Goal: Check status: Check status

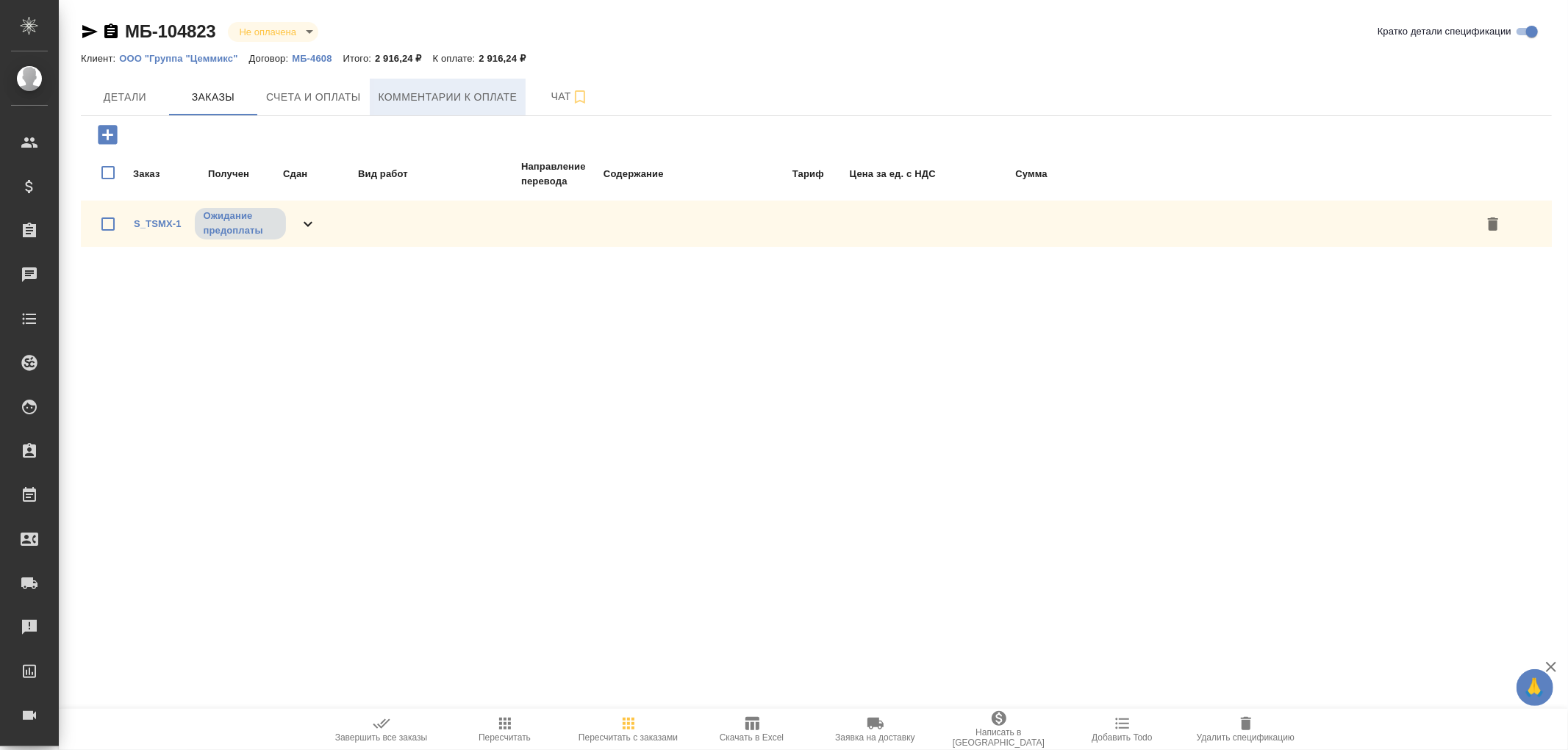
click at [400, 93] on span "Комментарии к оплате" at bounding box center [448, 98] width 139 height 18
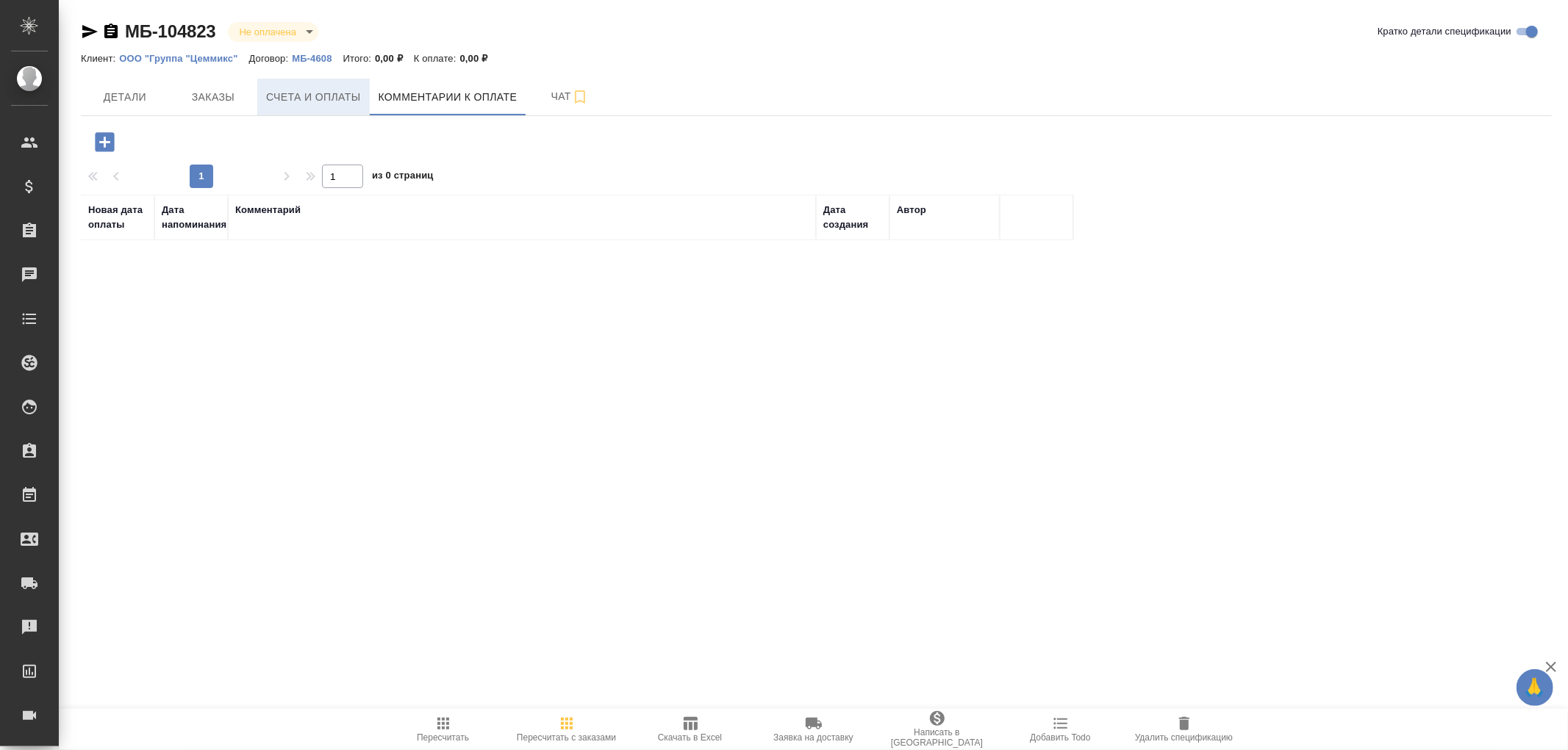
click at [314, 93] on span "Счета и оплаты" at bounding box center [314, 98] width 95 height 18
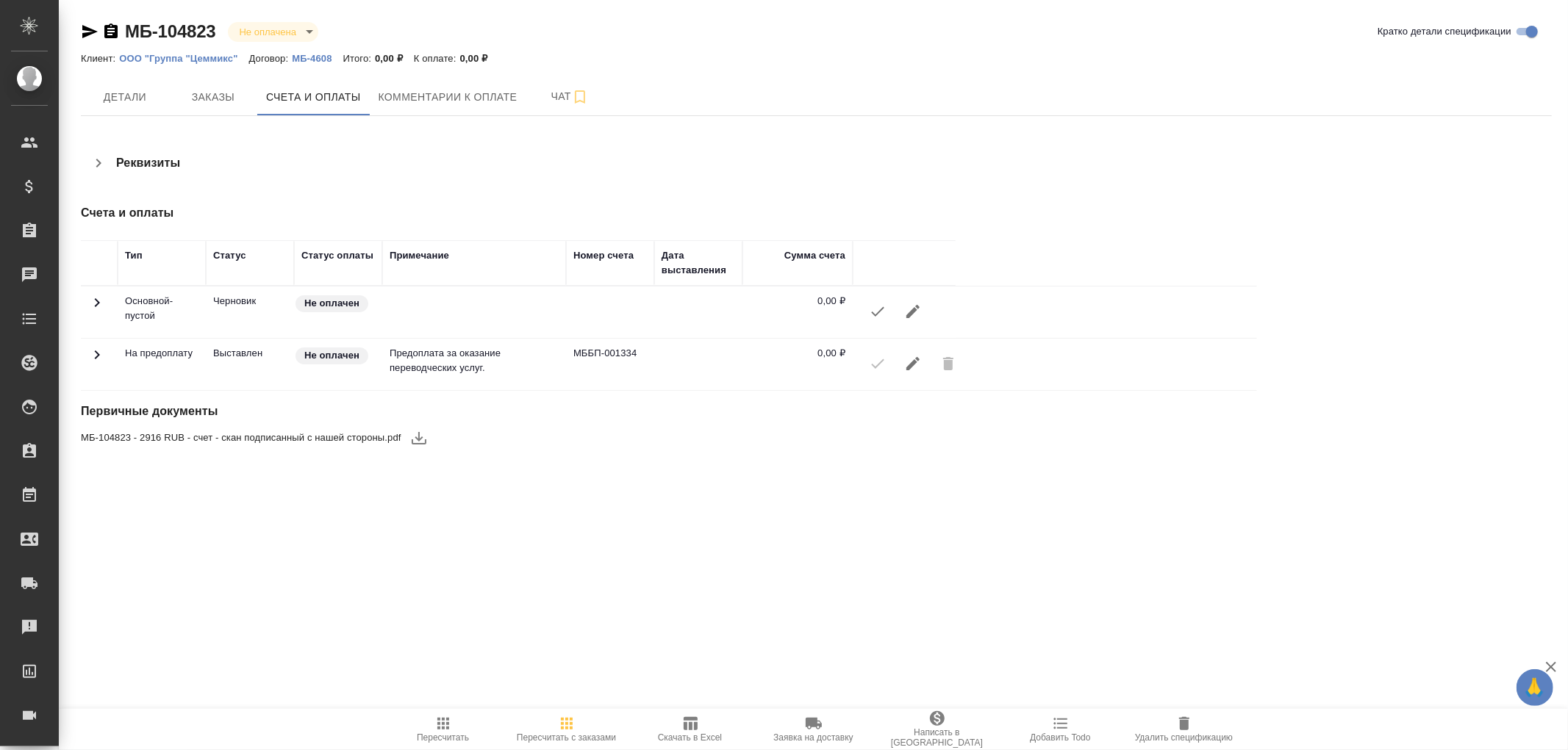
click at [914, 356] on icon "button" at bounding box center [913, 363] width 17 height 17
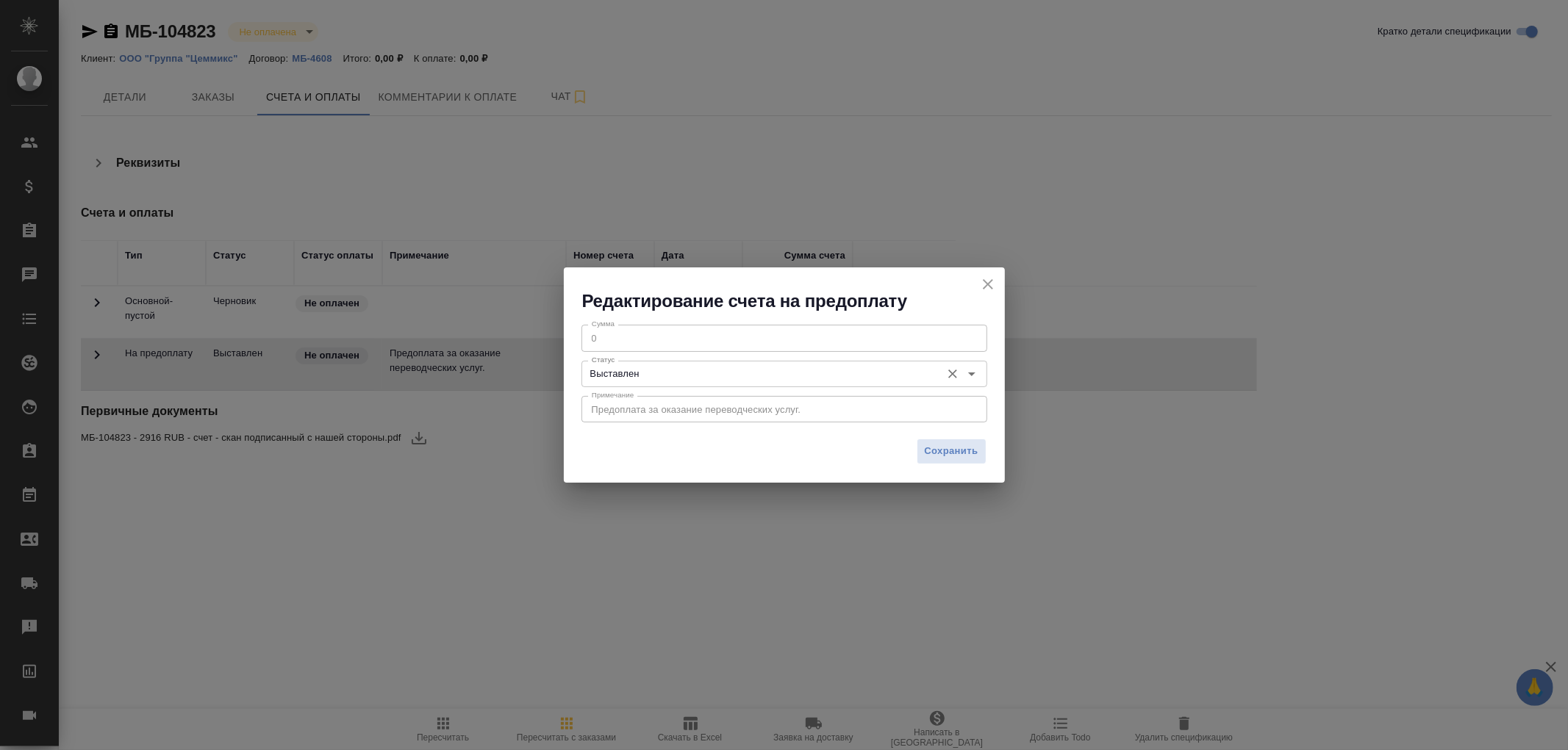
click at [969, 378] on icon "Open" at bounding box center [971, 374] width 17 height 17
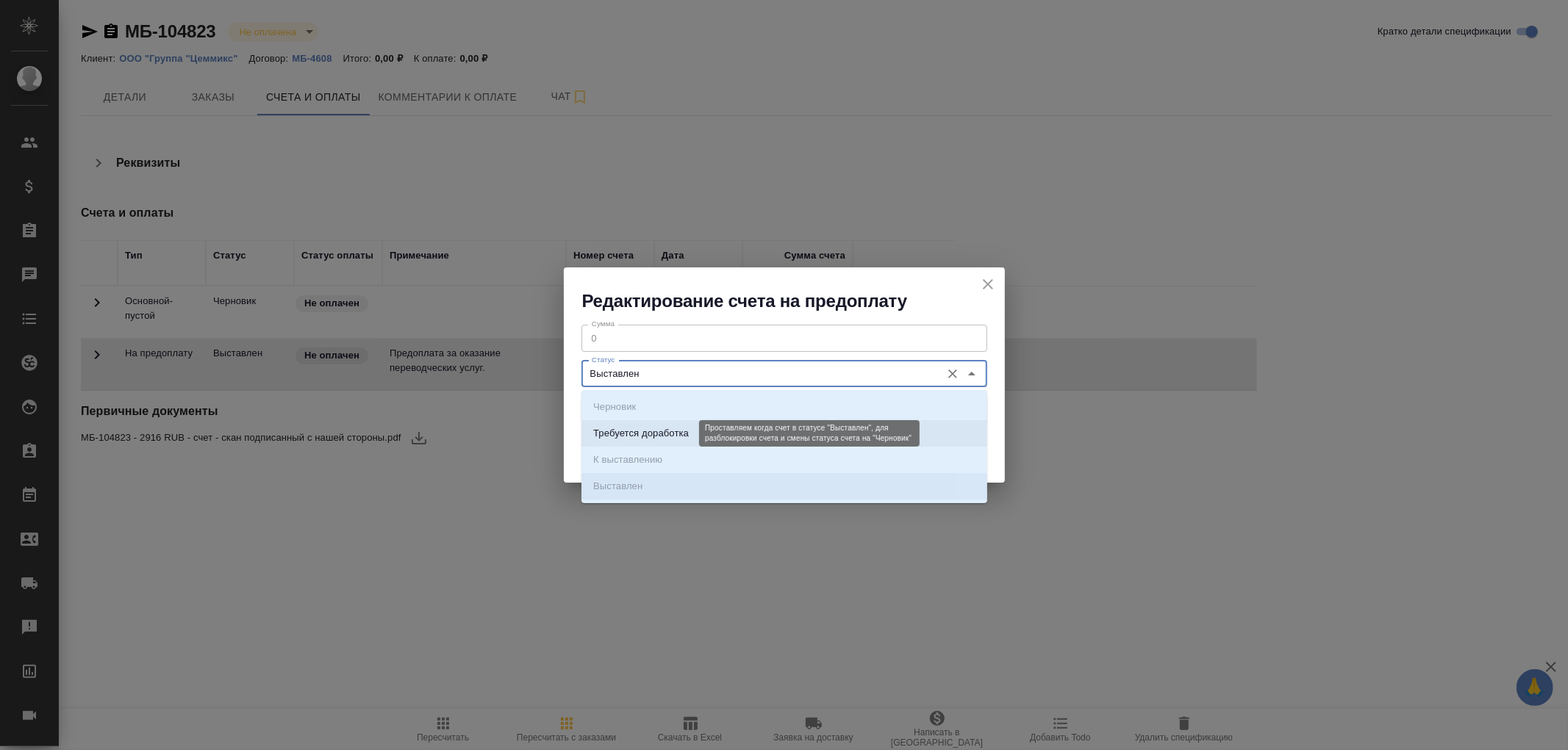
click at [655, 432] on p "Требуется доработка" at bounding box center [641, 433] width 96 height 15
type input "Требуется доработка"
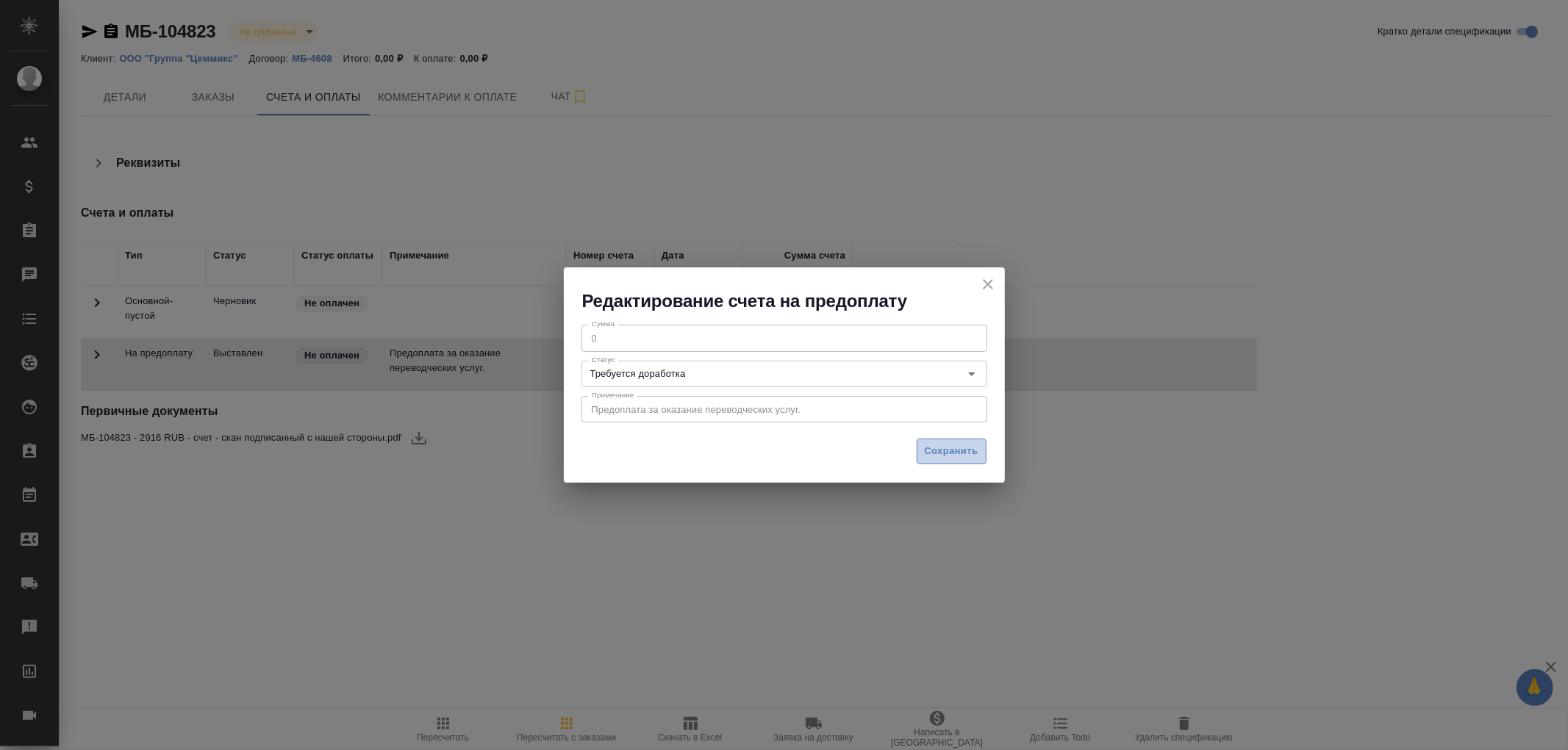
click at [960, 451] on span "Сохранить" at bounding box center [952, 451] width 54 height 17
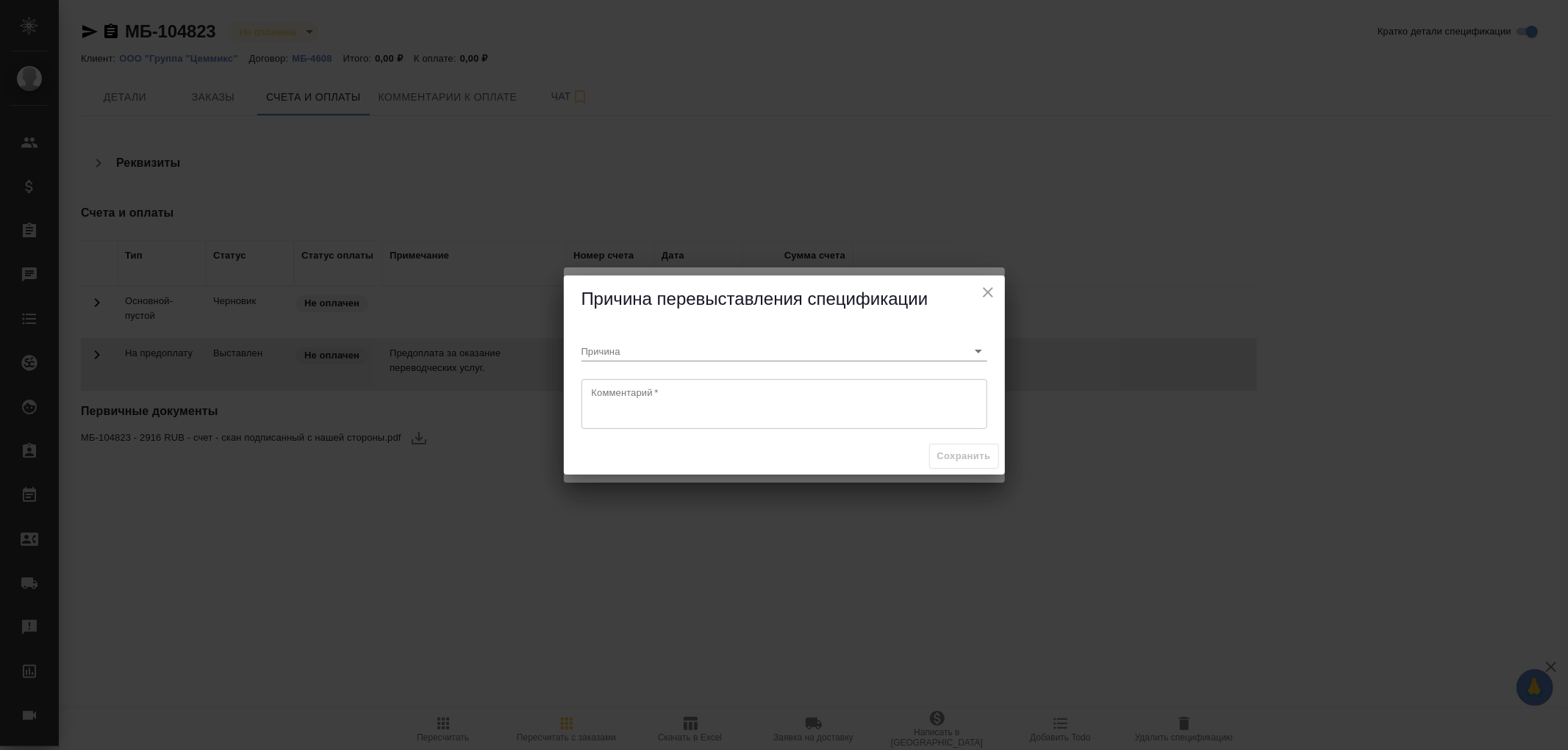
click at [746, 403] on textarea at bounding box center [784, 404] width 386 height 34
click at [892, 409] on textarea "Замена юр.лица со стороны клиента" at bounding box center [784, 404] width 386 height 34
click at [979, 347] on icon "Open" at bounding box center [978, 351] width 17 height 17
type textarea "Замена юр.лица со стороны клиента"
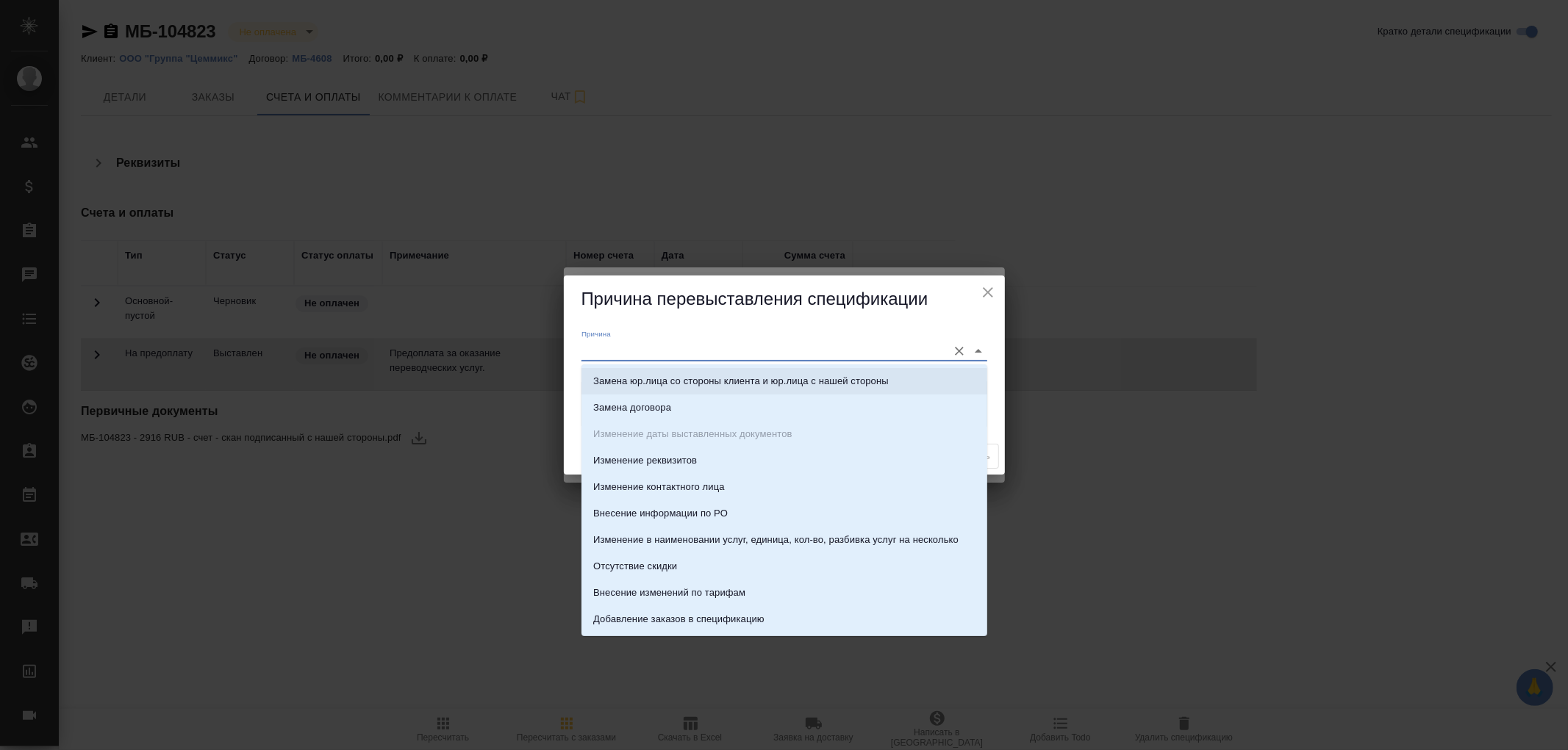
click at [778, 379] on p "Замена юр.лица со стороны клиента и юр.лица с нашей стороны" at bounding box center [741, 381] width 295 height 15
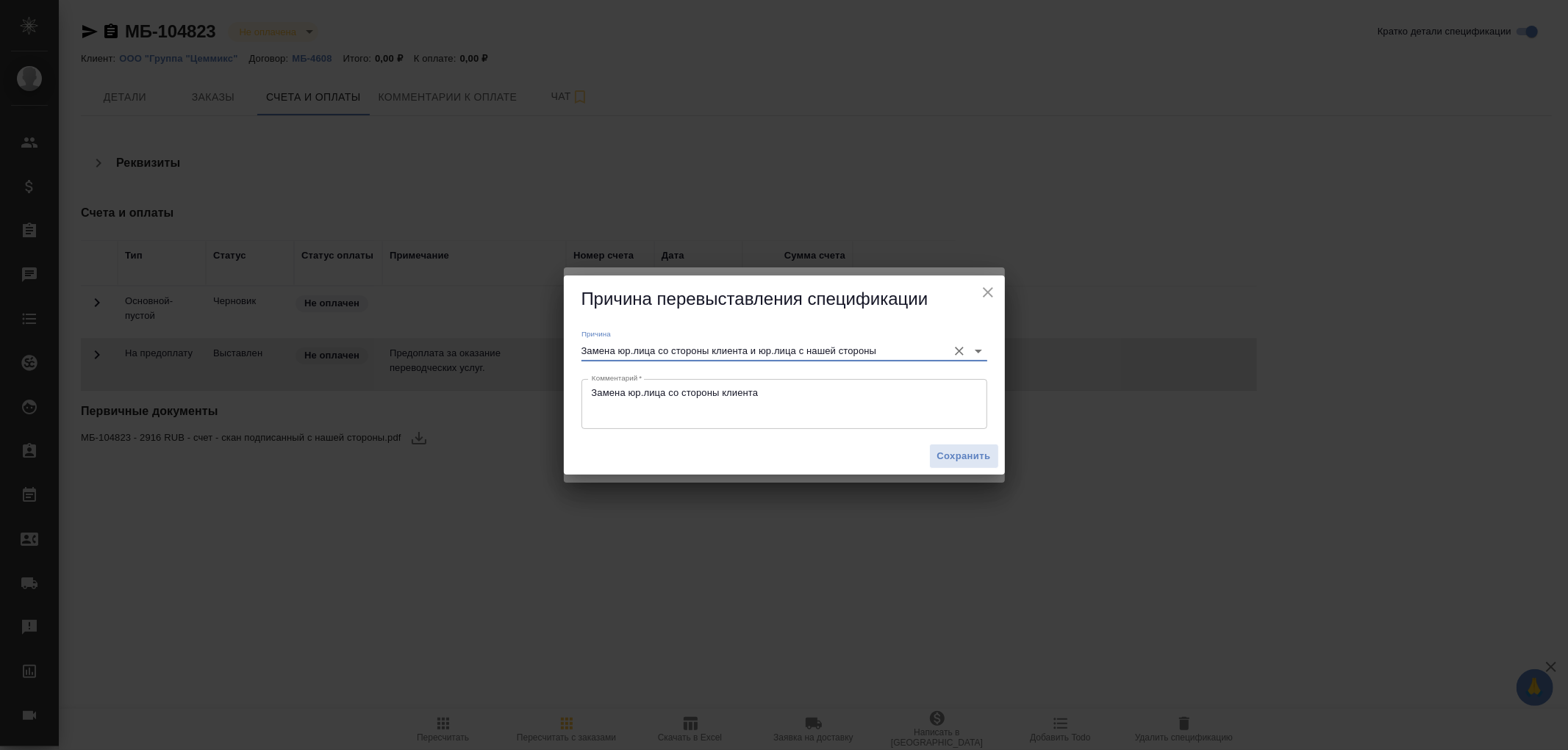
type input "Замена юр.лица со стороны клиента и юр.лица с нашей стороны"
click at [975, 456] on span "Сохранить" at bounding box center [964, 456] width 54 height 17
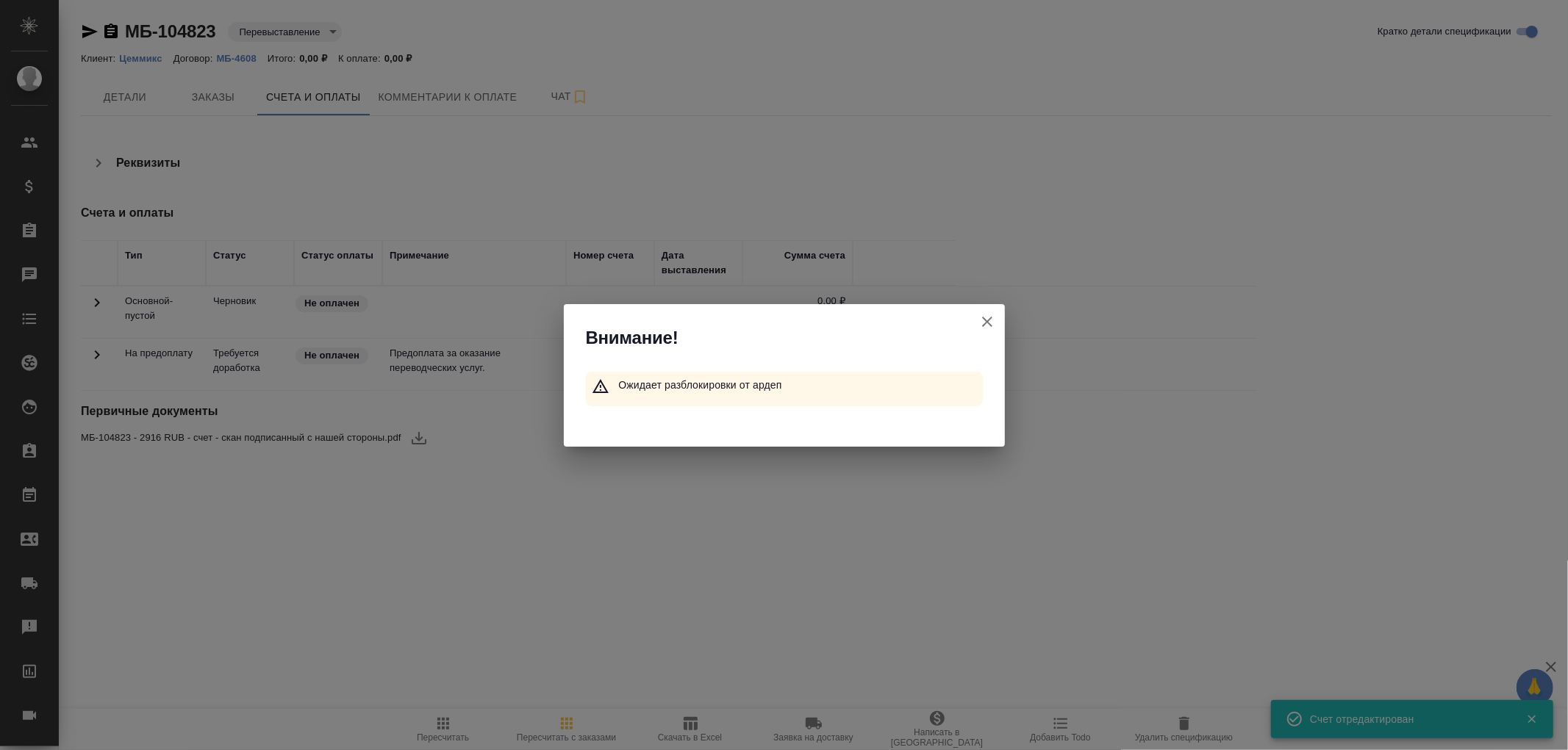
click at [986, 320] on icon "button" at bounding box center [987, 322] width 10 height 10
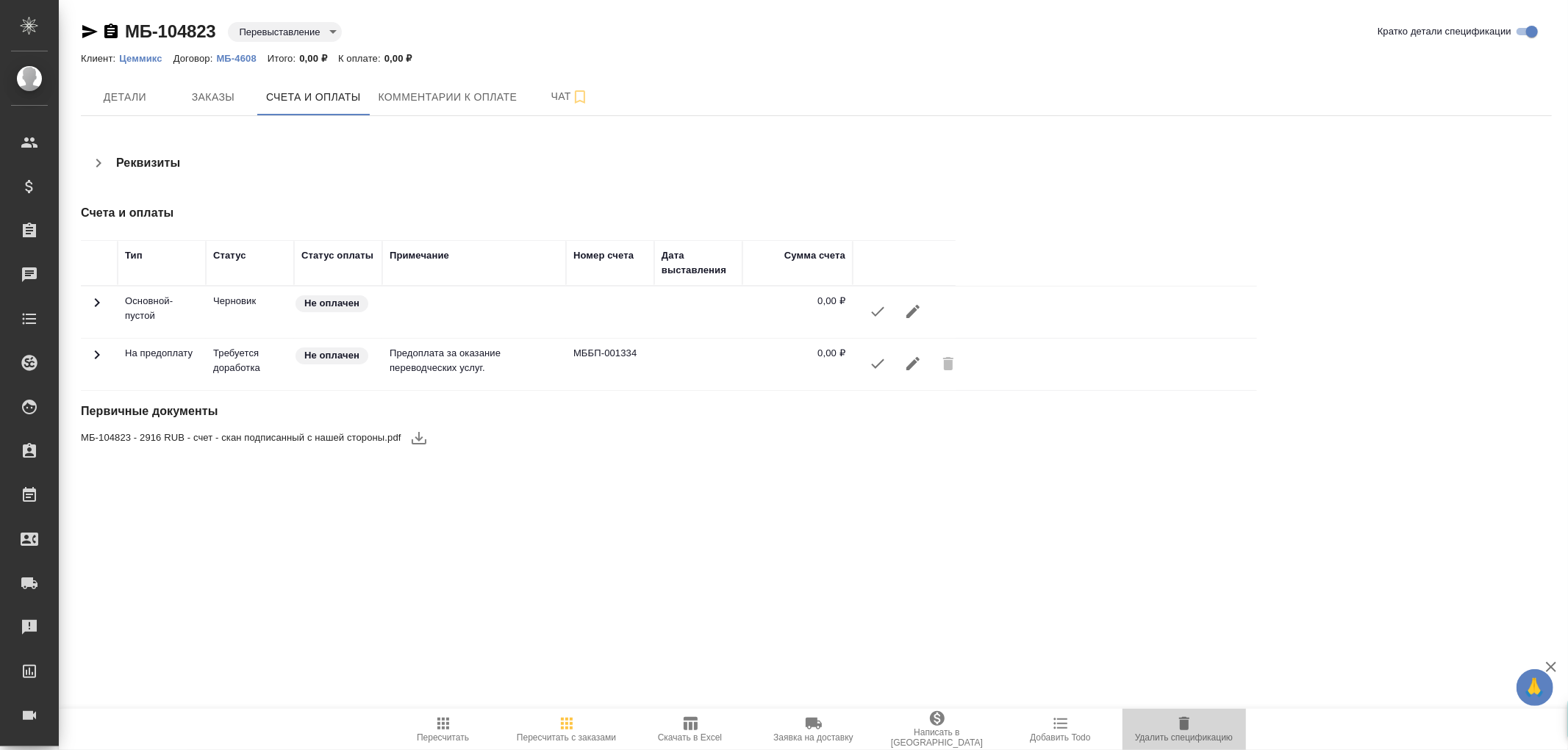
click at [1177, 721] on icon "button" at bounding box center [1184, 724] width 17 height 17
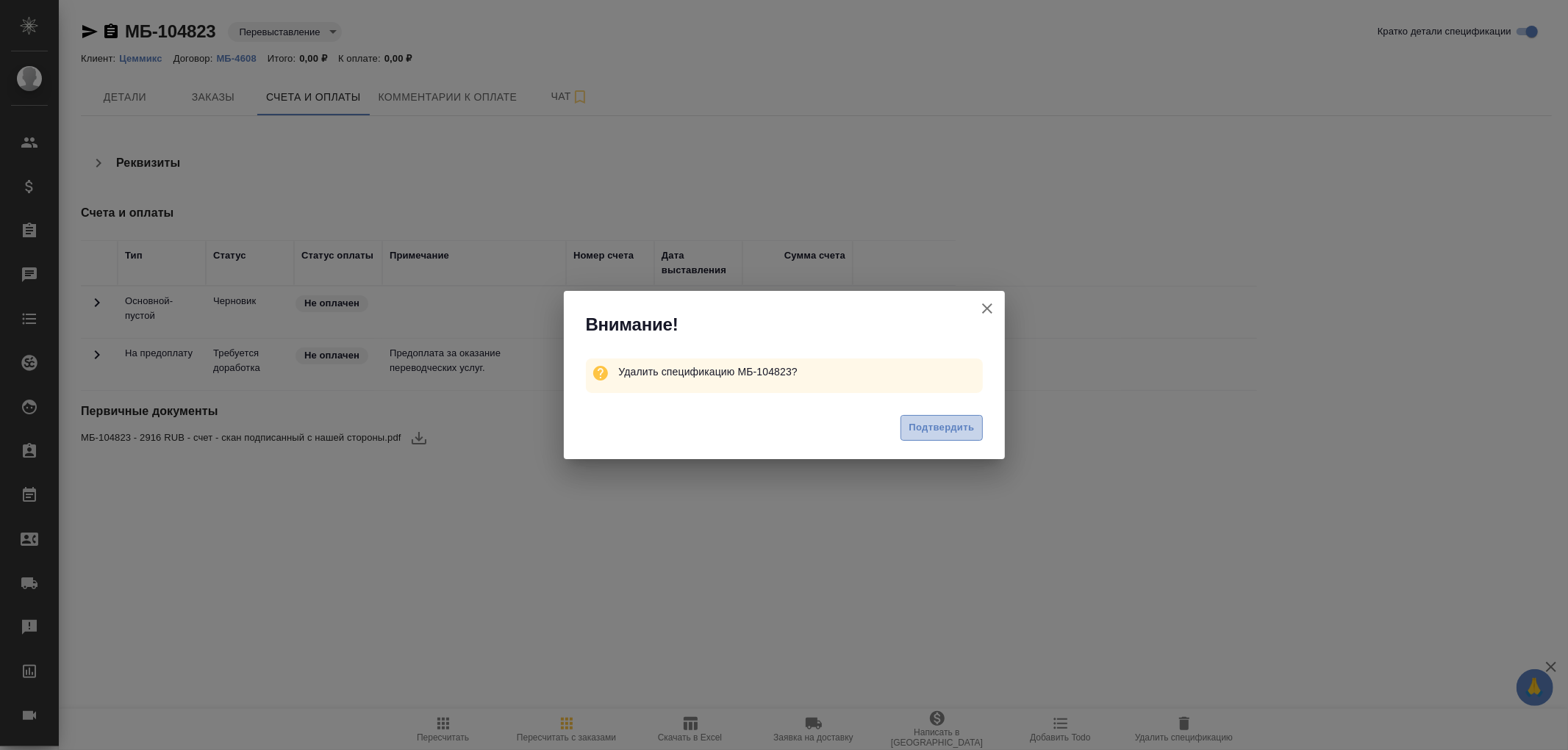
click at [963, 433] on span "Подтвердить" at bounding box center [941, 428] width 65 height 17
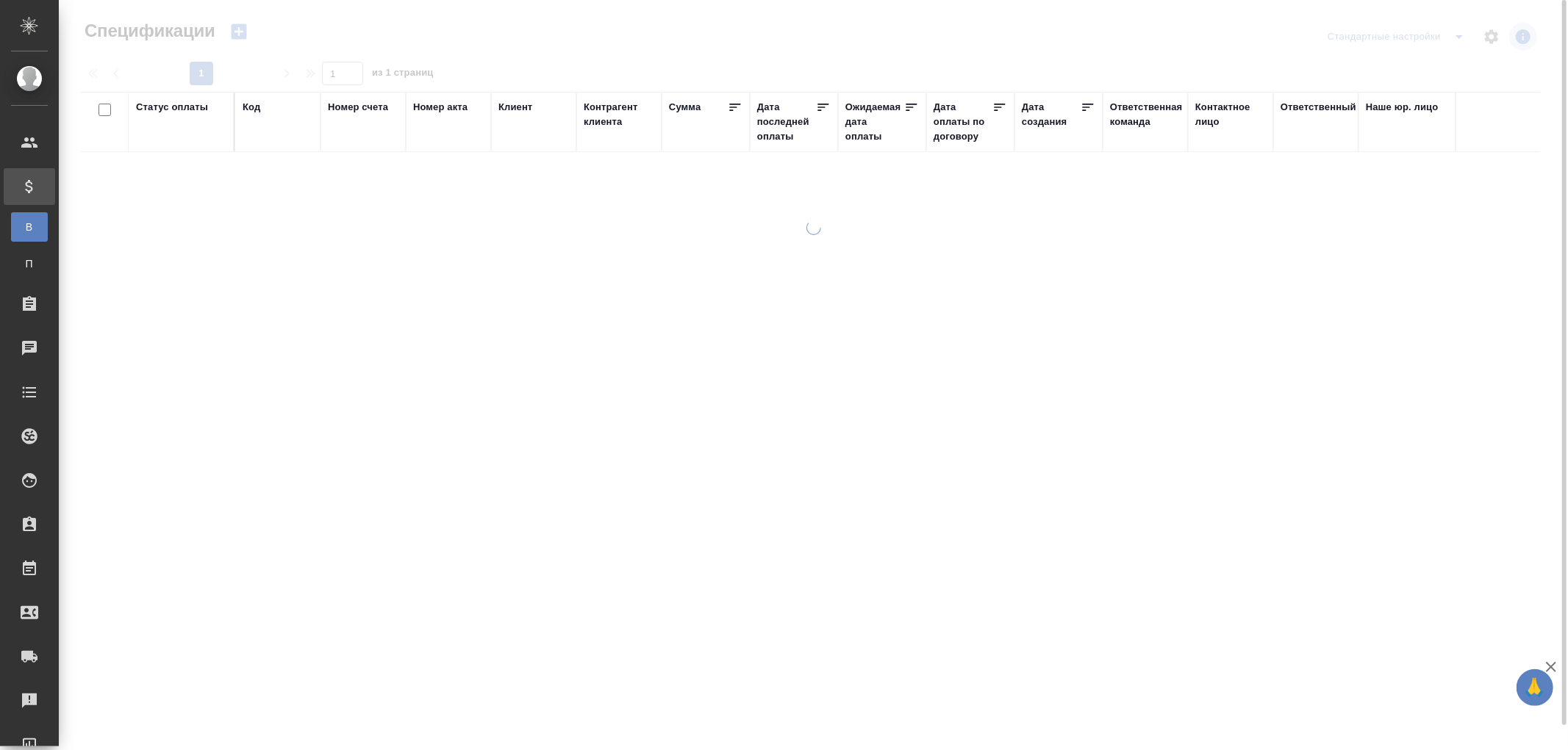
click at [247, 107] on div "Код" at bounding box center [251, 107] width 17 height 15
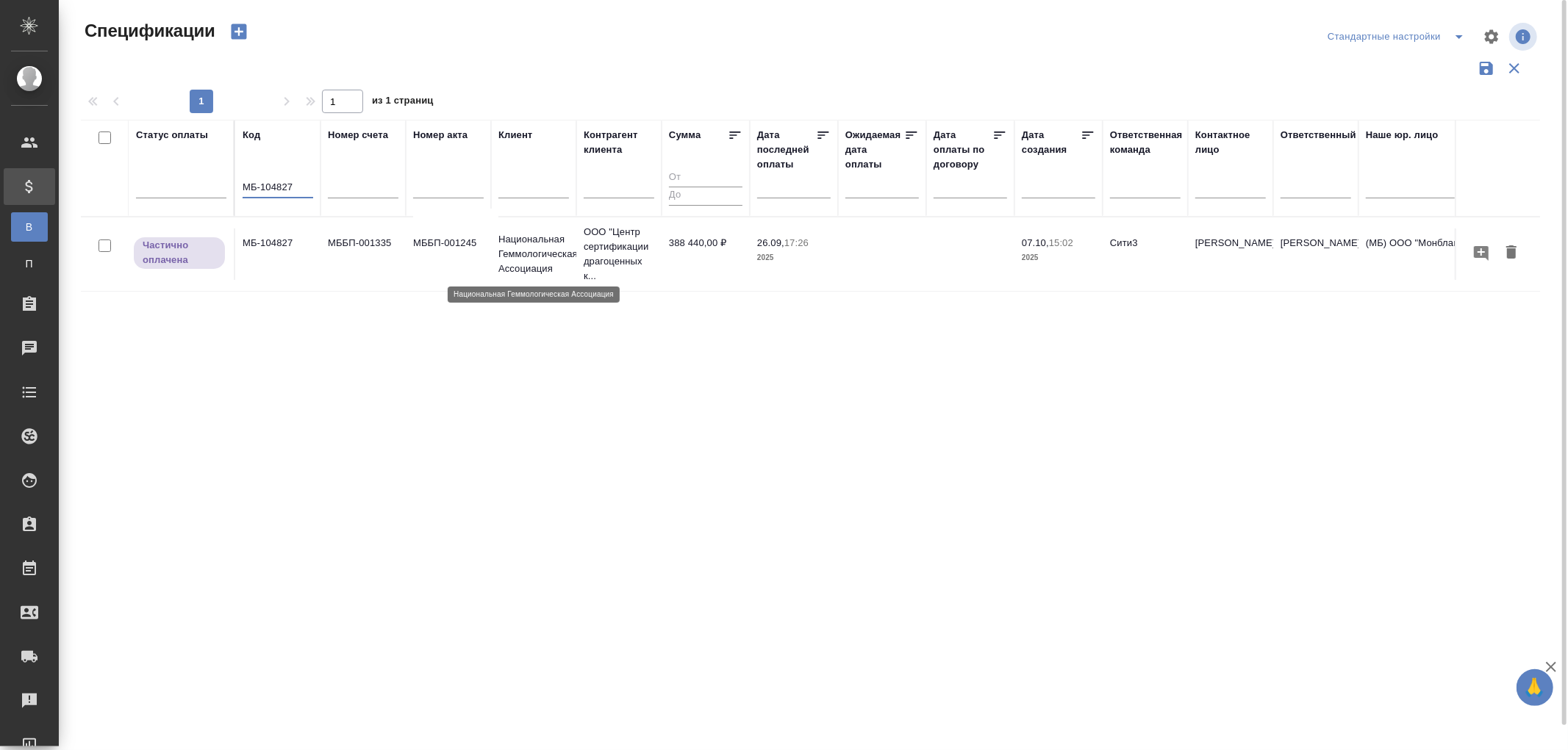
type input "МБ-104827"
click at [523, 246] on p "Национальная Геммологическая Ассоциация" at bounding box center [533, 254] width 70 height 44
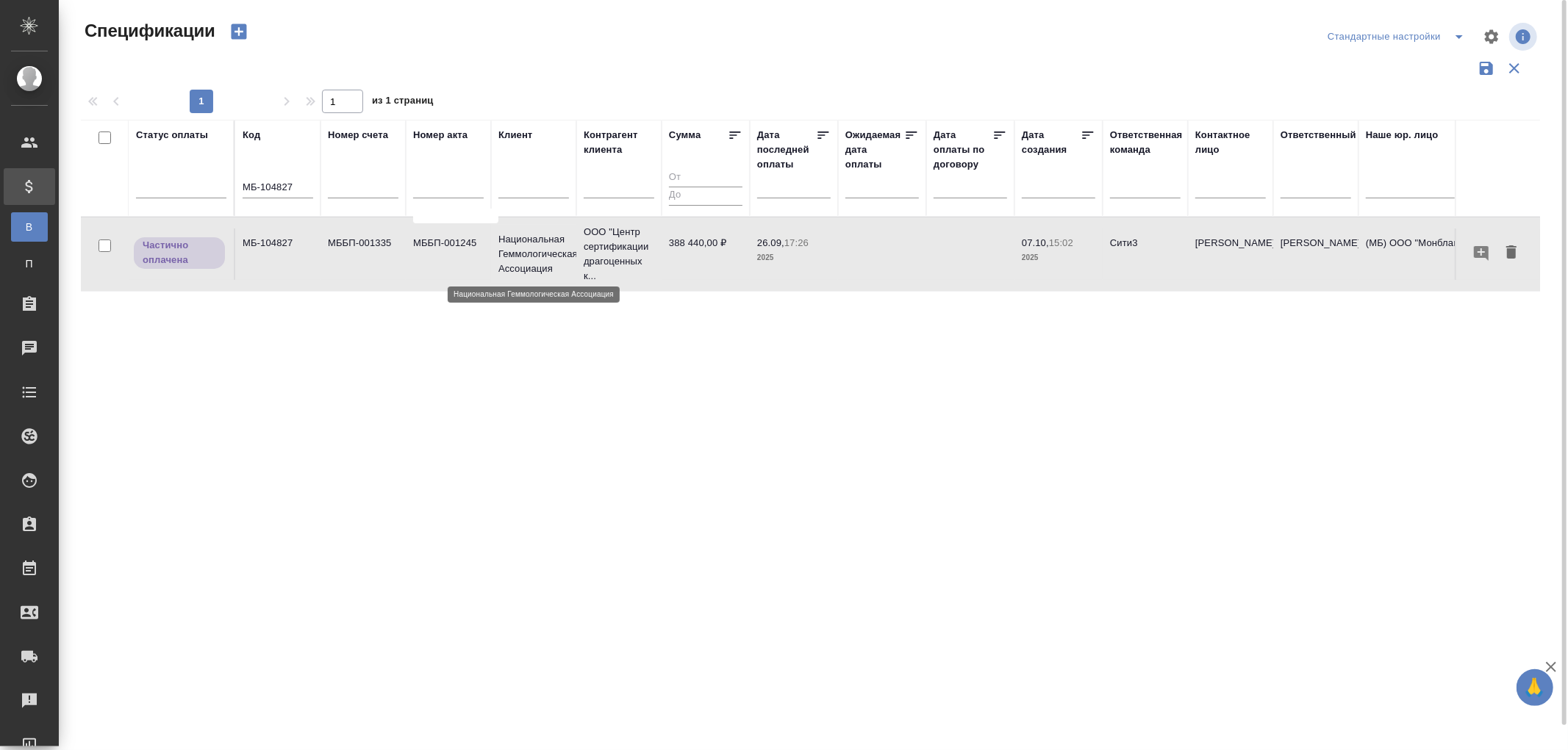
click at [523, 246] on p "Национальная Геммологическая Ассоциация" at bounding box center [533, 254] width 70 height 44
click at [710, 253] on td "388 440,00 ₽" at bounding box center [706, 254] width 89 height 51
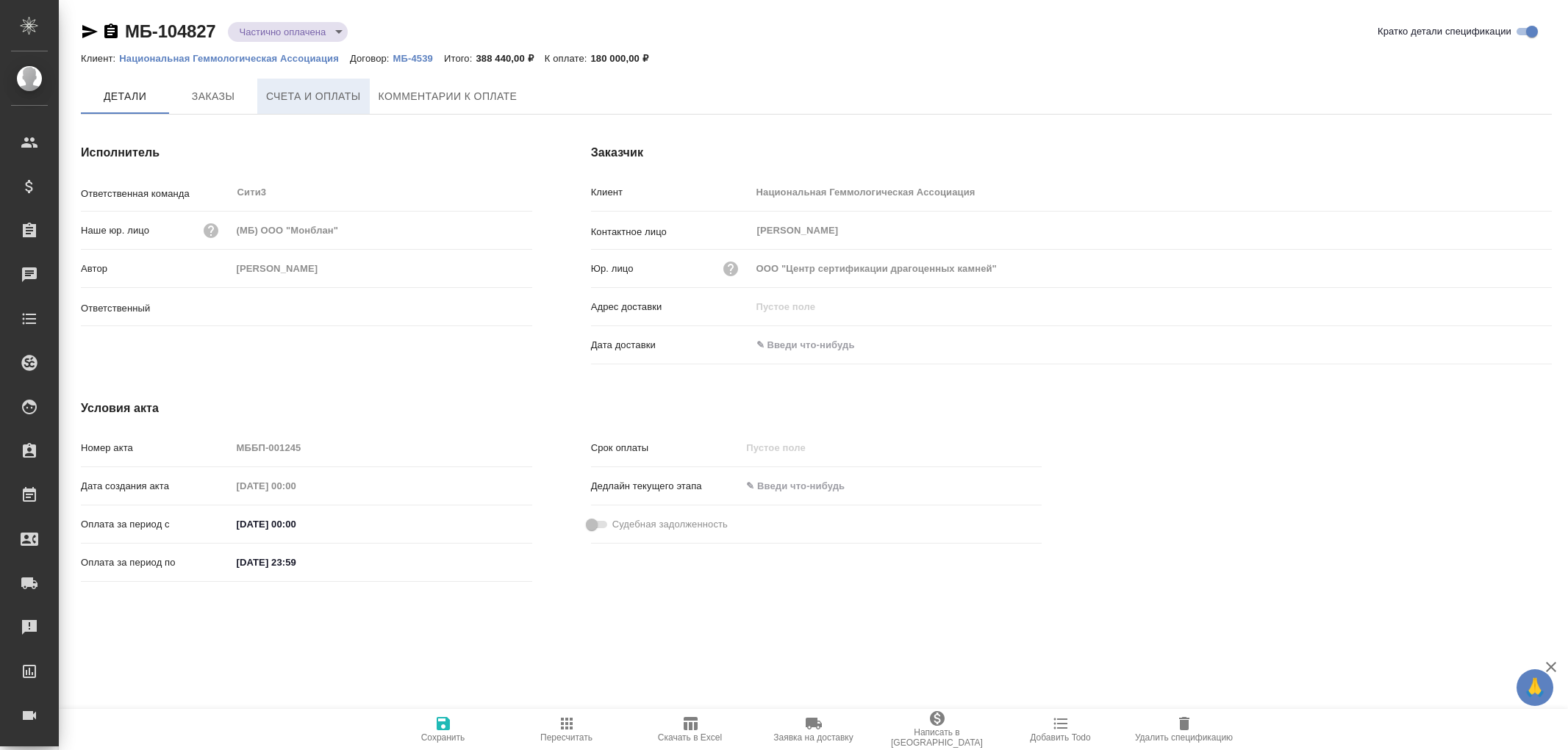
type input "Ильина Екатерина"
click at [333, 102] on span "Счета и оплаты" at bounding box center [314, 97] width 95 height 18
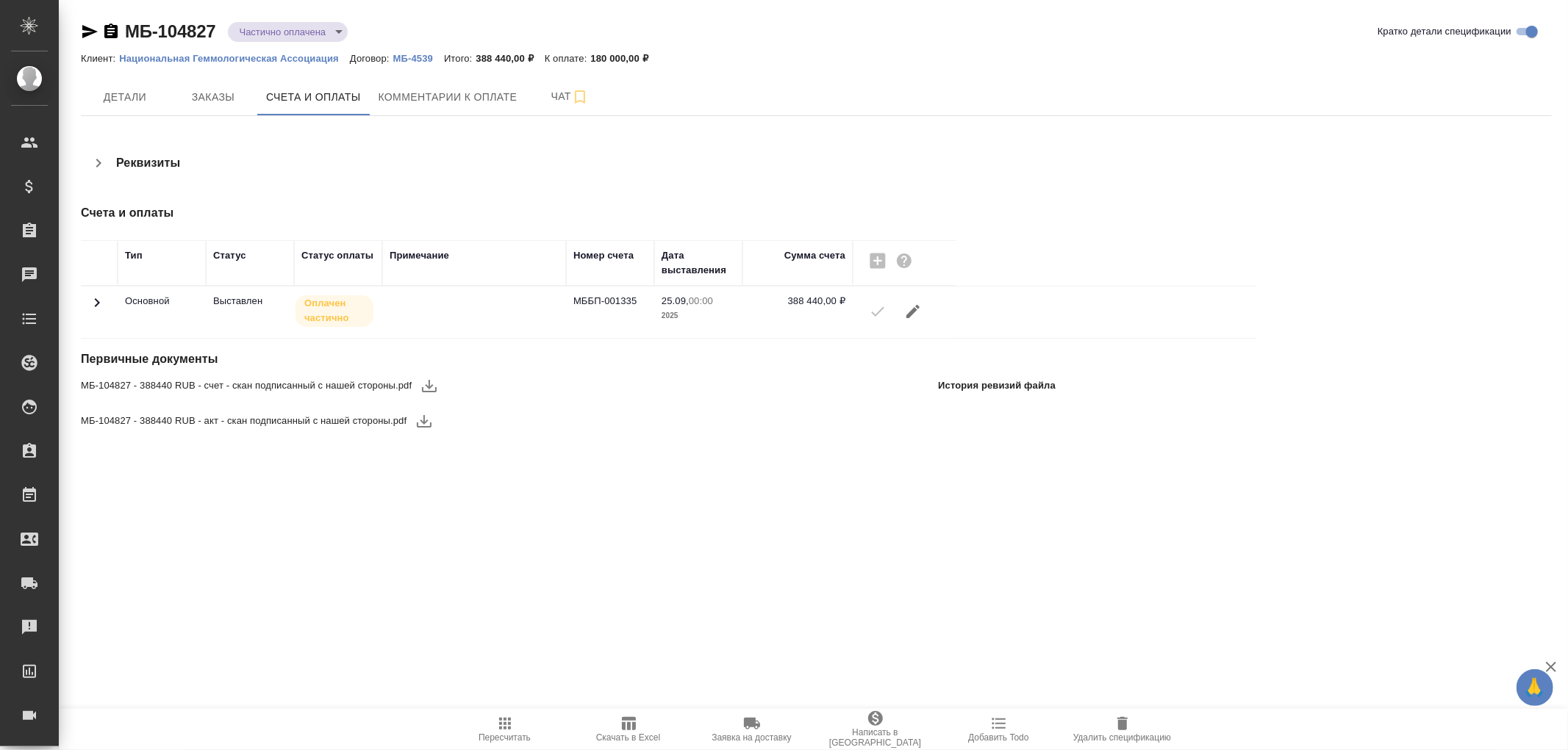
click at [100, 304] on icon at bounding box center [97, 302] width 17 height 17
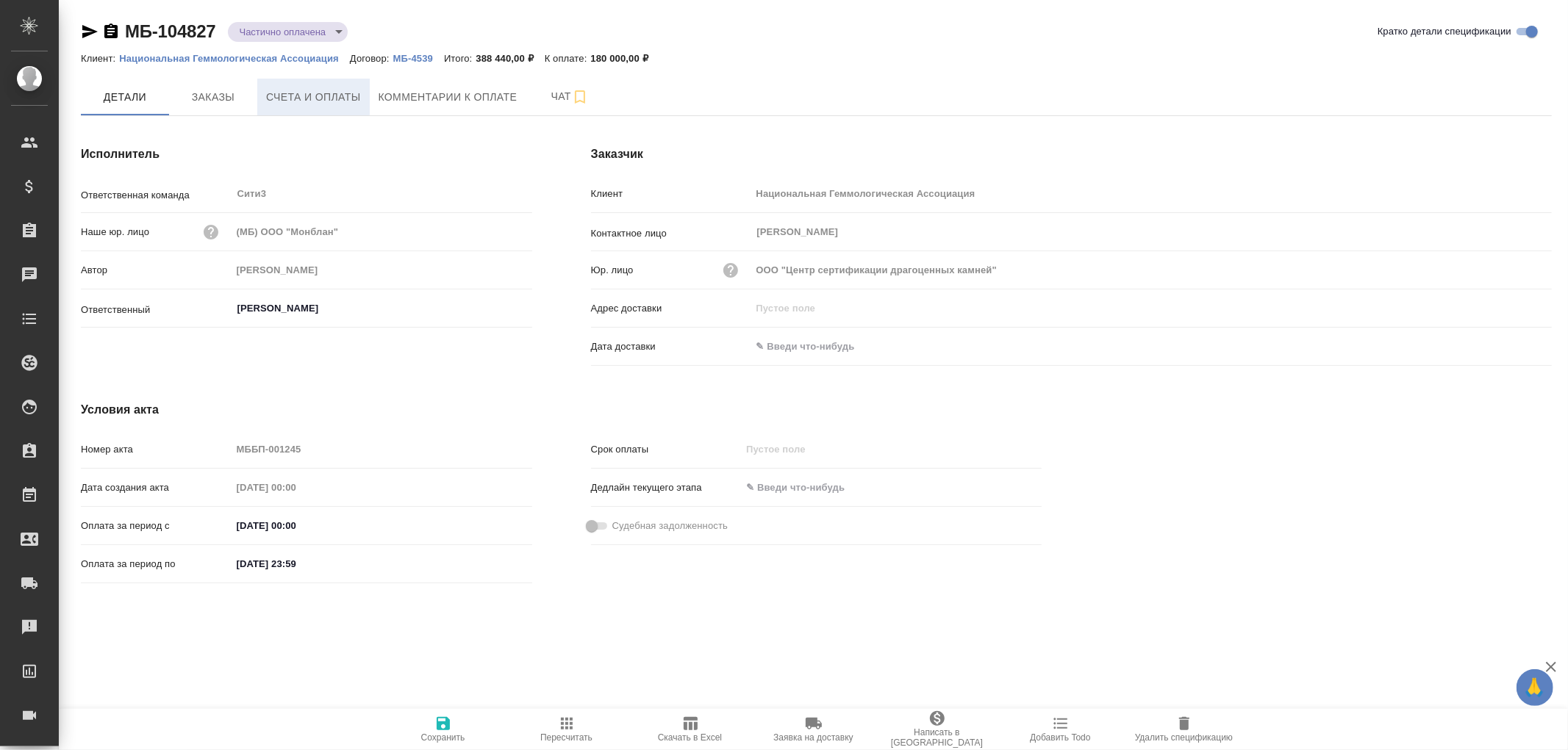
click at [332, 98] on span "Счета и оплаты" at bounding box center [314, 98] width 95 height 18
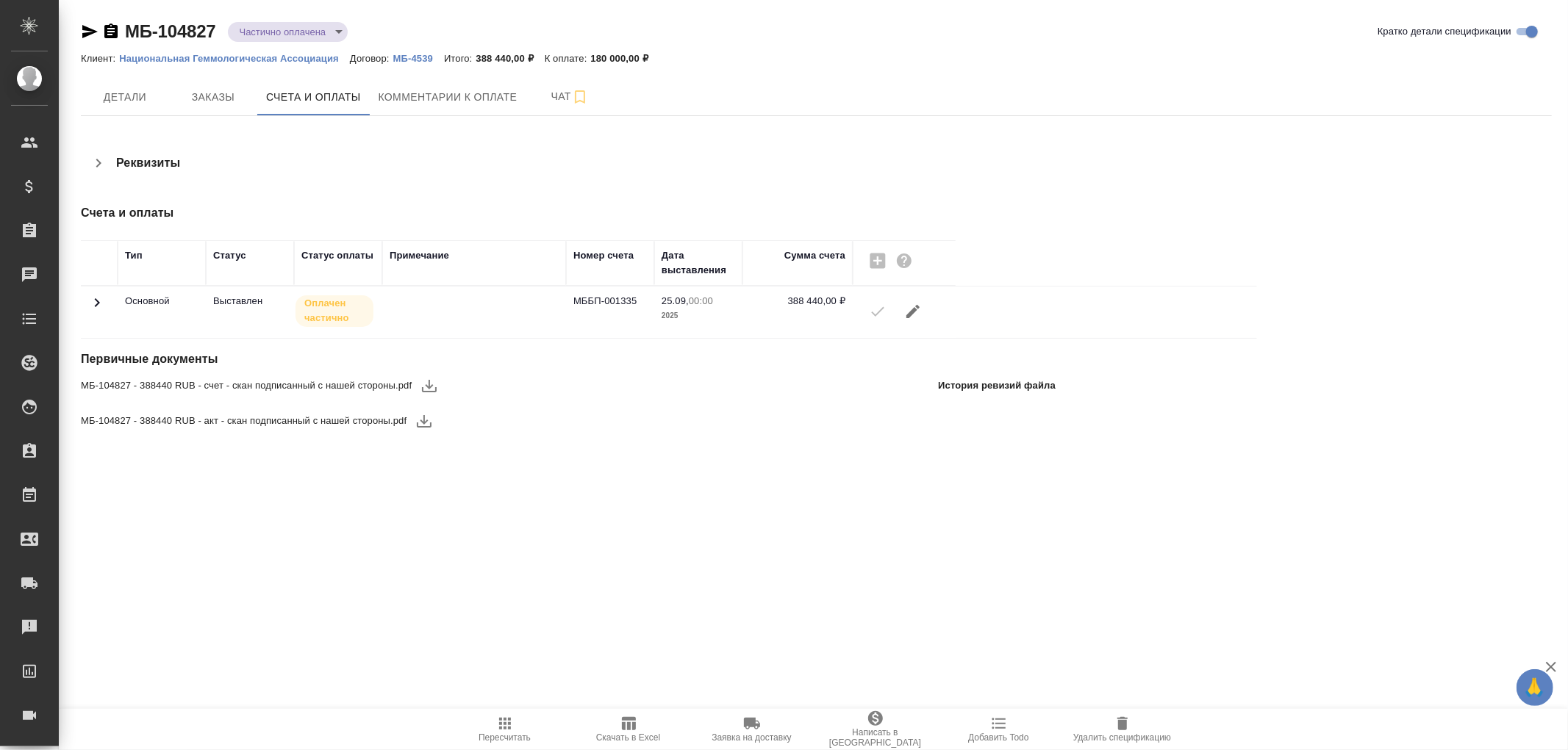
click at [94, 303] on icon at bounding box center [97, 302] width 17 height 17
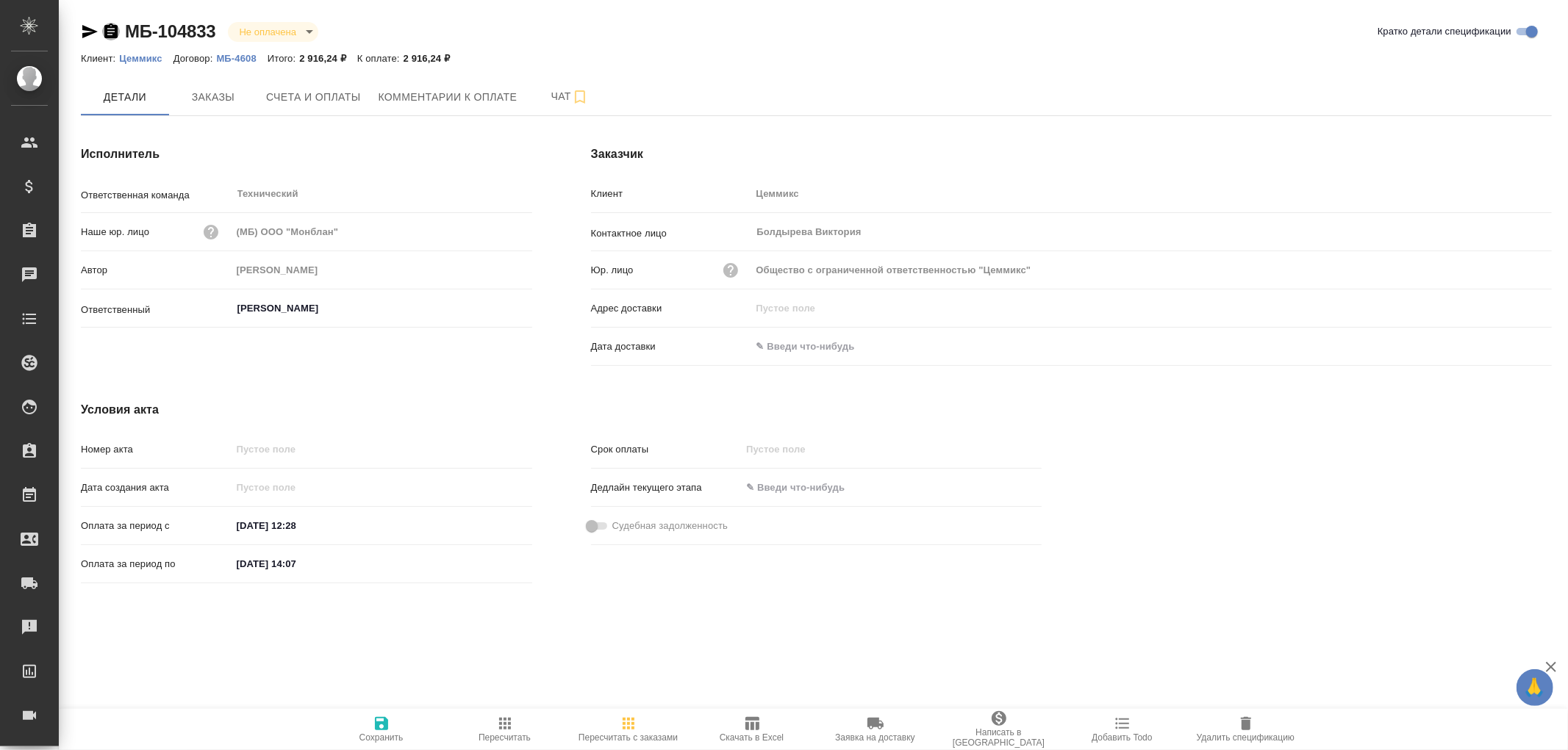
click at [109, 30] on icon "button" at bounding box center [111, 31] width 13 height 15
drag, startPoint x: 108, startPoint y: 28, endPoint x: 115, endPoint y: 26, distance: 7.3
click at [109, 28] on icon "button" at bounding box center [111, 31] width 17 height 17
click at [130, 56] on p "Цеммикс" at bounding box center [146, 58] width 54 height 11
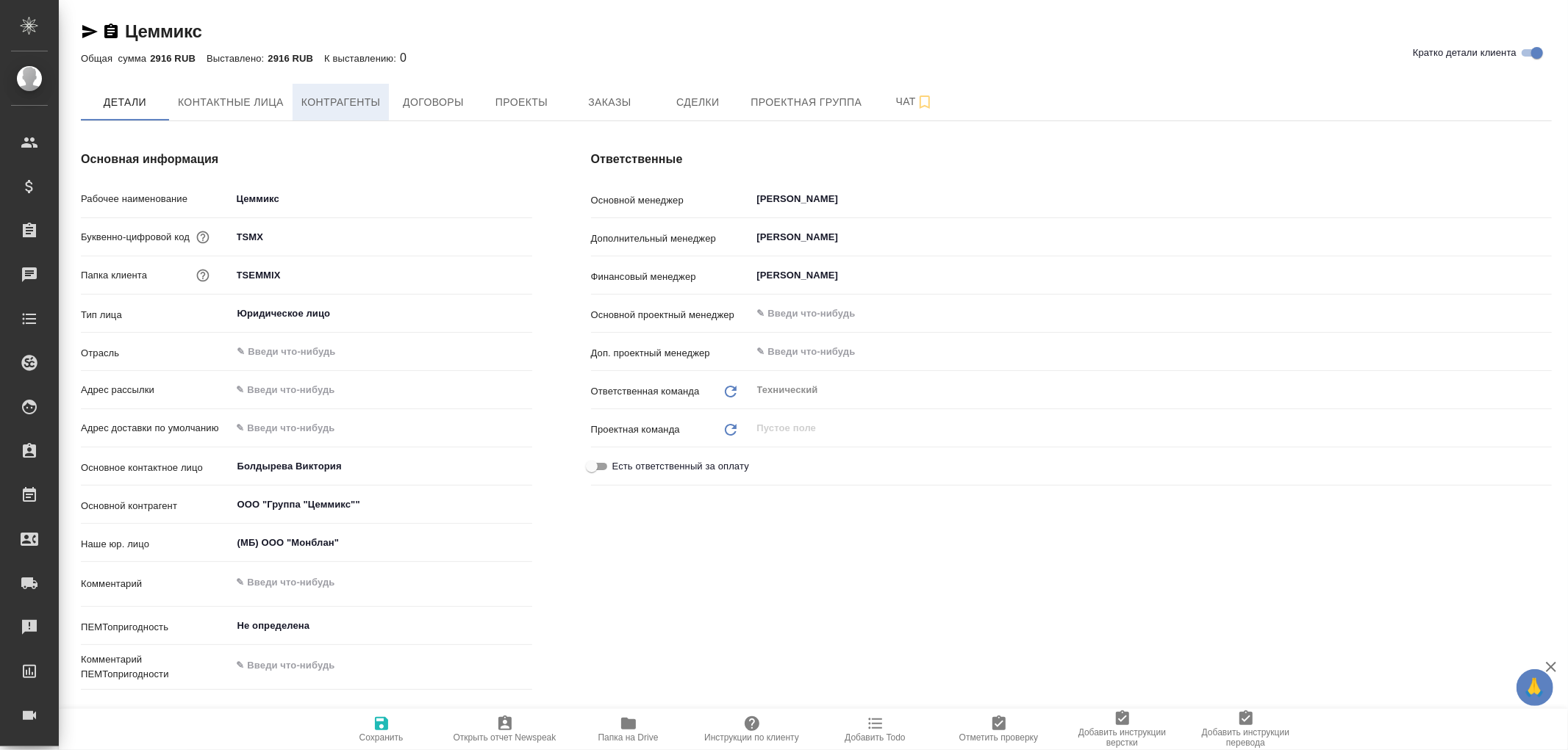
click at [340, 93] on span "Контрагенты" at bounding box center [341, 103] width 79 height 18
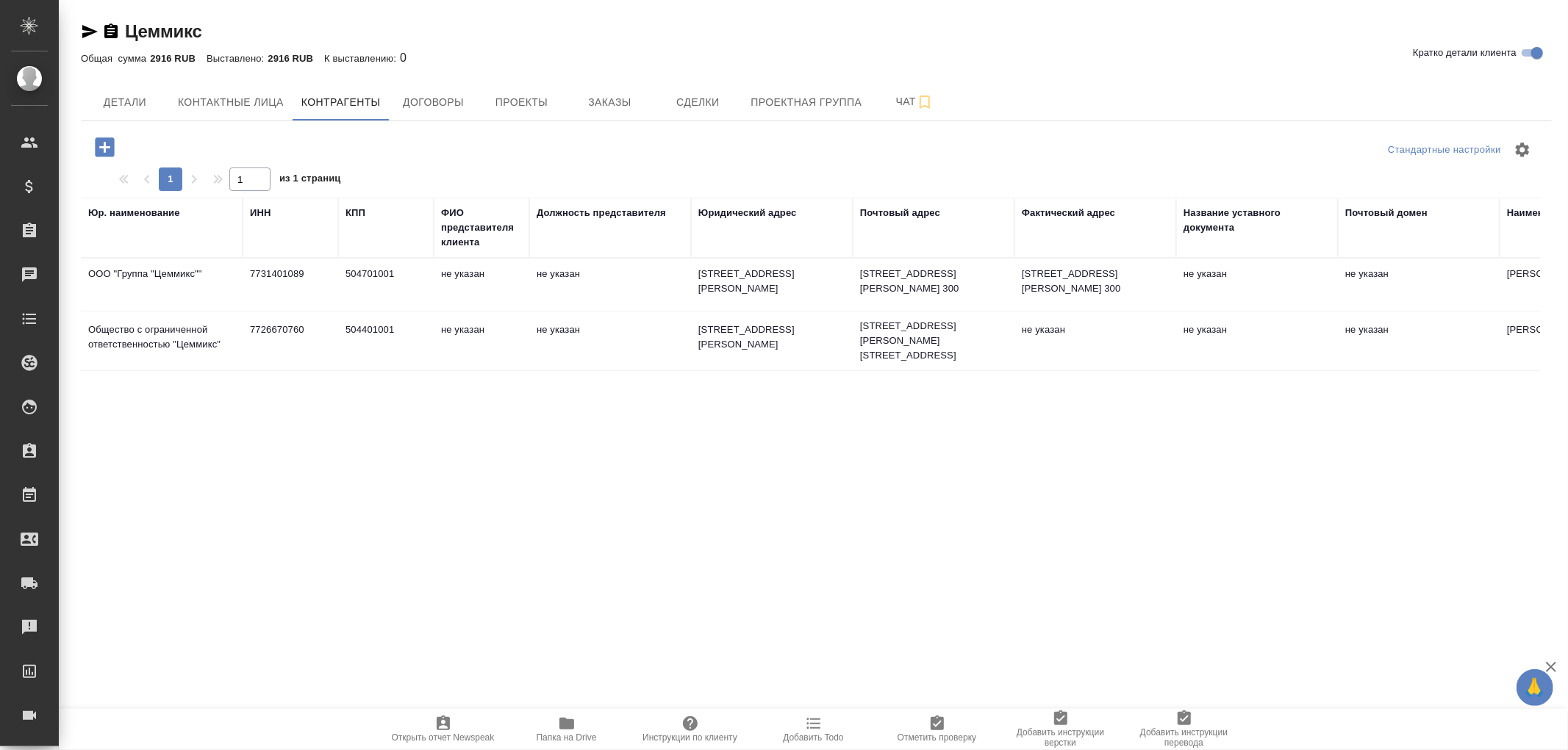
click at [162, 366] on td "Общество с ограниченной ответственностью "Цеммикс"" at bounding box center [161, 341] width 161 height 51
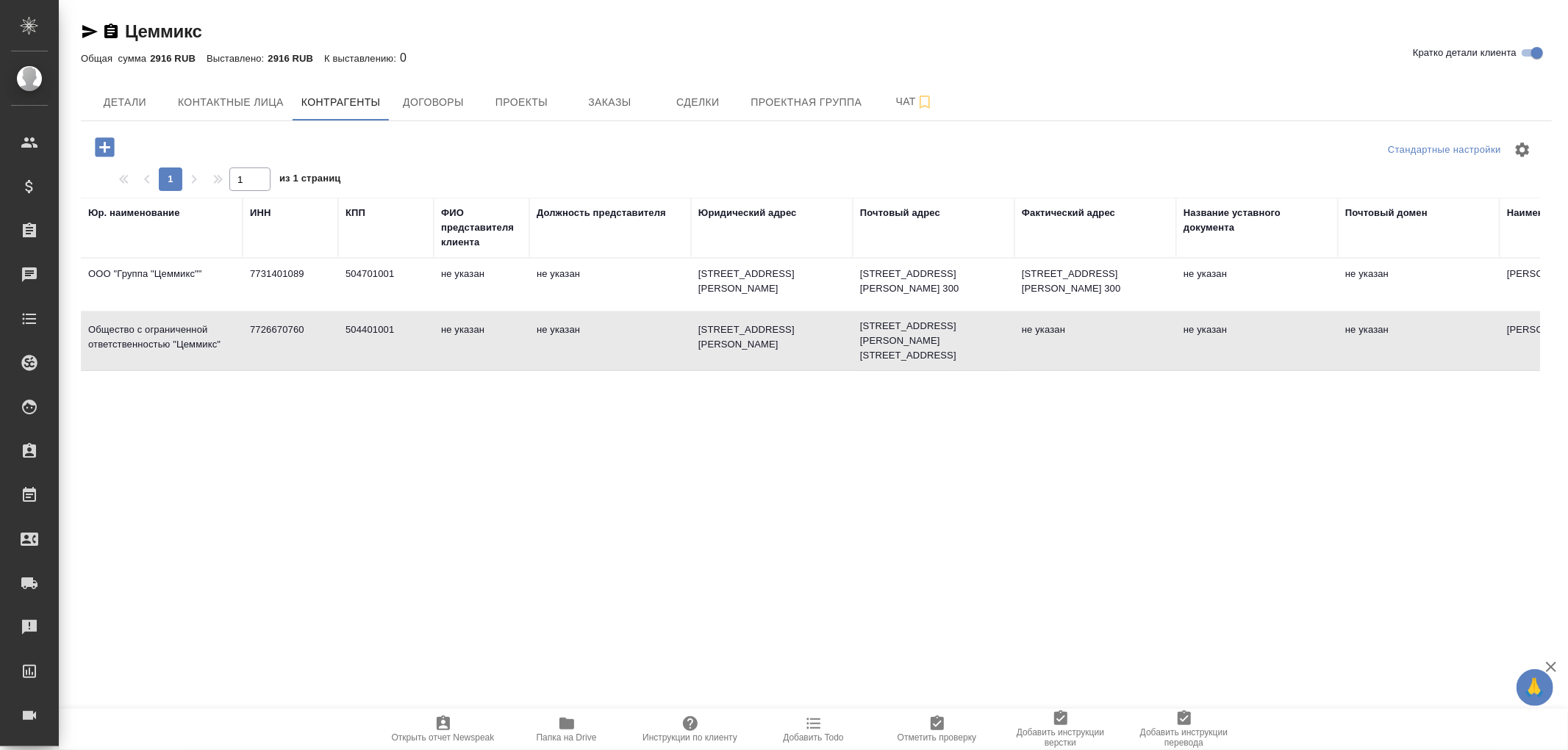
click at [162, 366] on td "Общество с ограниченной ответственностью "Цеммикс"" at bounding box center [161, 341] width 161 height 51
type textarea "Общество с ограниченной ответственностью "Цеммикс""
type input "7726670760"
type input "504401001"
type textarea "141595, Московская обл., Г.О. СОЛНЕЧНОГОРСК, Д.ПЕШКИ, стр.794/1, офис 2"
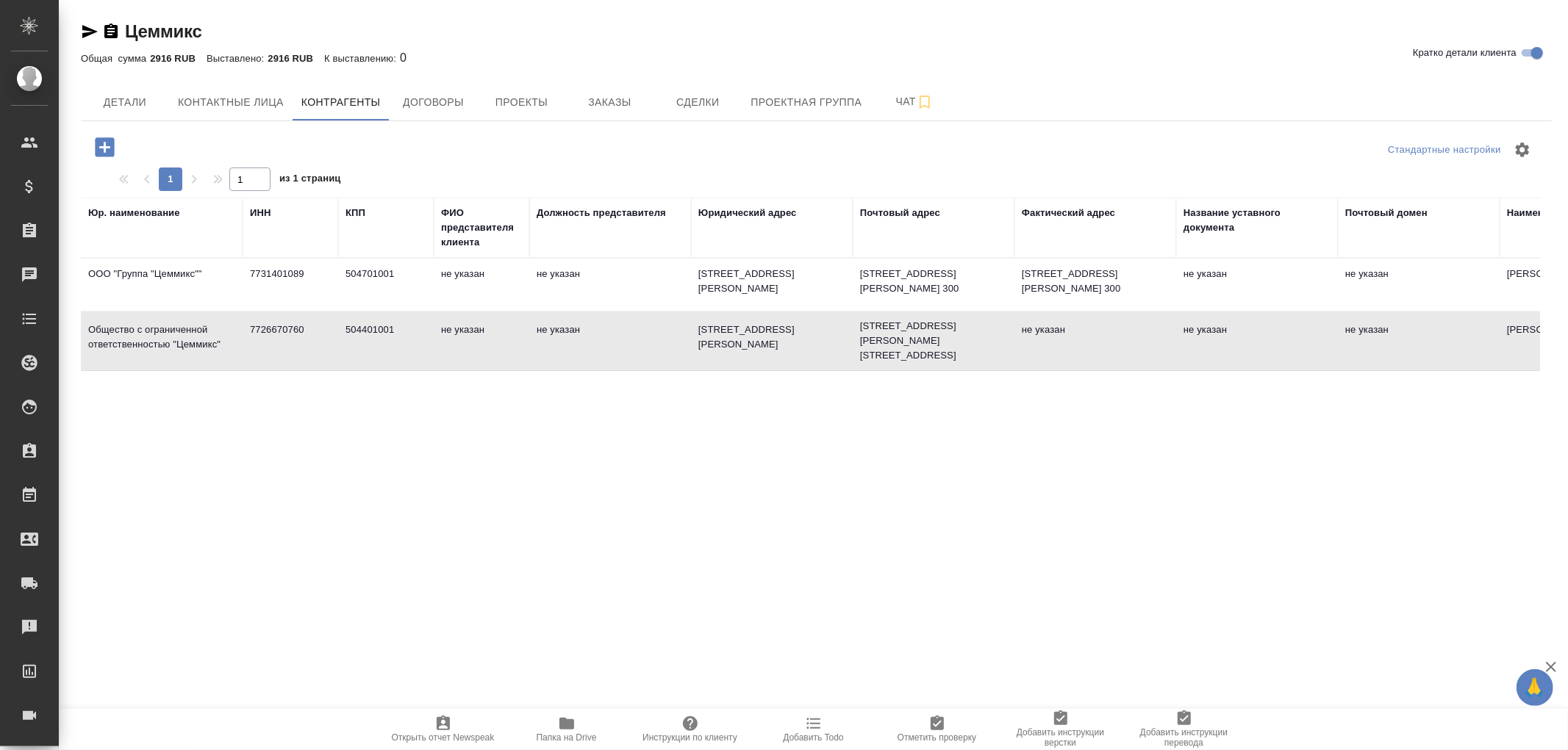
type textarea "121108, Москва г, Герасима Курина ул., д.10, корп. 1, офис 300"
type input "ПАО Сбербанк"
type input "40702810638000070661"
type input "044525225"
type input "30101810400000000225"
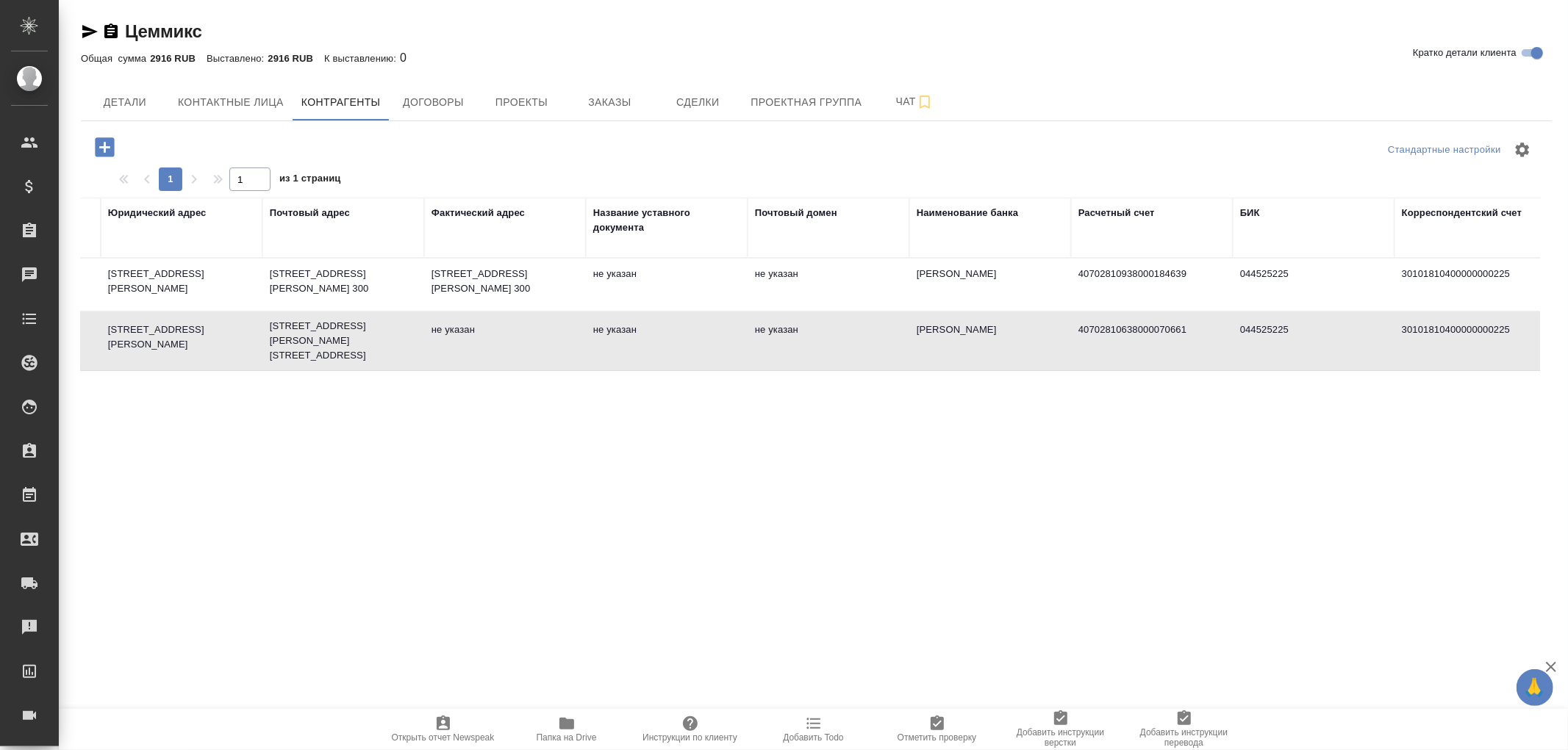
scroll to position [0, 670]
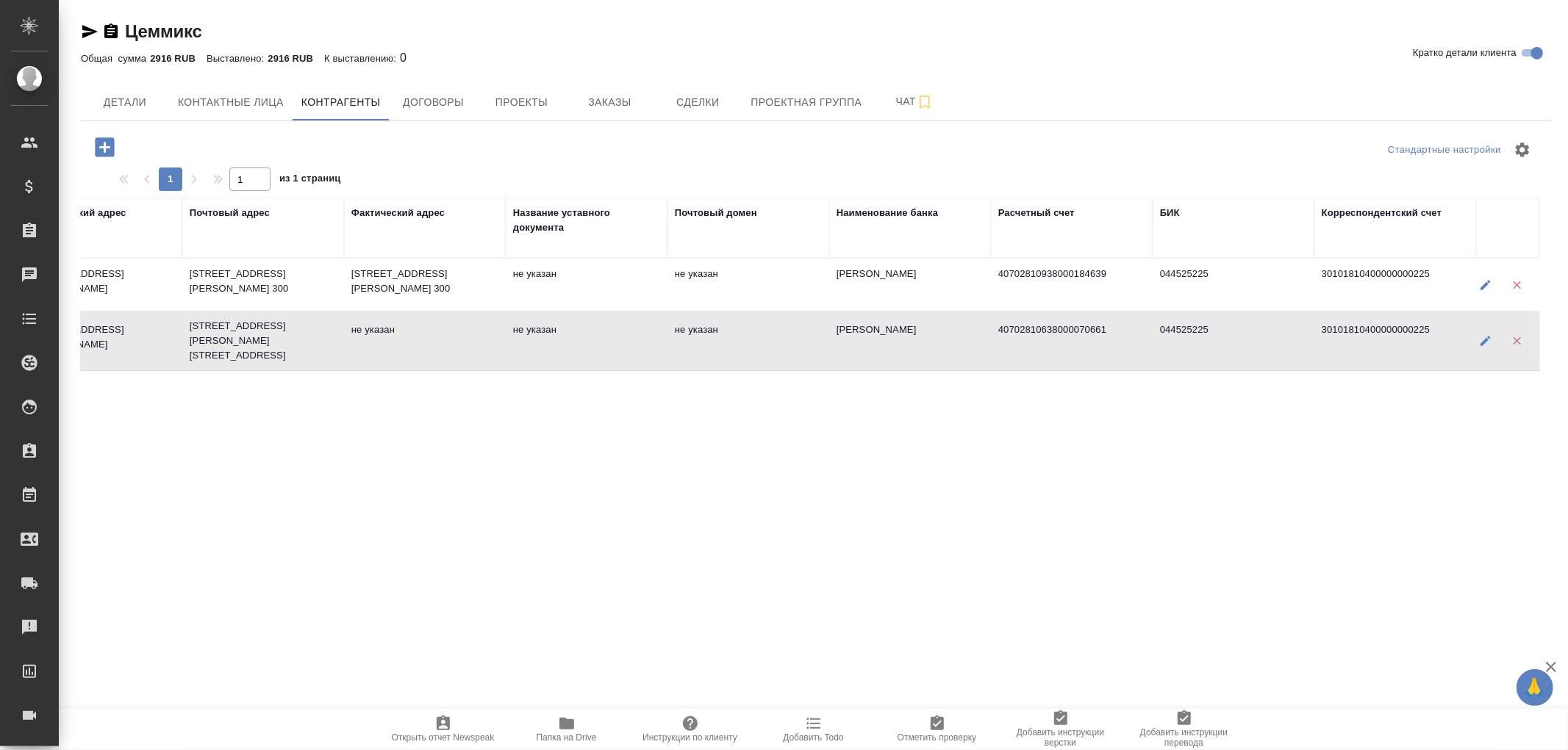
click at [1482, 347] on icon "button" at bounding box center [1486, 341] width 13 height 13
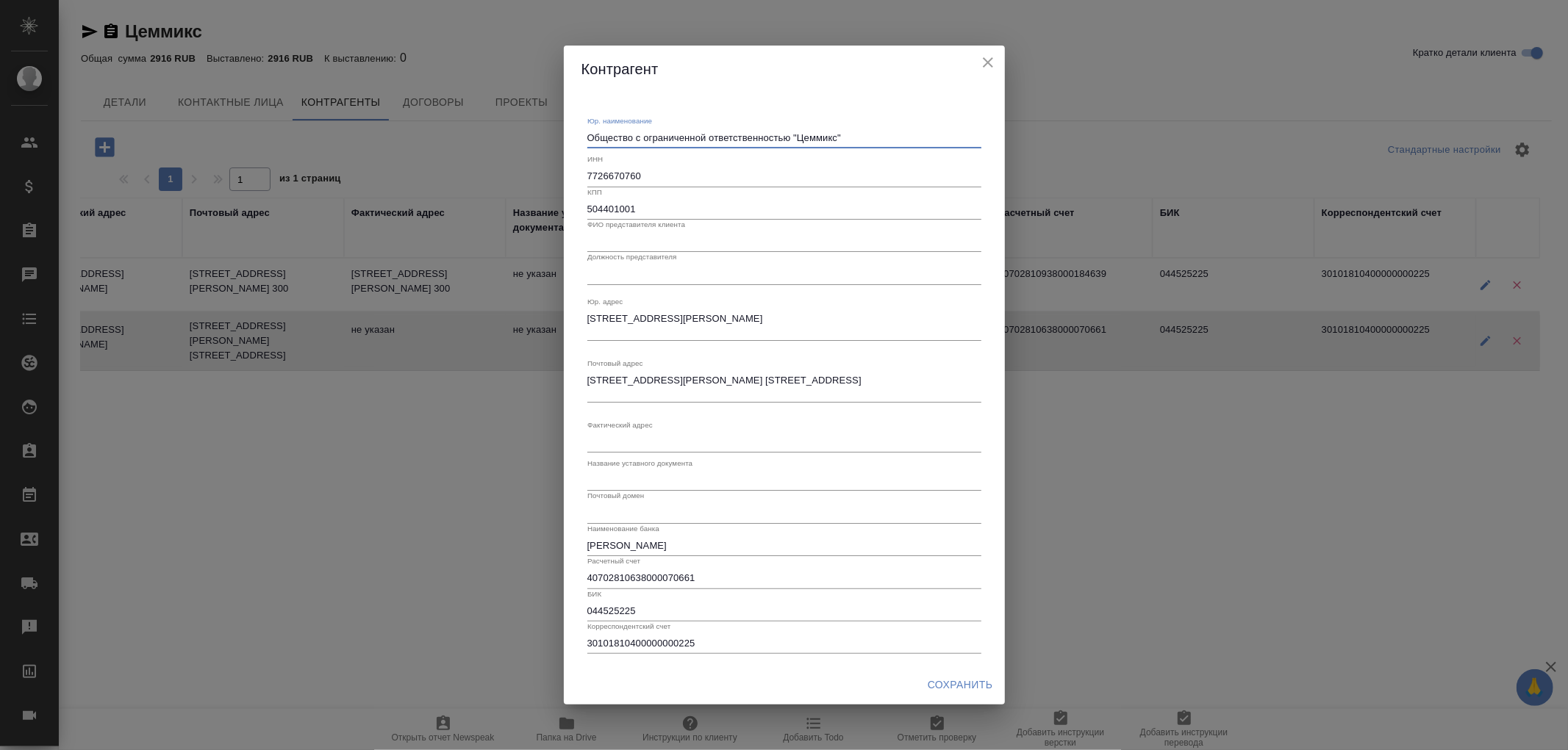
drag, startPoint x: 789, startPoint y: 140, endPoint x: 537, endPoint y: 135, distance: 252.0
click at [537, 135] on div "Контрагент Юр. наименование Общество с ограниченной ответственностью "Цеммикс" …" at bounding box center [784, 375] width 1568 height 750
type textarea "ООО "Цеммикс""
click at [967, 679] on span "Сохранить" at bounding box center [960, 685] width 65 height 18
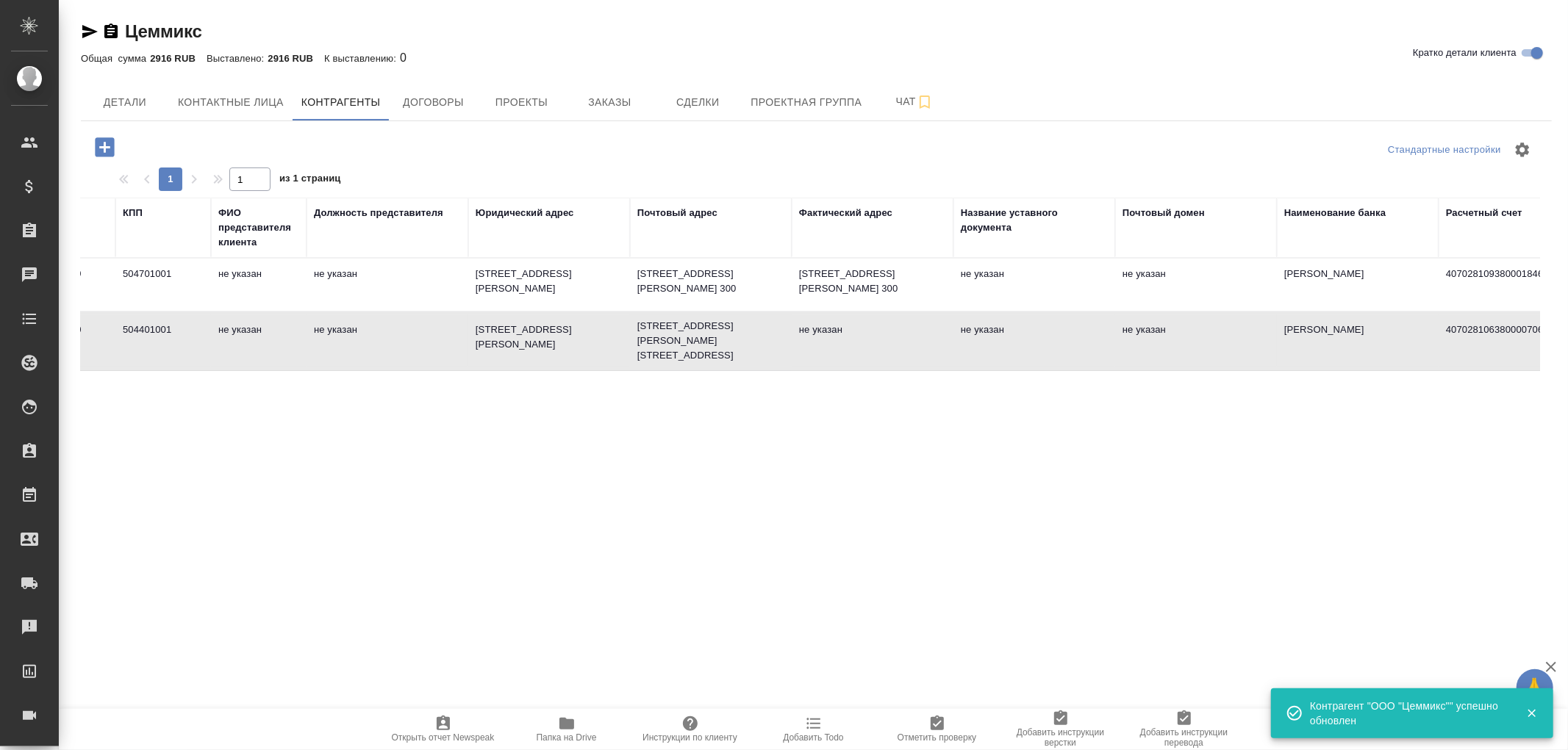
scroll to position [0, 0]
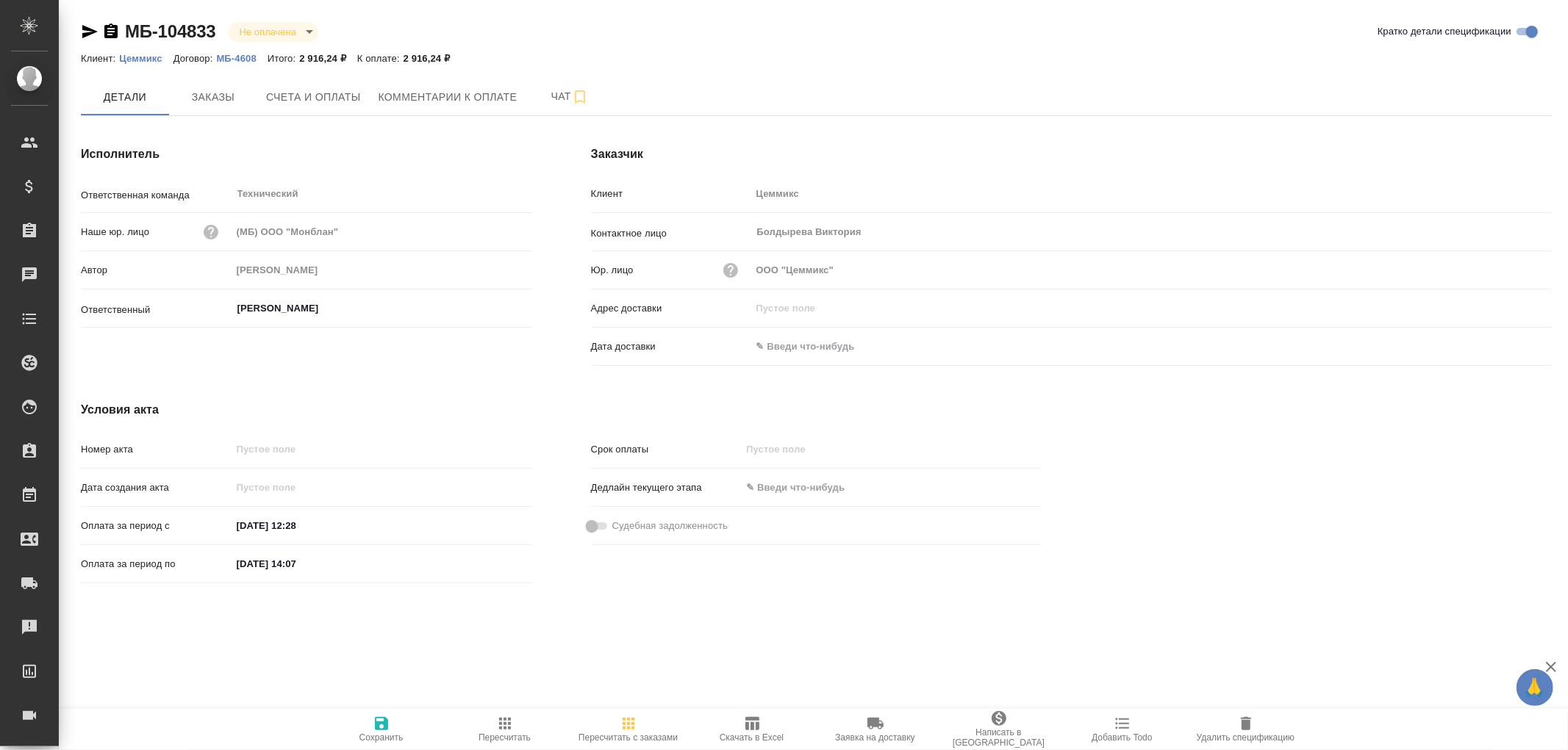
click at [156, 61] on p "Цеммикс" at bounding box center [146, 58] width 54 height 11
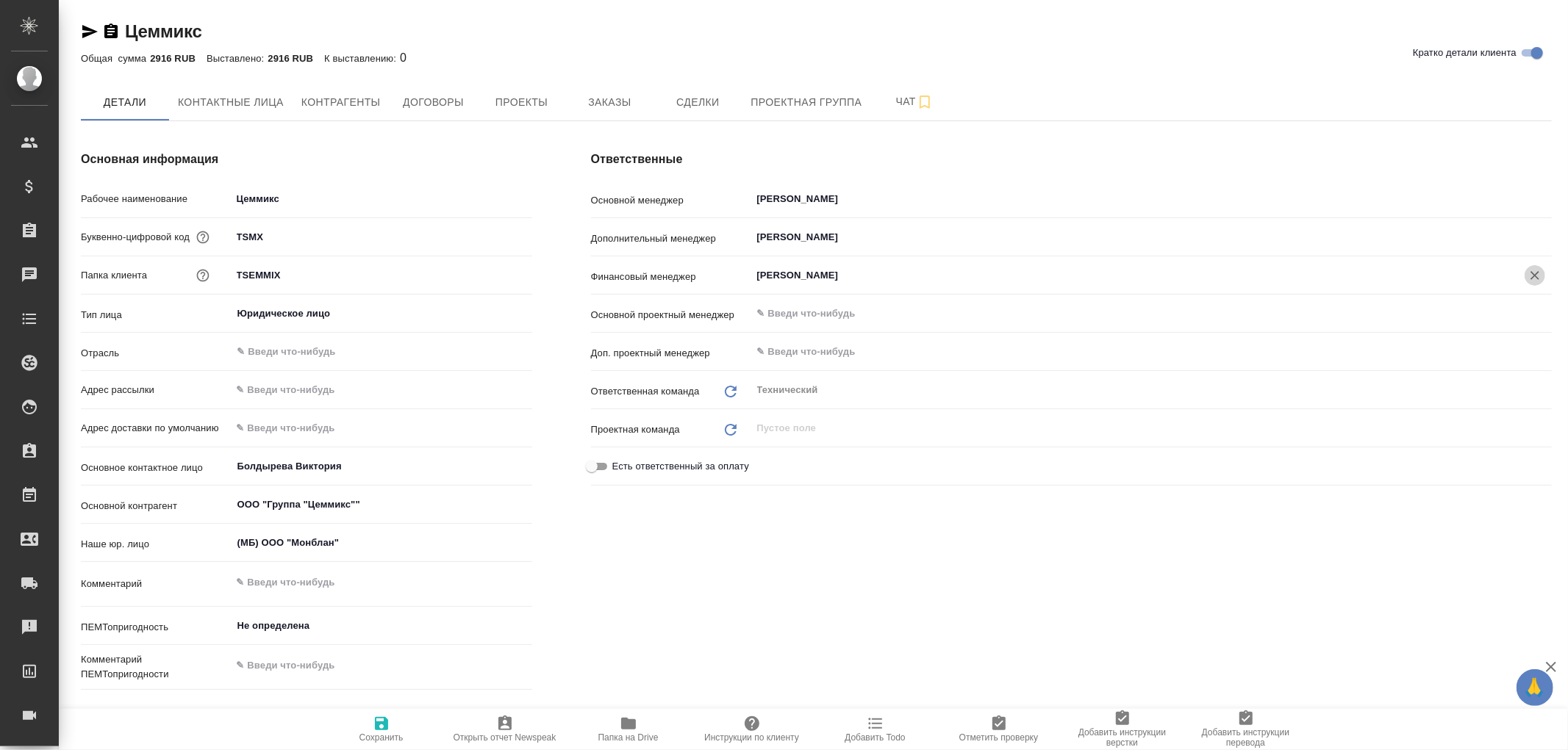
click at [1537, 276] on icon "Очистить" at bounding box center [1535, 275] width 9 height 9
click at [838, 272] on input "text" at bounding box center [1126, 275] width 742 height 17
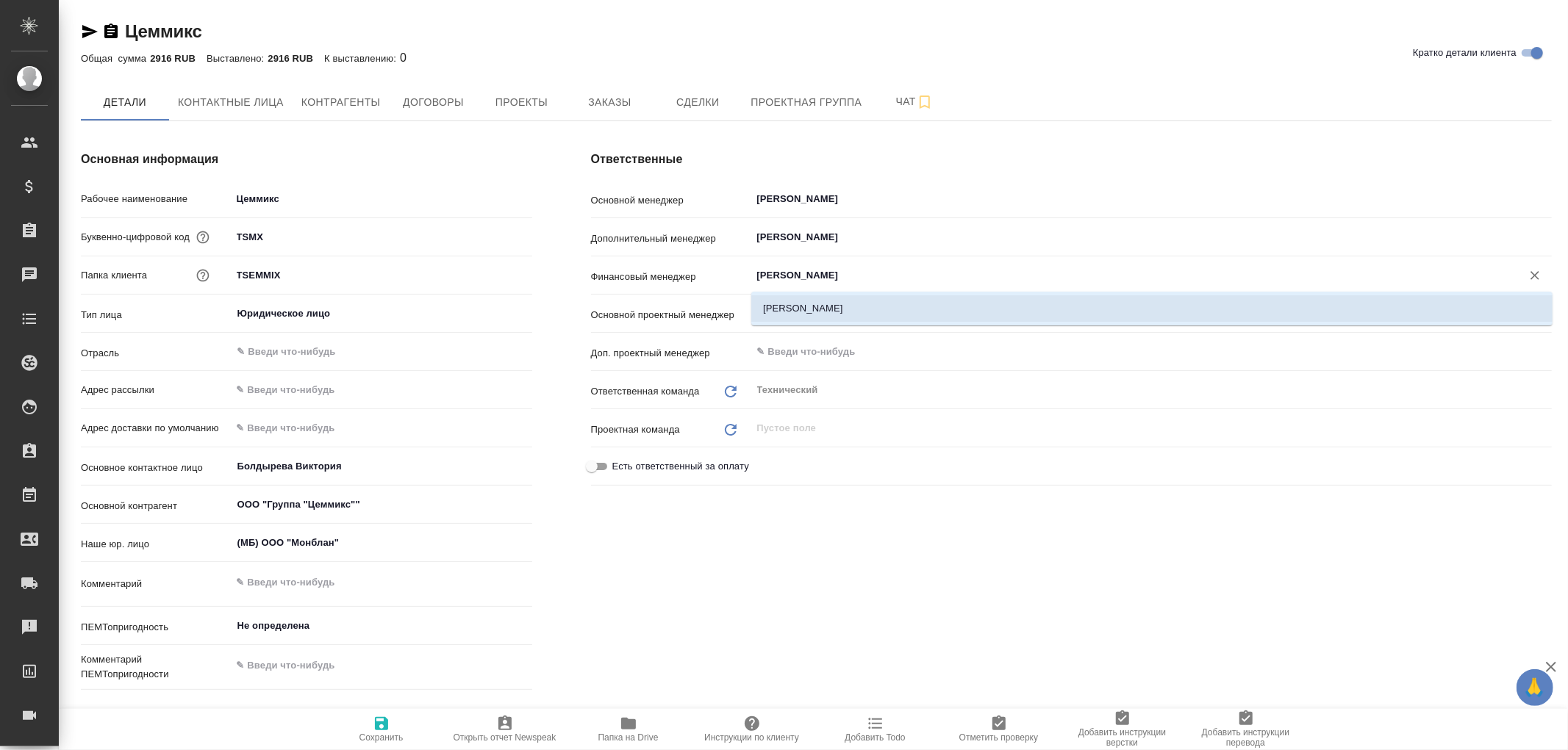
click at [825, 303] on li "[PERSON_NAME]" at bounding box center [1152, 308] width 802 height 26
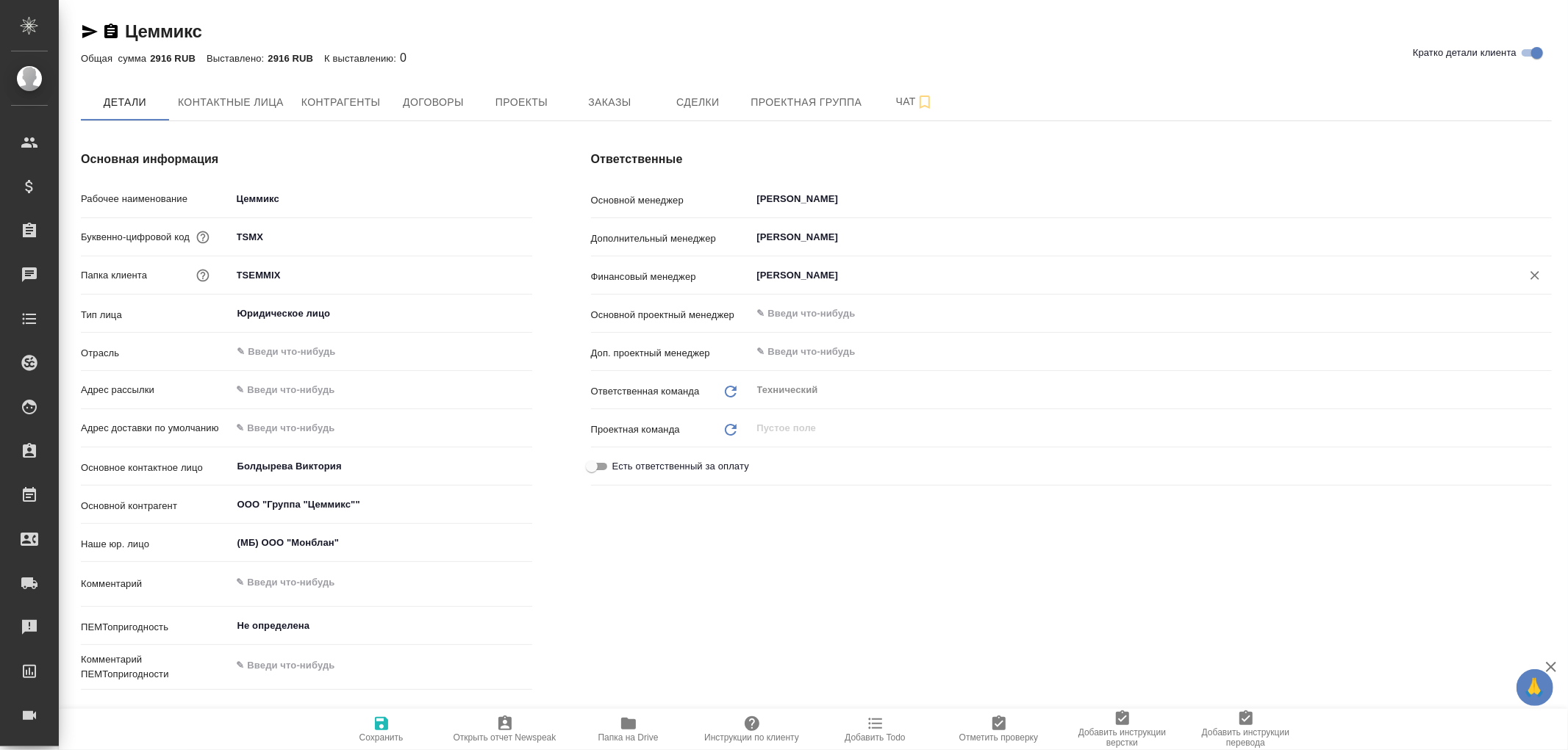
type input "[PERSON_NAME]"
click at [378, 724] on icon "button" at bounding box center [381, 724] width 13 height 13
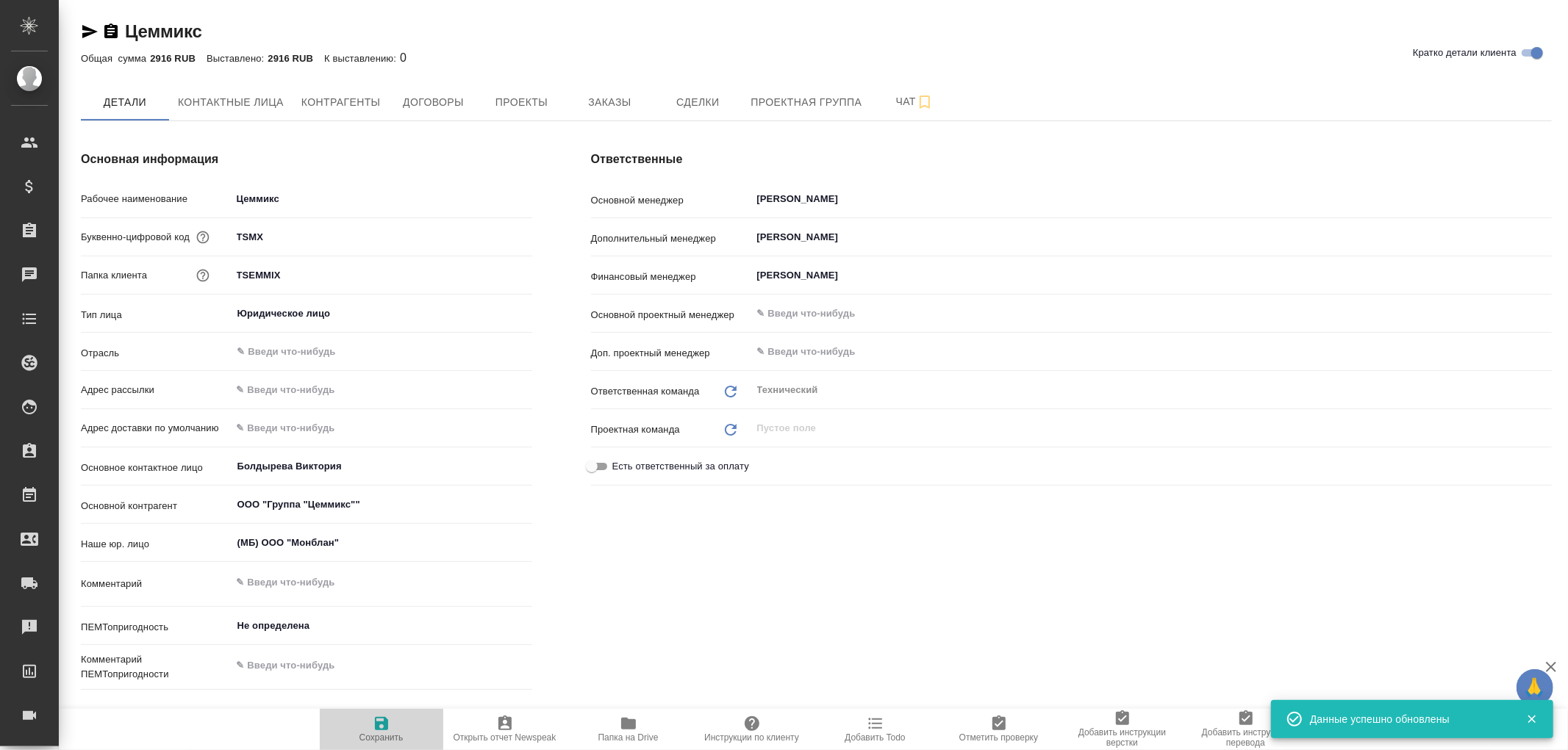
click at [378, 724] on icon "button" at bounding box center [381, 724] width 13 height 13
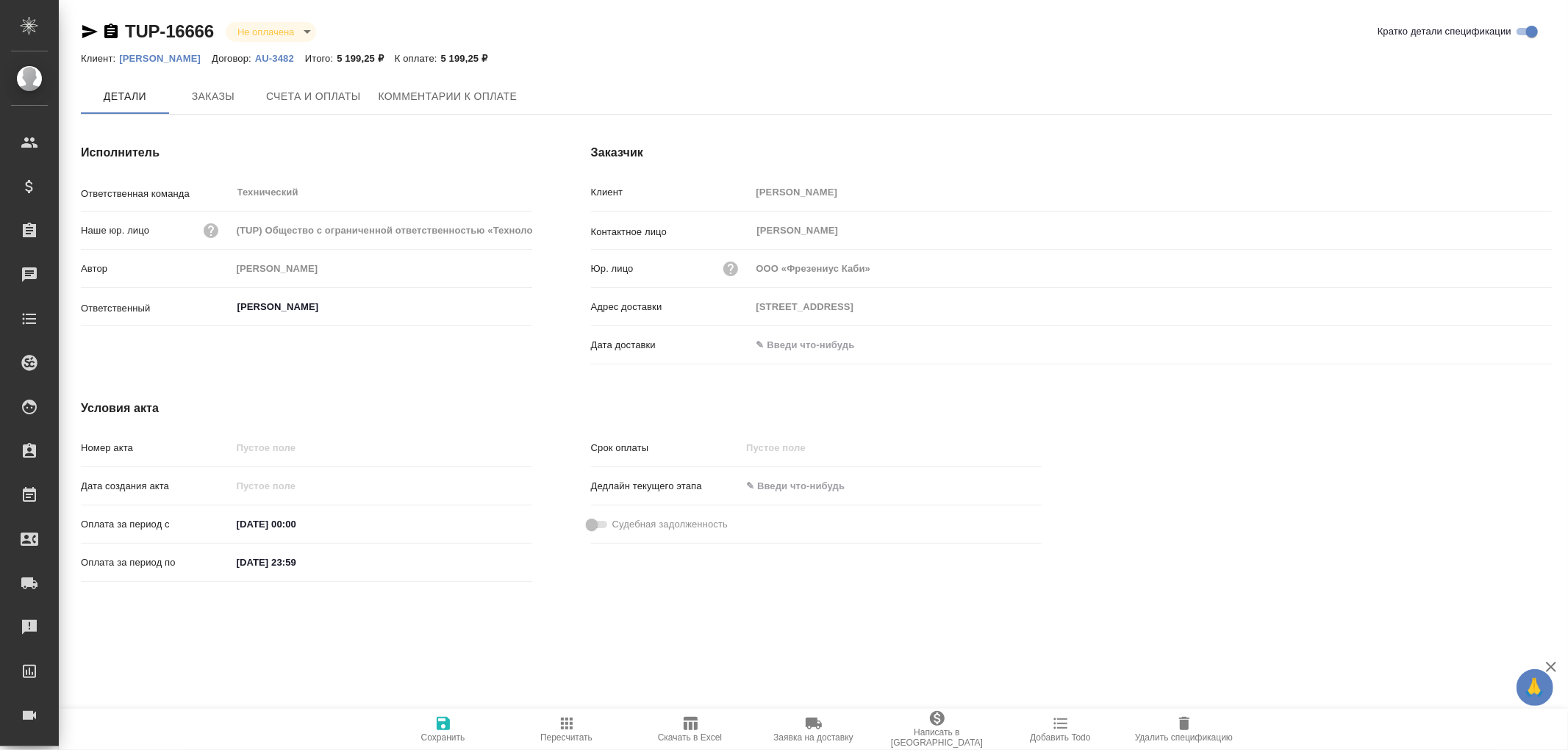
type input "[STREET_ADDRESS]"
click at [218, 96] on span "Заказы" at bounding box center [213, 98] width 70 height 18
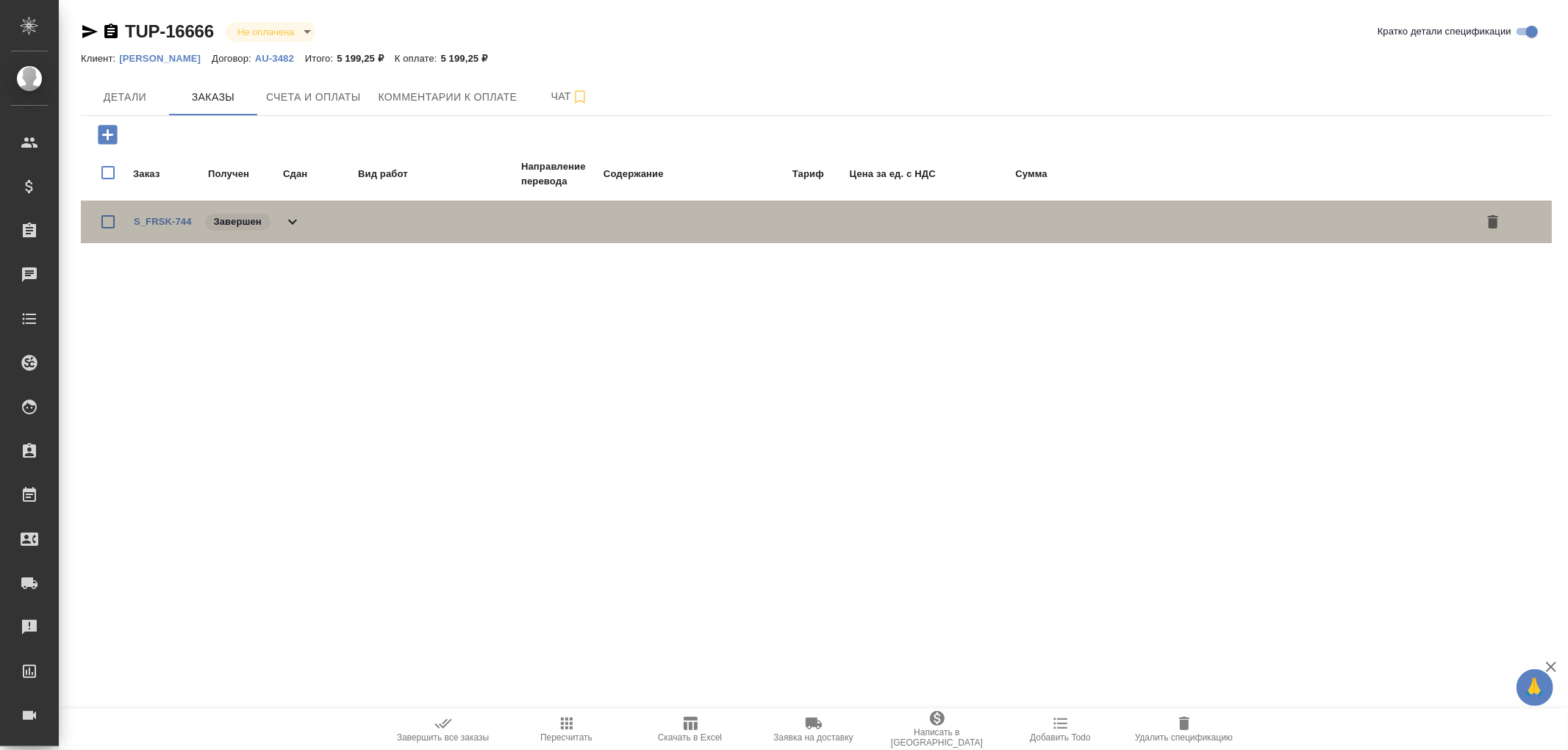
click at [287, 222] on icon at bounding box center [292, 222] width 17 height 17
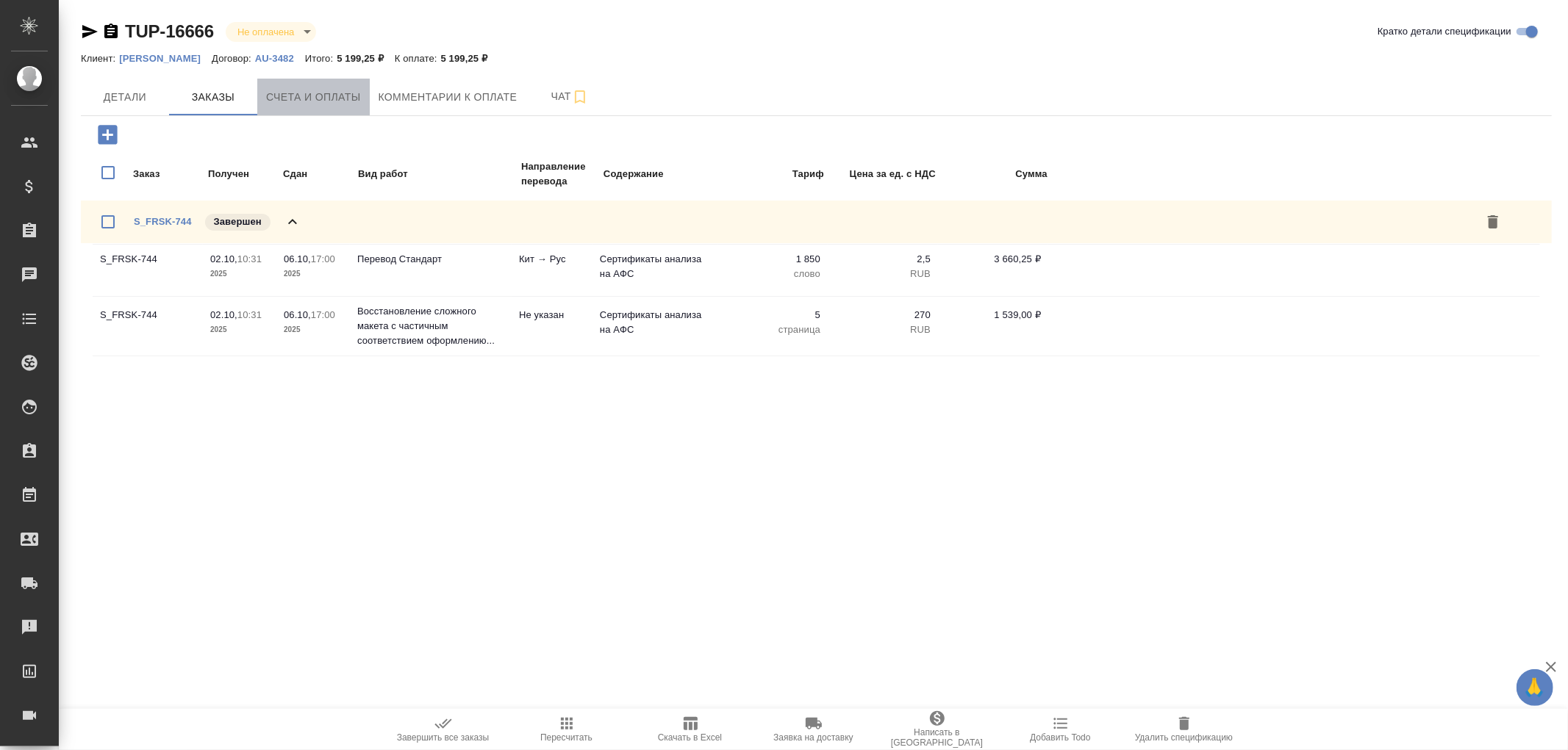
click at [307, 89] on span "Счета и оплаты" at bounding box center [314, 98] width 95 height 18
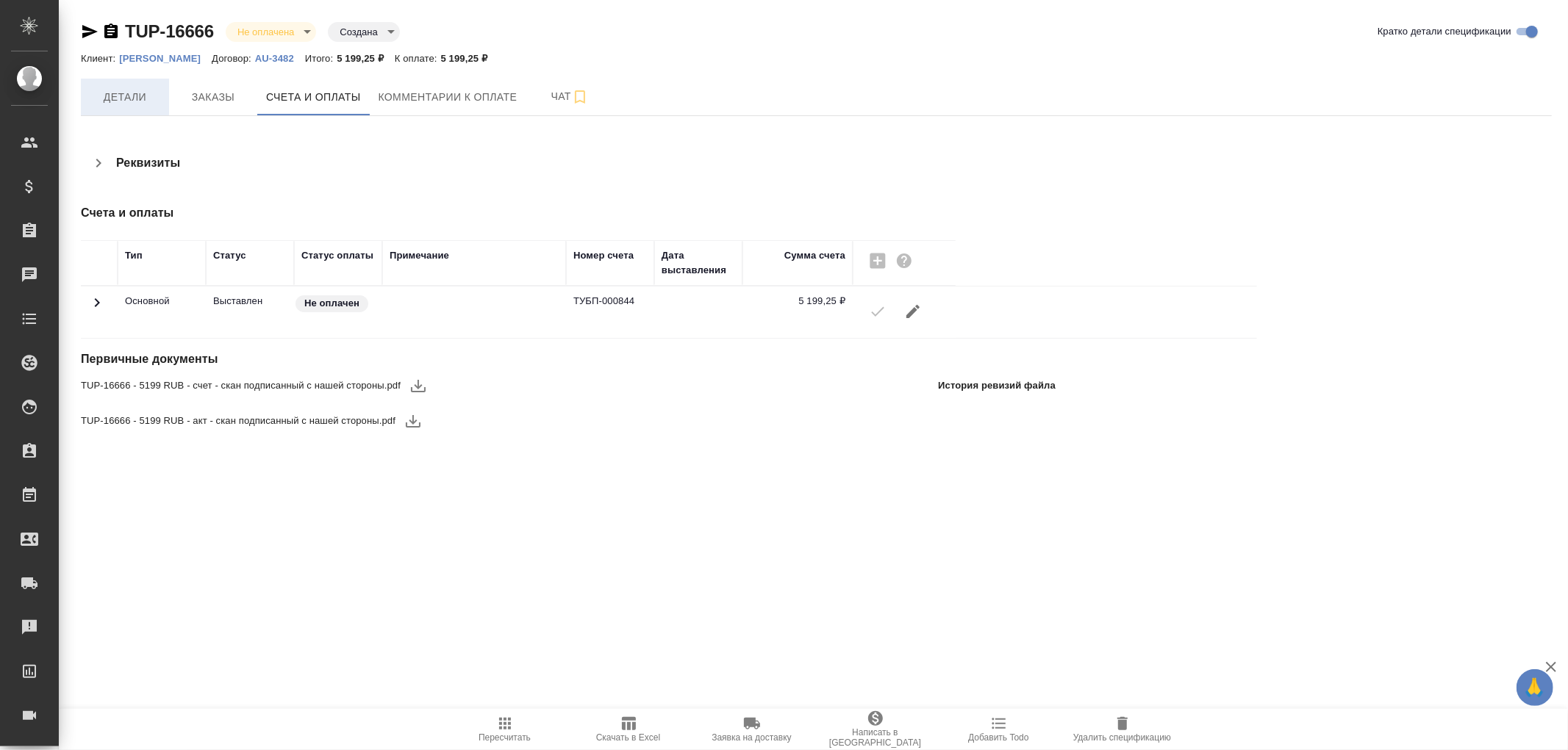
click at [145, 93] on span "Детали" at bounding box center [124, 98] width 70 height 18
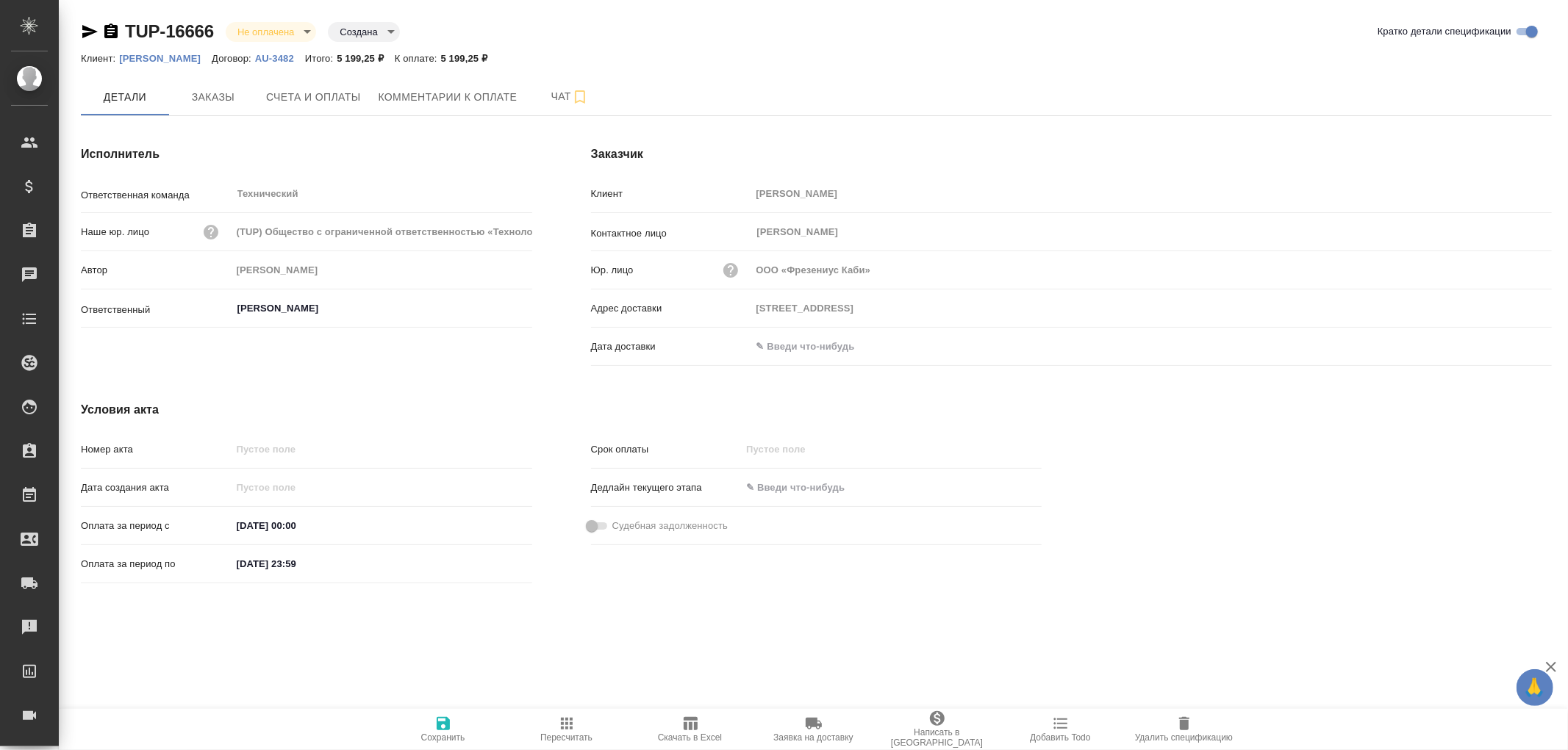
click at [807, 346] on input "text" at bounding box center [815, 346] width 128 height 21
click at [1504, 337] on icon "button" at bounding box center [1508, 346] width 17 height 17
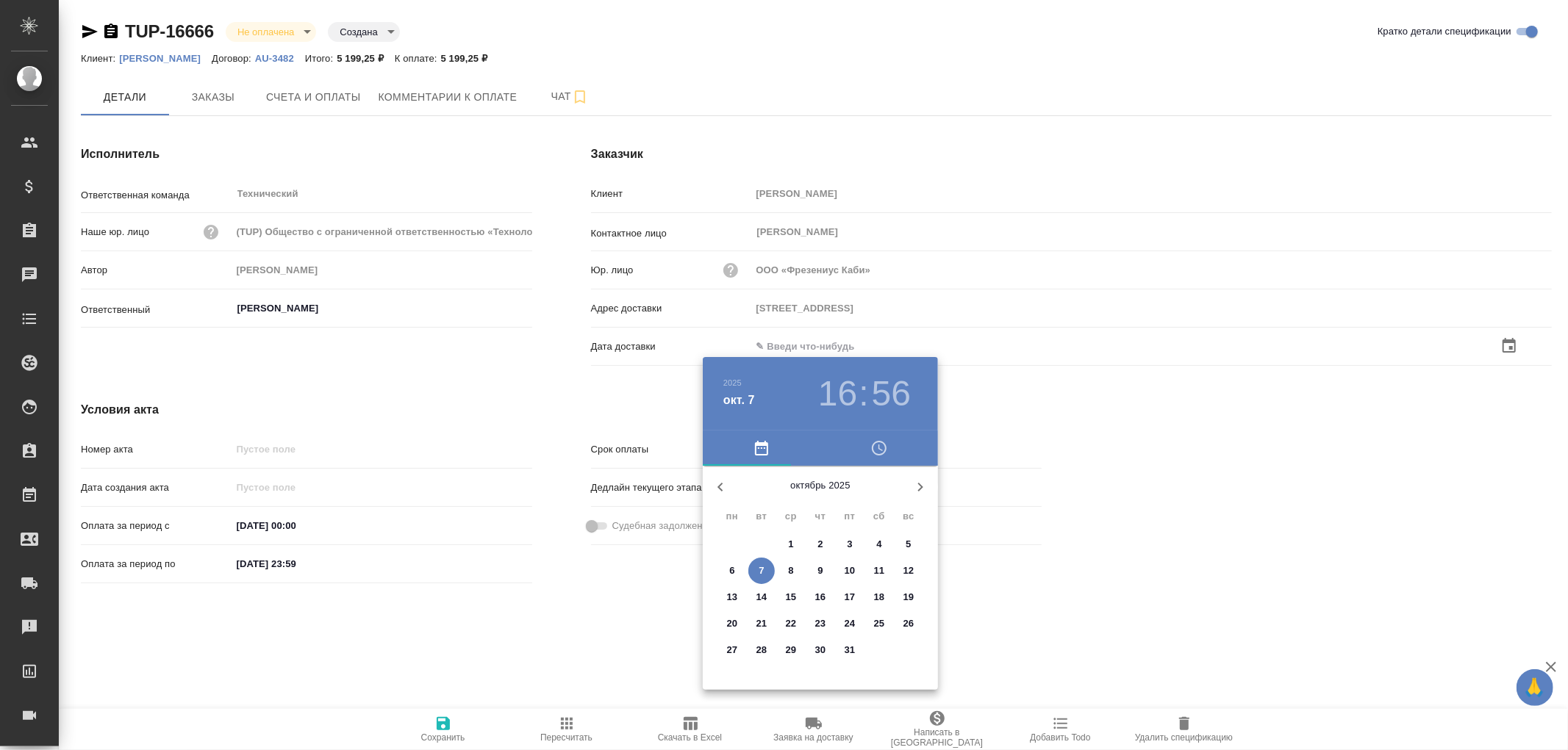
click at [760, 566] on p "7" at bounding box center [761, 571] width 5 height 15
type input "125167 Москва, Ленинградский пр., 37, к.9подъезд 2, этаж 3"
type input "07.10.2025 16:56"
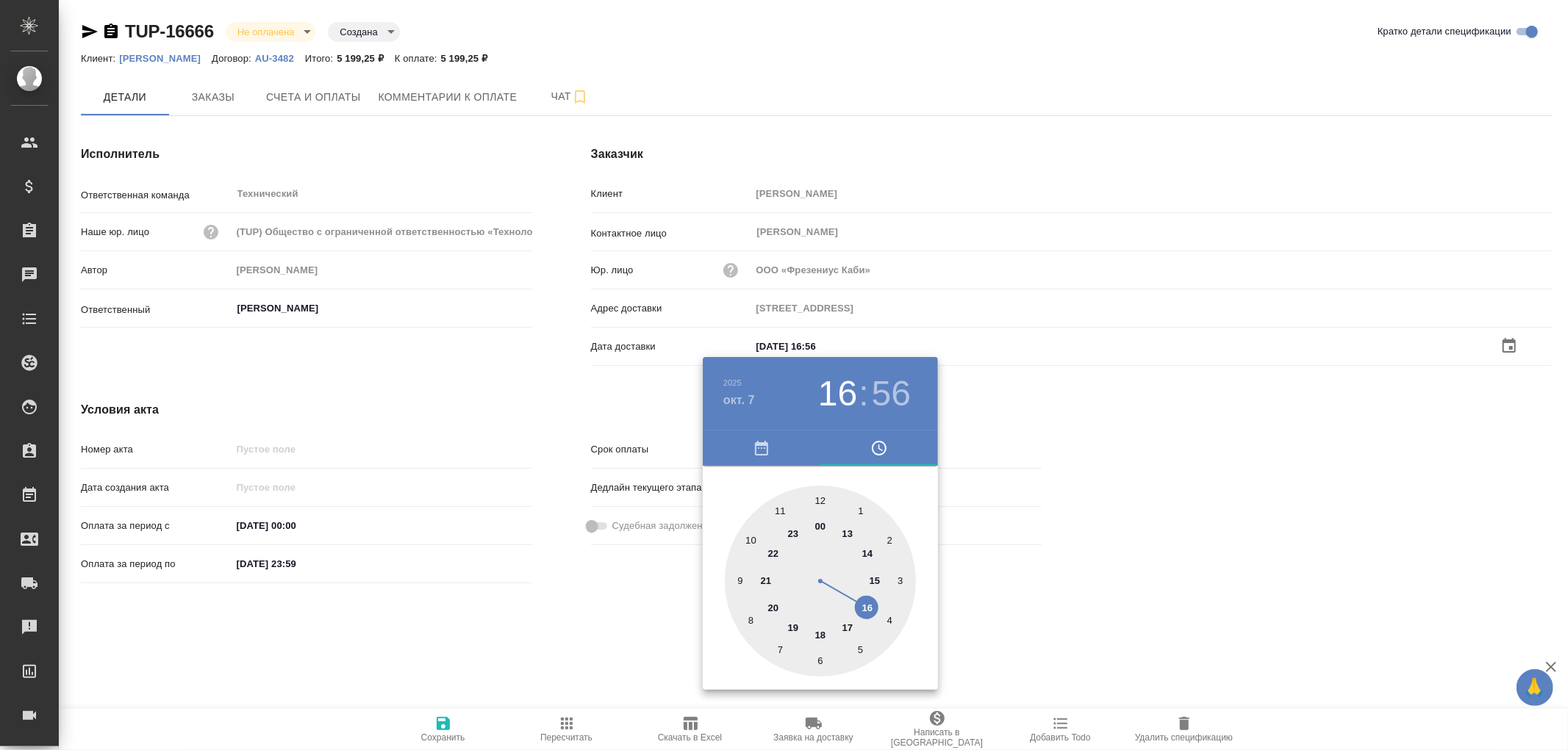
click at [447, 715] on div at bounding box center [784, 375] width 1568 height 750
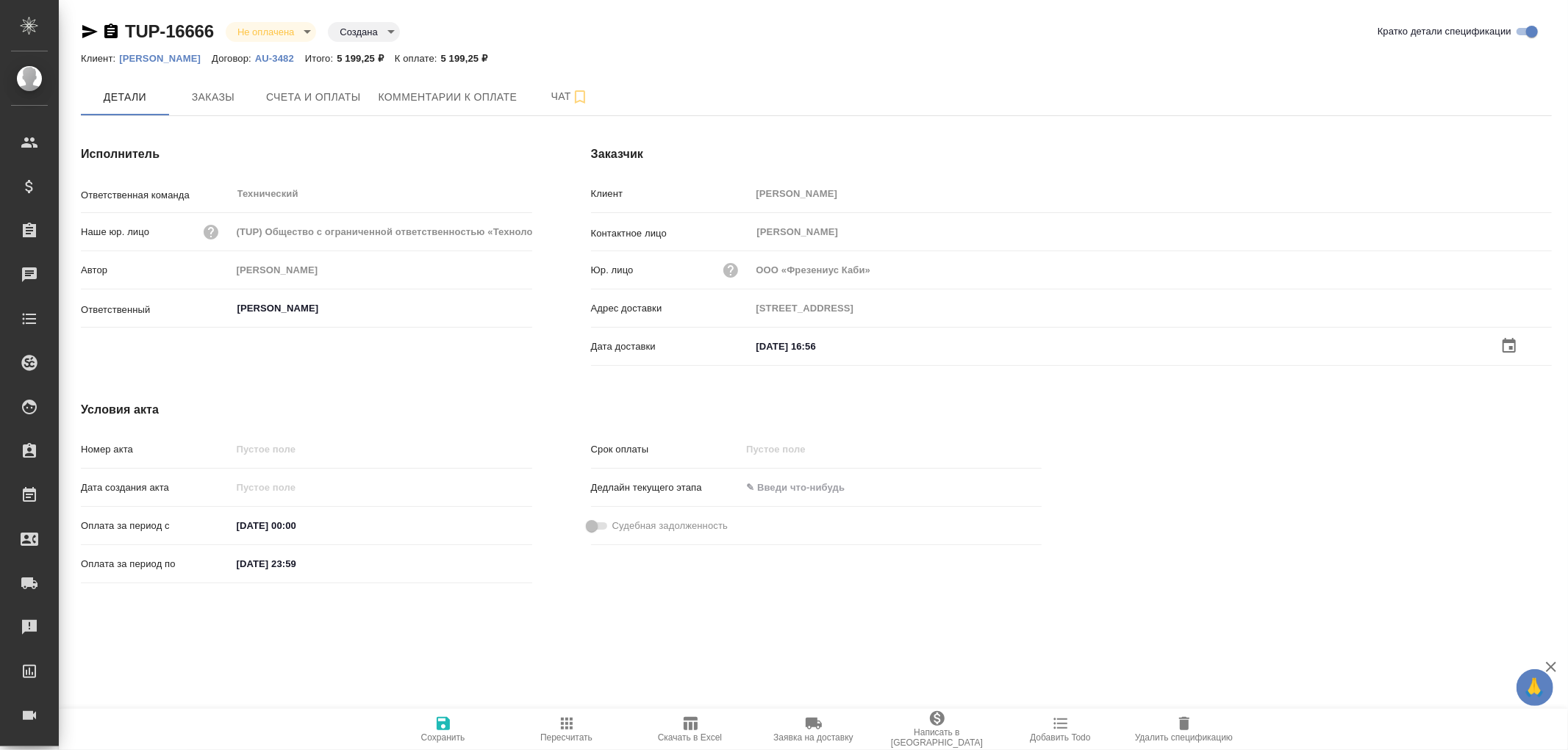
click at [444, 724] on icon "button" at bounding box center [444, 724] width 13 height 13
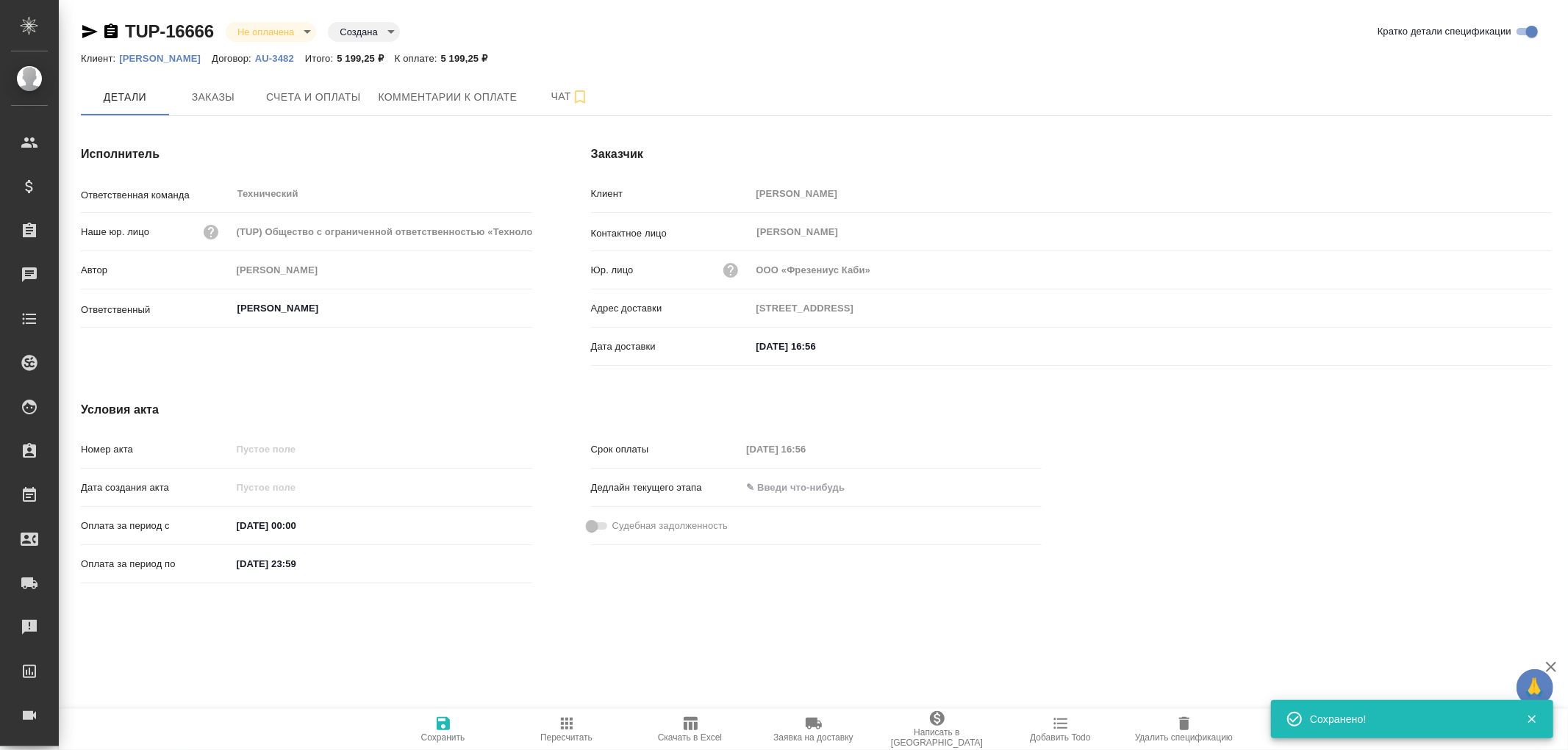
click at [444, 724] on icon "button" at bounding box center [444, 724] width 13 height 13
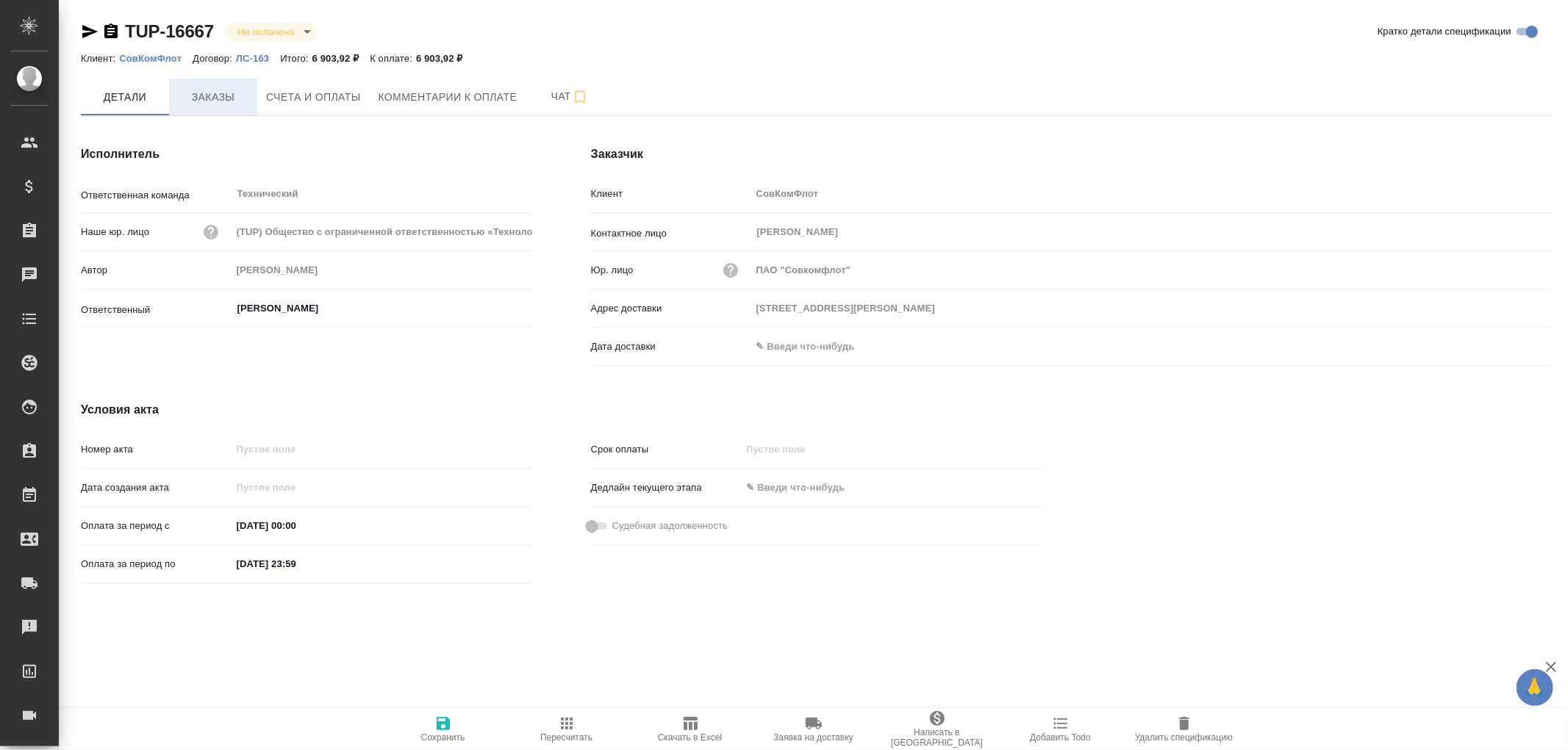
click at [212, 98] on span "Заказы" at bounding box center [213, 98] width 70 height 18
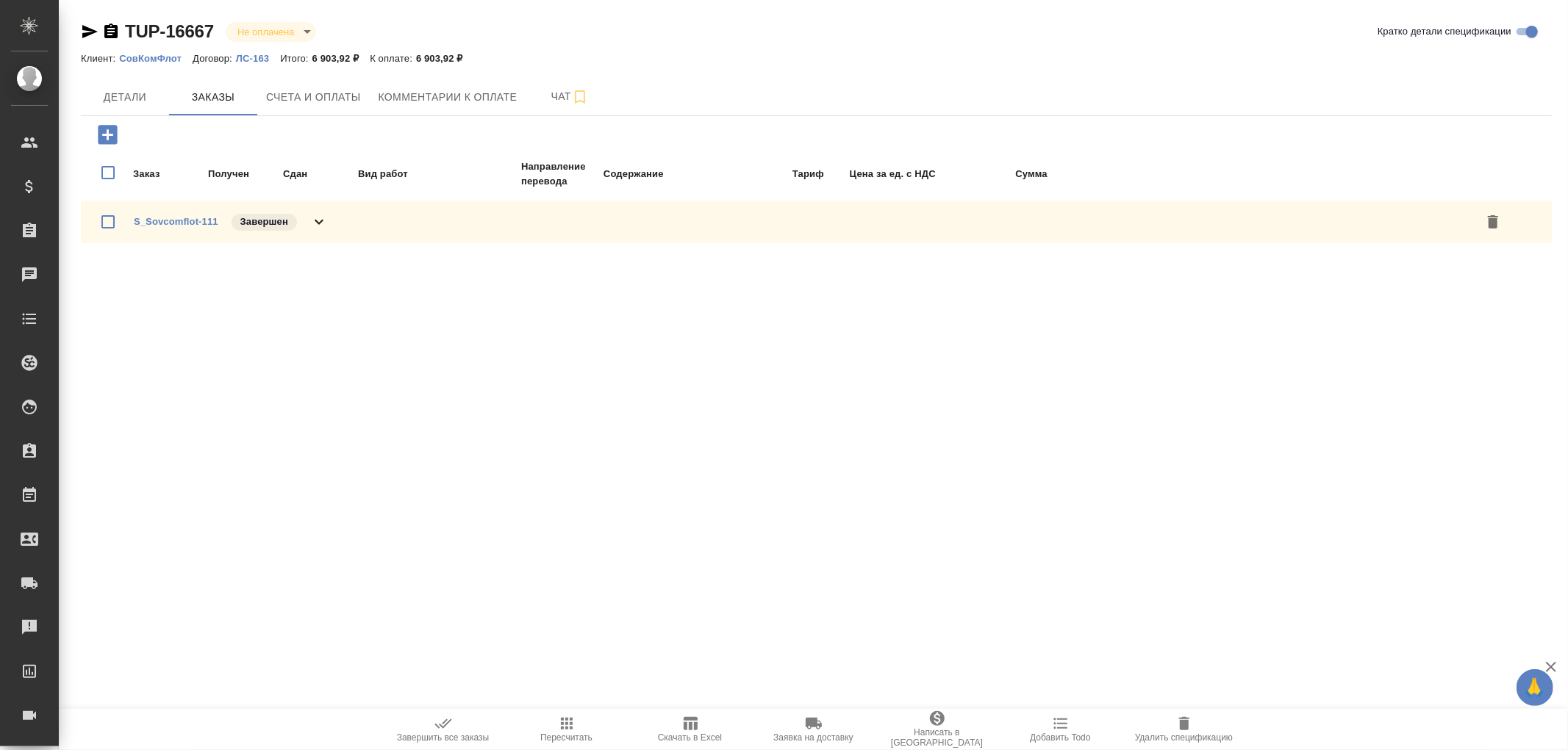
click at [265, 53] on p "ЛС-163" at bounding box center [257, 58] width 44 height 11
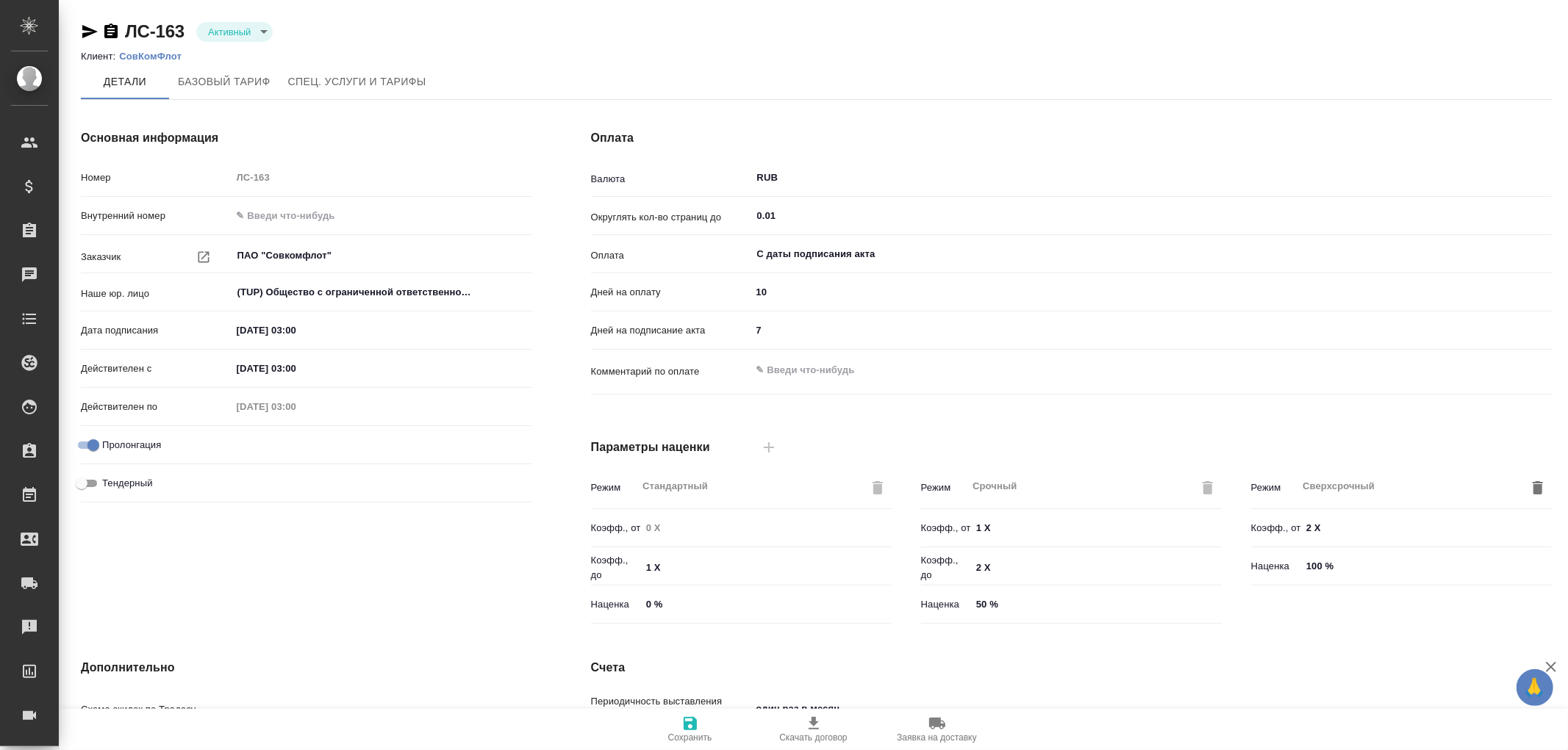
type input "Стандартный шаблон - [PHONE_NUMBER] - ВЫБЕРИ МЕНЯ!"
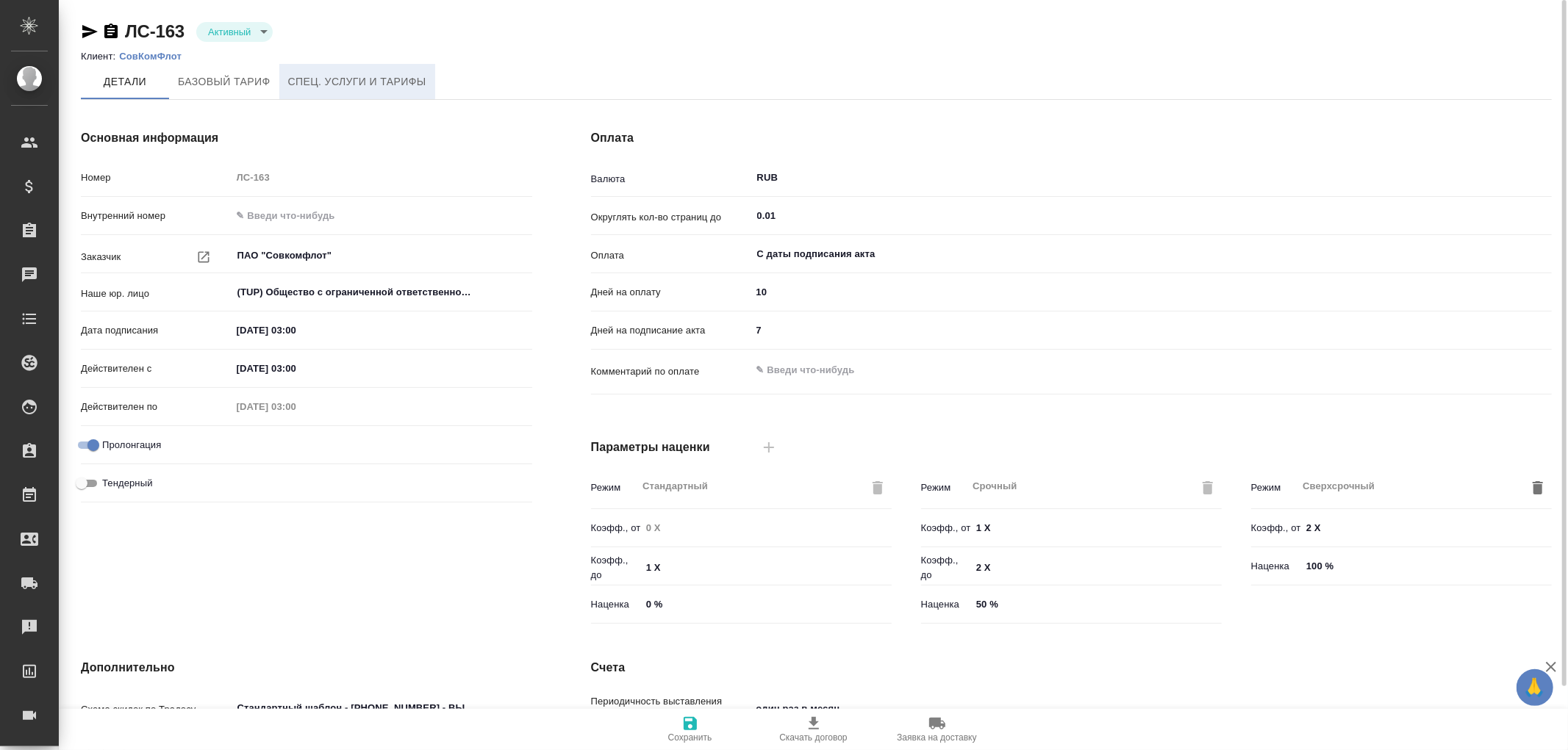
click at [340, 88] on span "Спец. услуги и тарифы" at bounding box center [357, 82] width 138 height 18
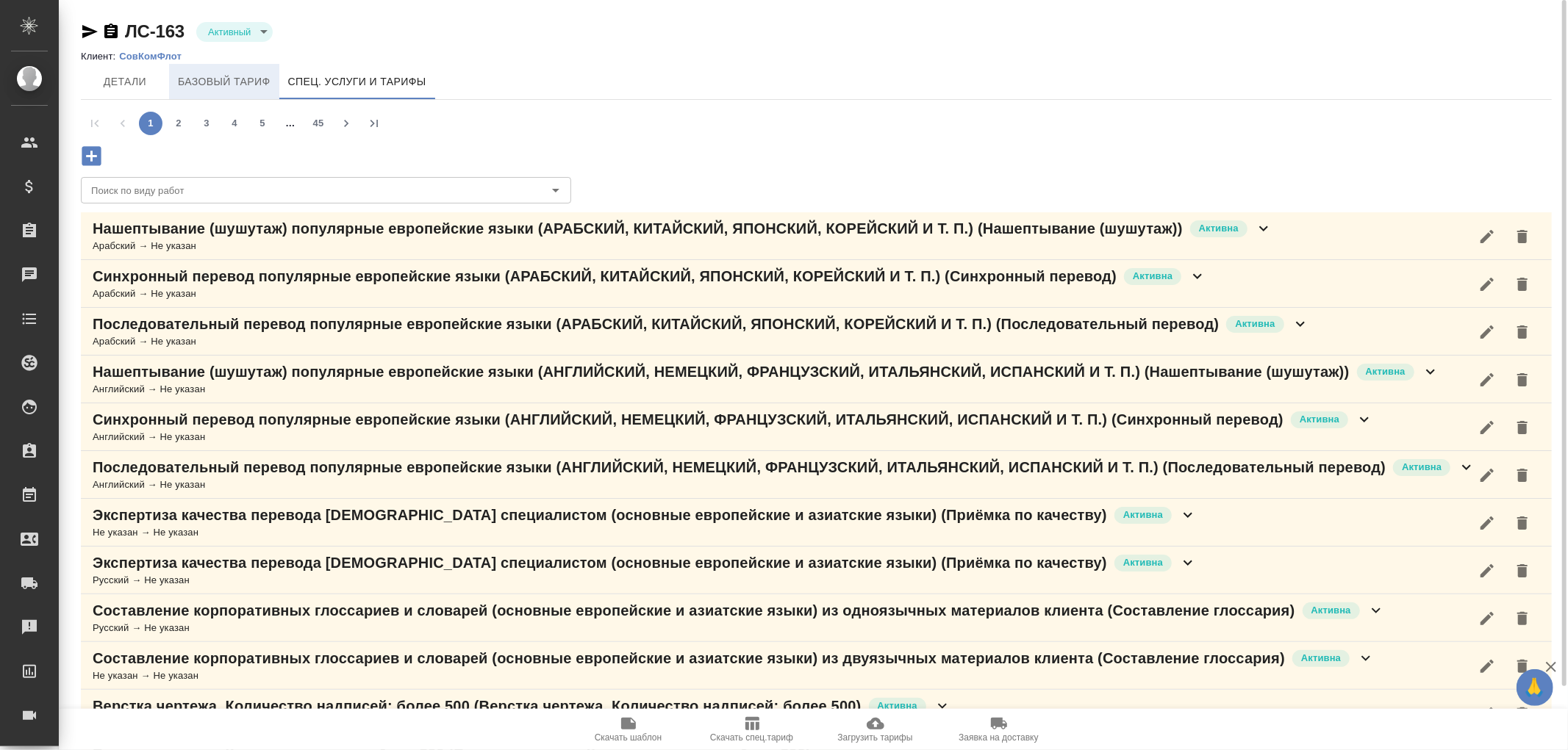
click at [225, 83] on span "Базовый тариф" at bounding box center [224, 82] width 93 height 18
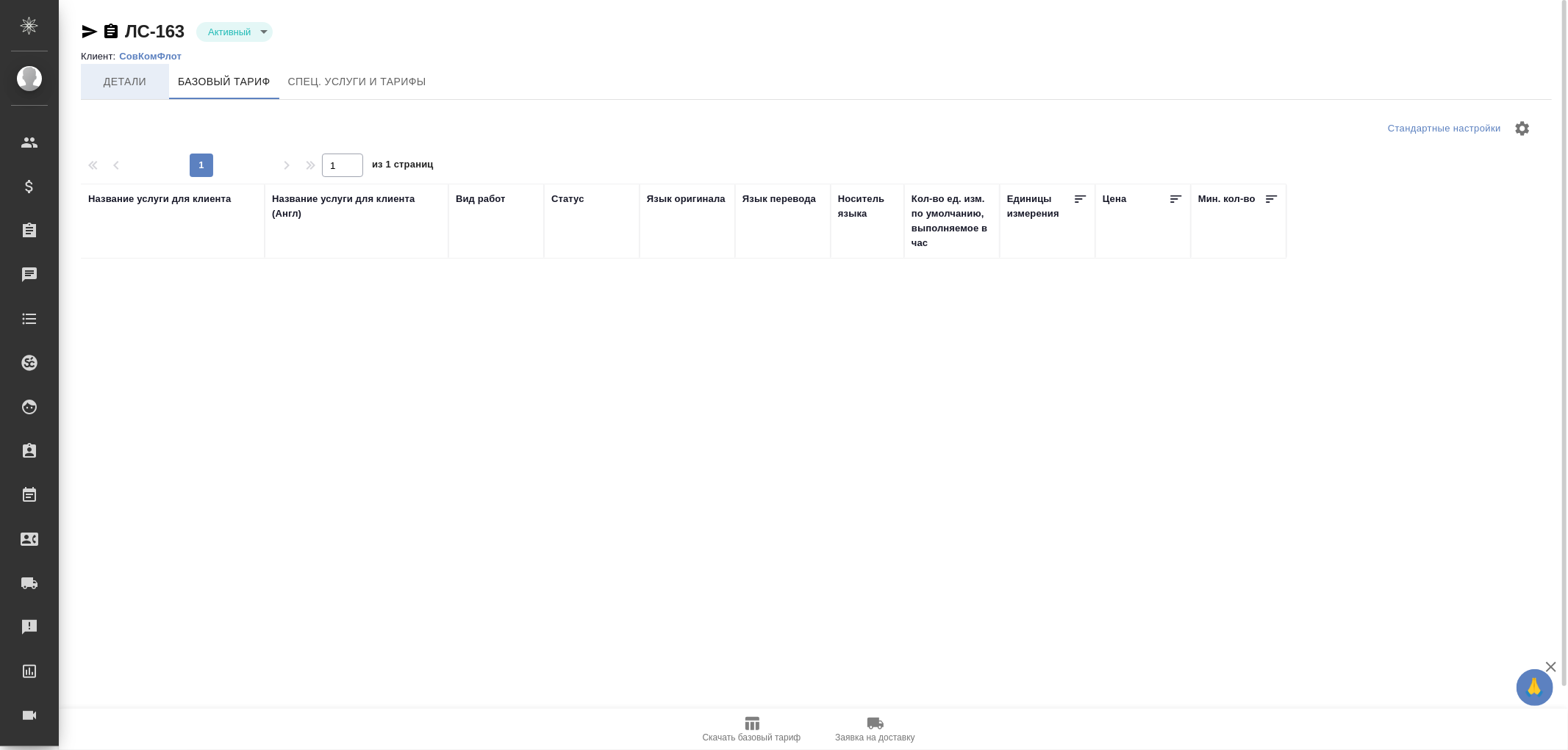
click at [110, 84] on span "Детали" at bounding box center [124, 82] width 70 height 18
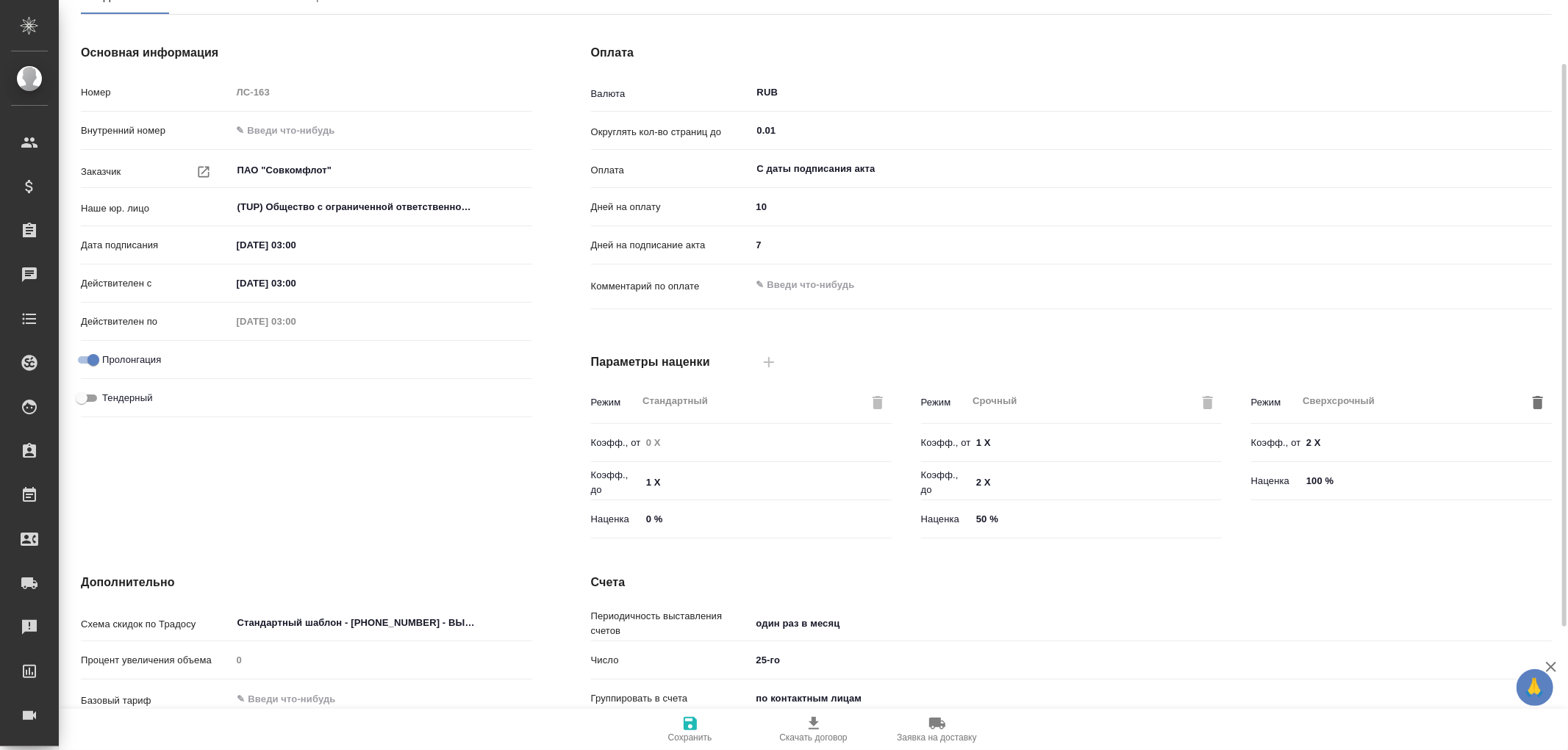
scroll to position [3, 0]
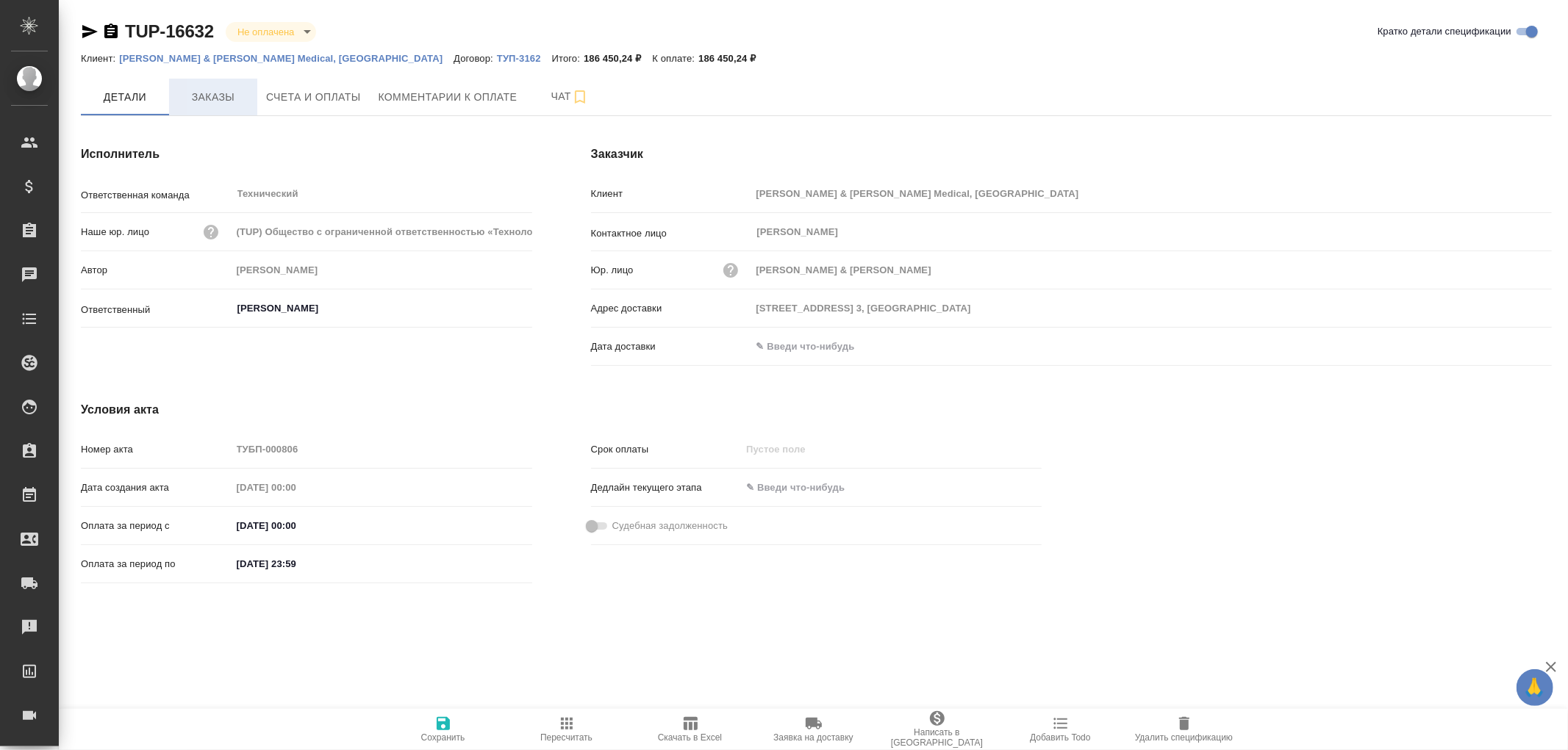
click at [229, 102] on span "Заказы" at bounding box center [213, 98] width 70 height 18
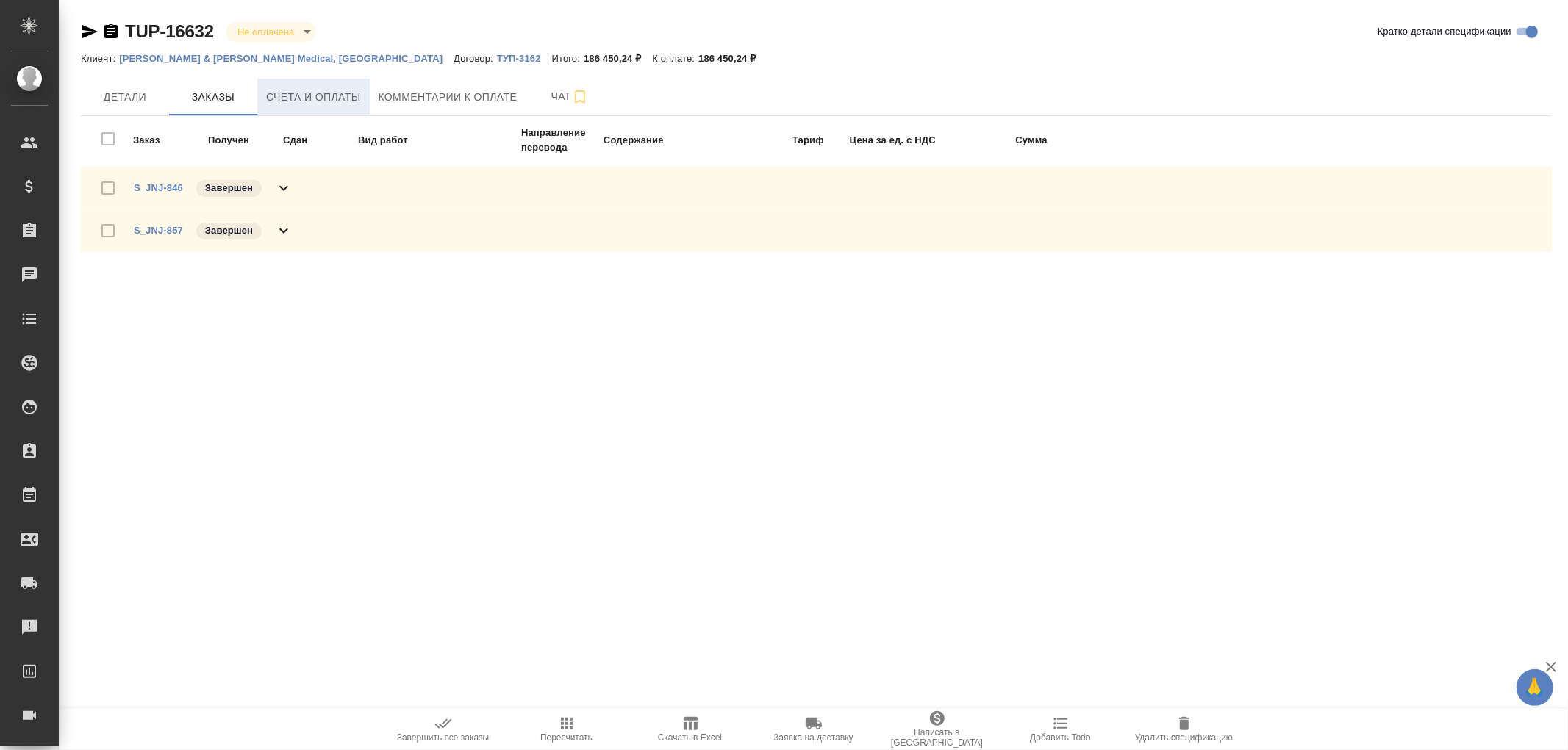
click at [317, 97] on span "Счета и оплаты" at bounding box center [314, 98] width 95 height 18
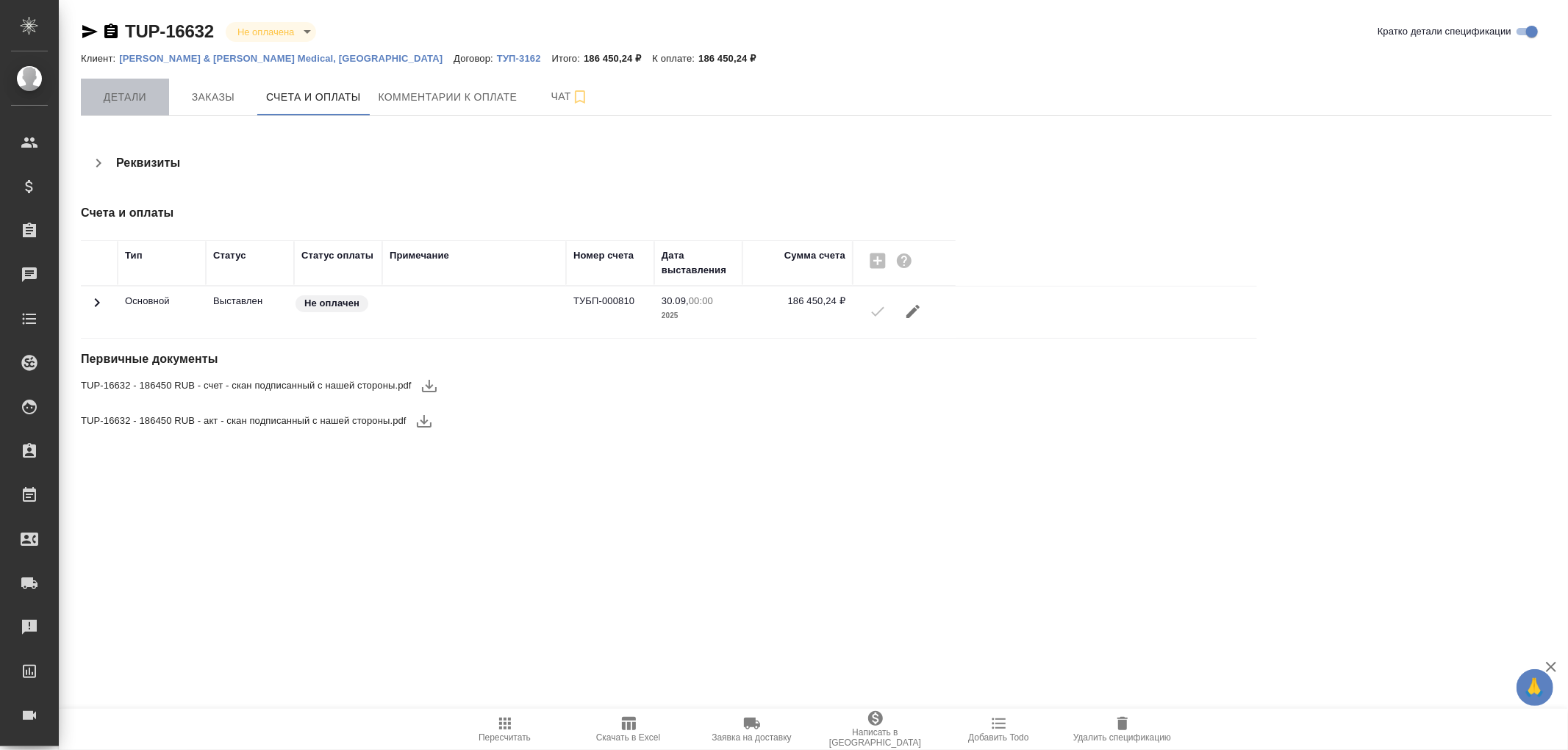
click at [131, 89] on span "Детали" at bounding box center [124, 98] width 70 height 18
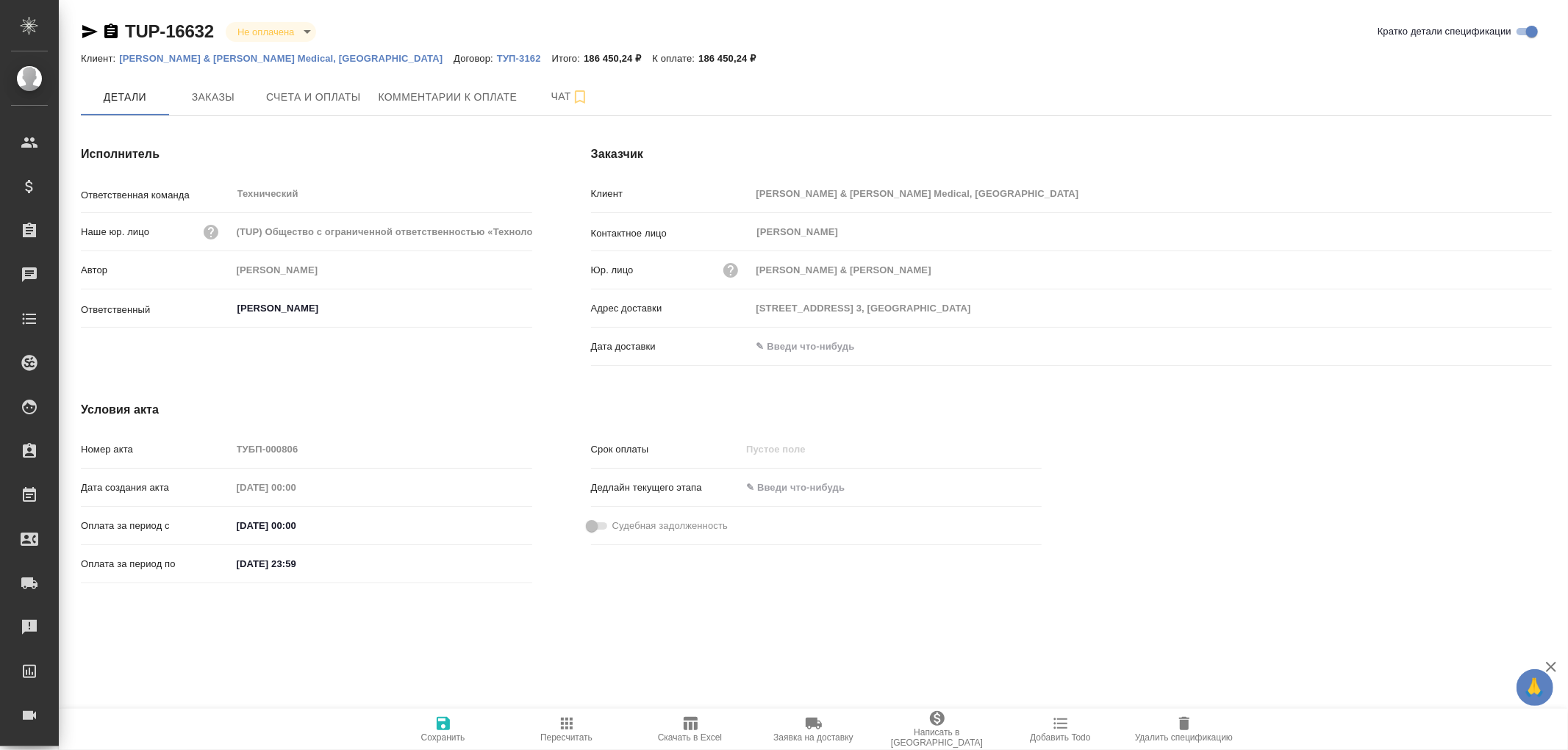
drag, startPoint x: 775, startPoint y: 346, endPoint x: 843, endPoint y: 342, distance: 68.1
click at [775, 344] on input "text" at bounding box center [815, 346] width 128 height 21
click at [1507, 347] on icon "button" at bounding box center [1508, 345] width 17 height 17
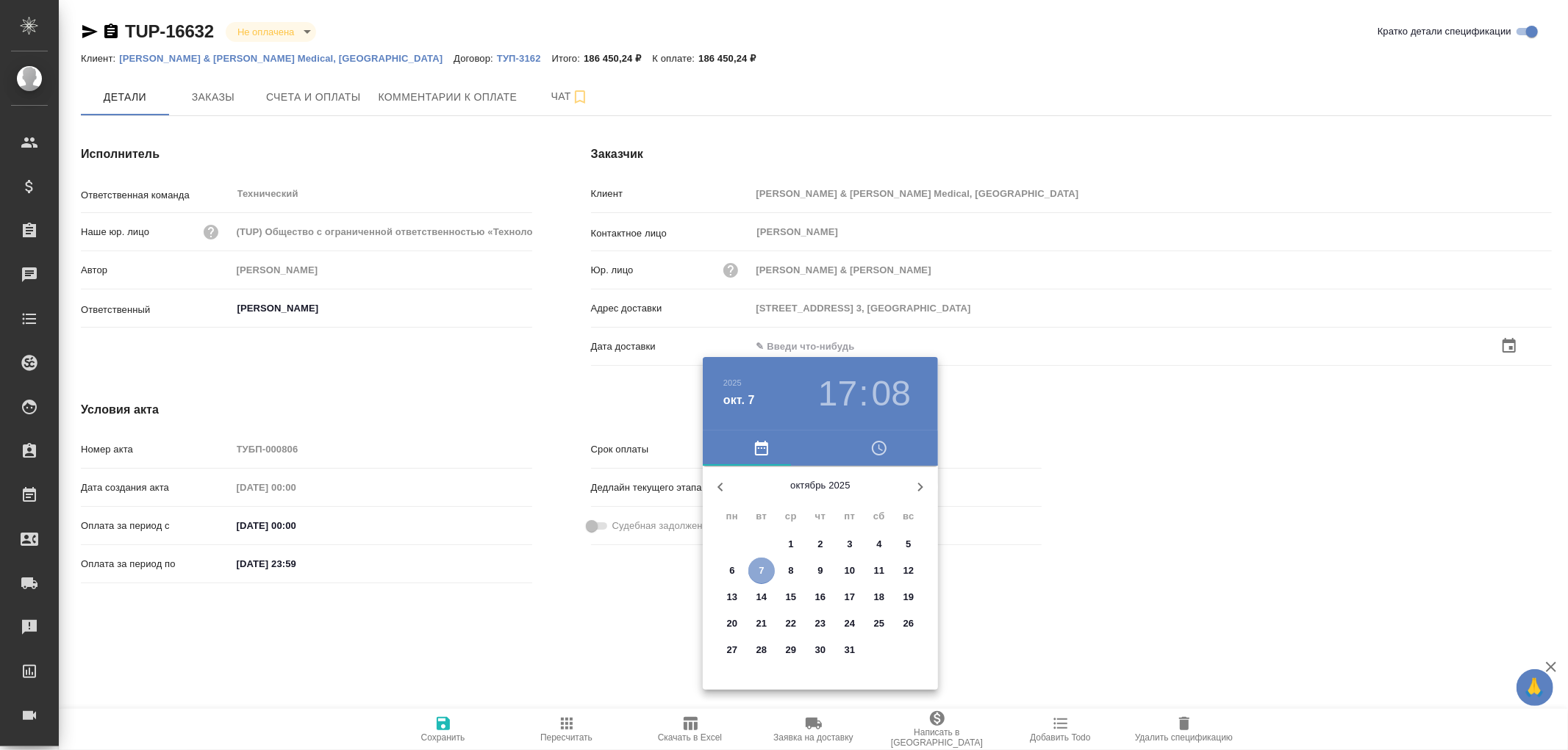
click at [762, 564] on p "7" at bounding box center [761, 571] width 5 height 15
type input "07.10.2025 17:08"
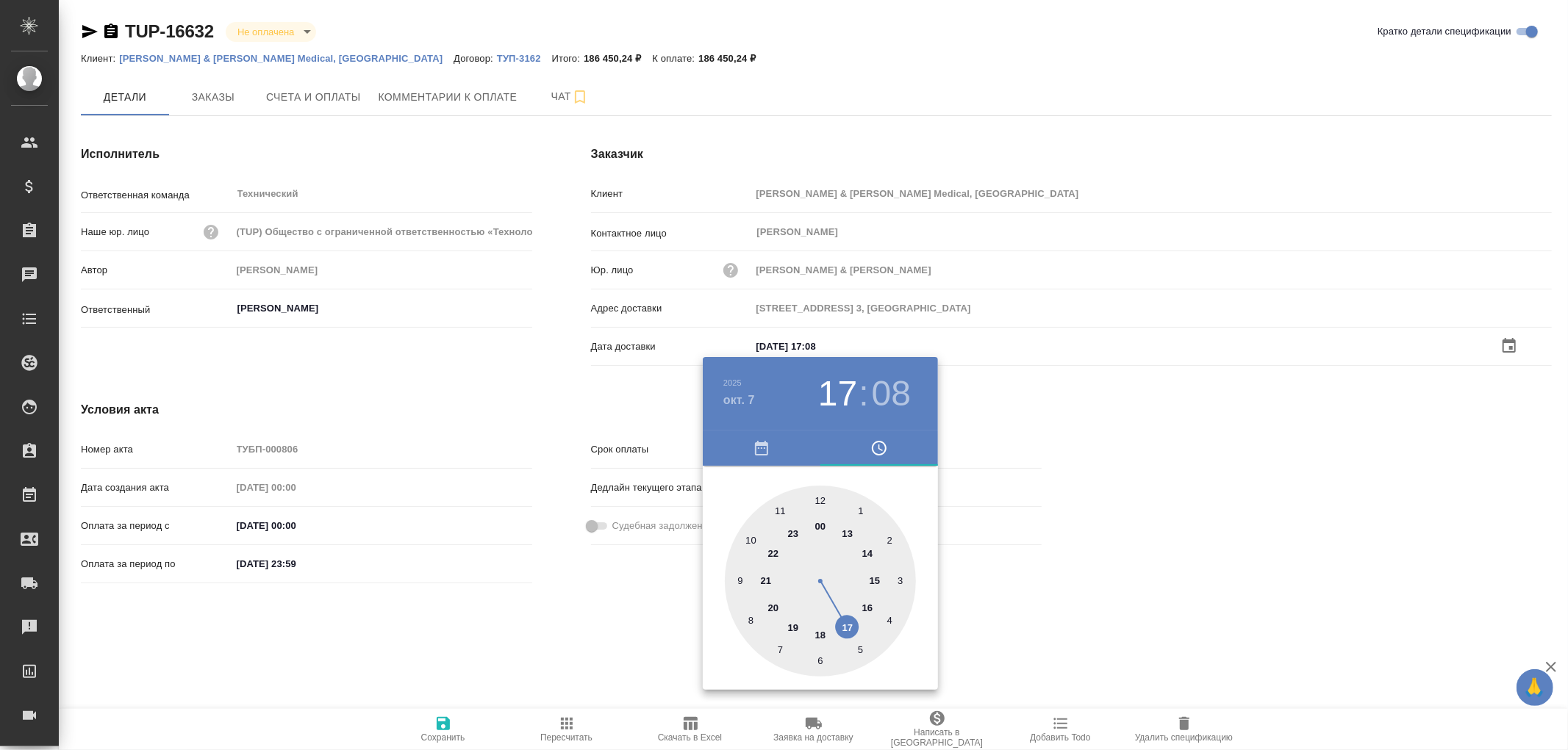
click at [450, 724] on div at bounding box center [784, 375] width 1568 height 750
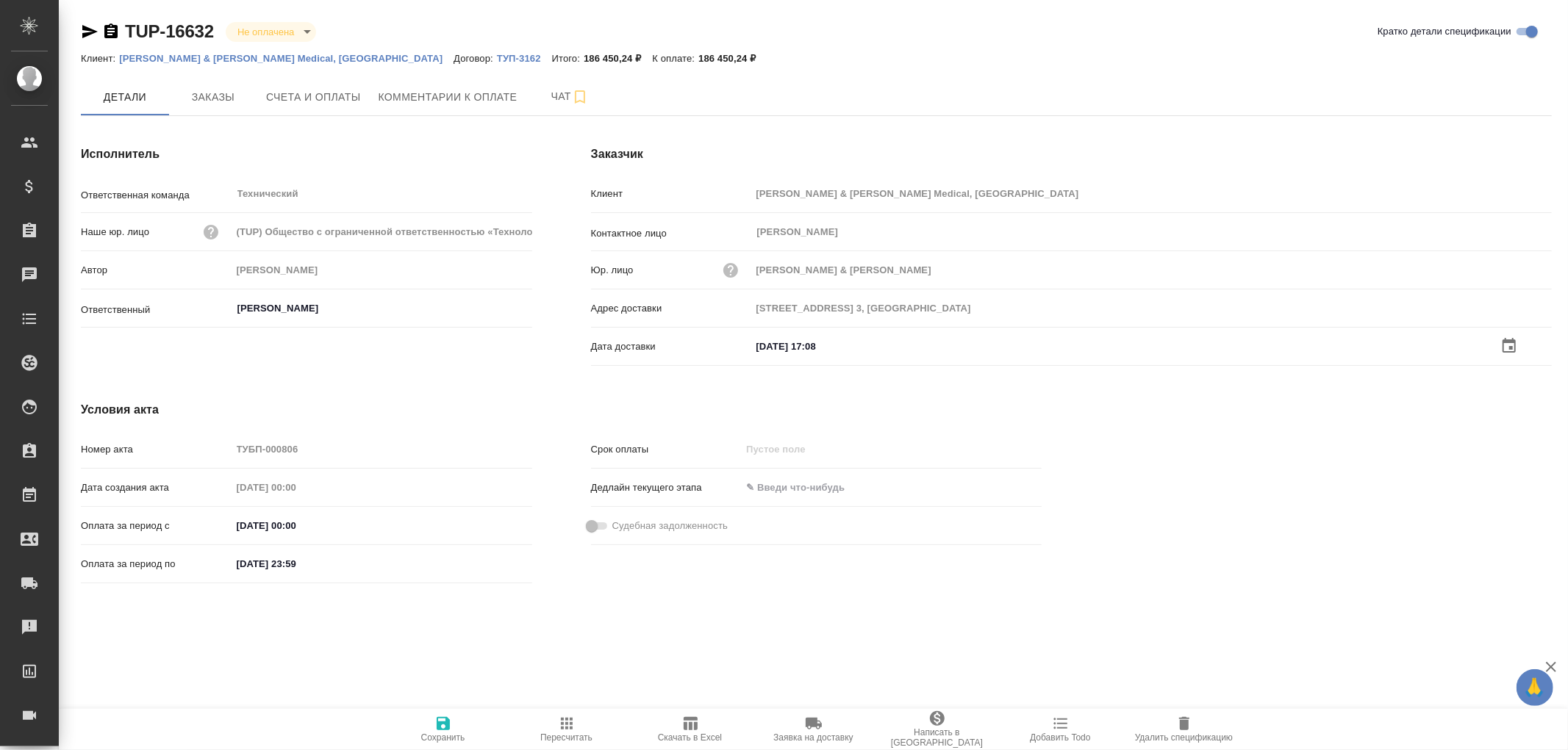
click at [444, 724] on icon "button" at bounding box center [444, 724] width 13 height 13
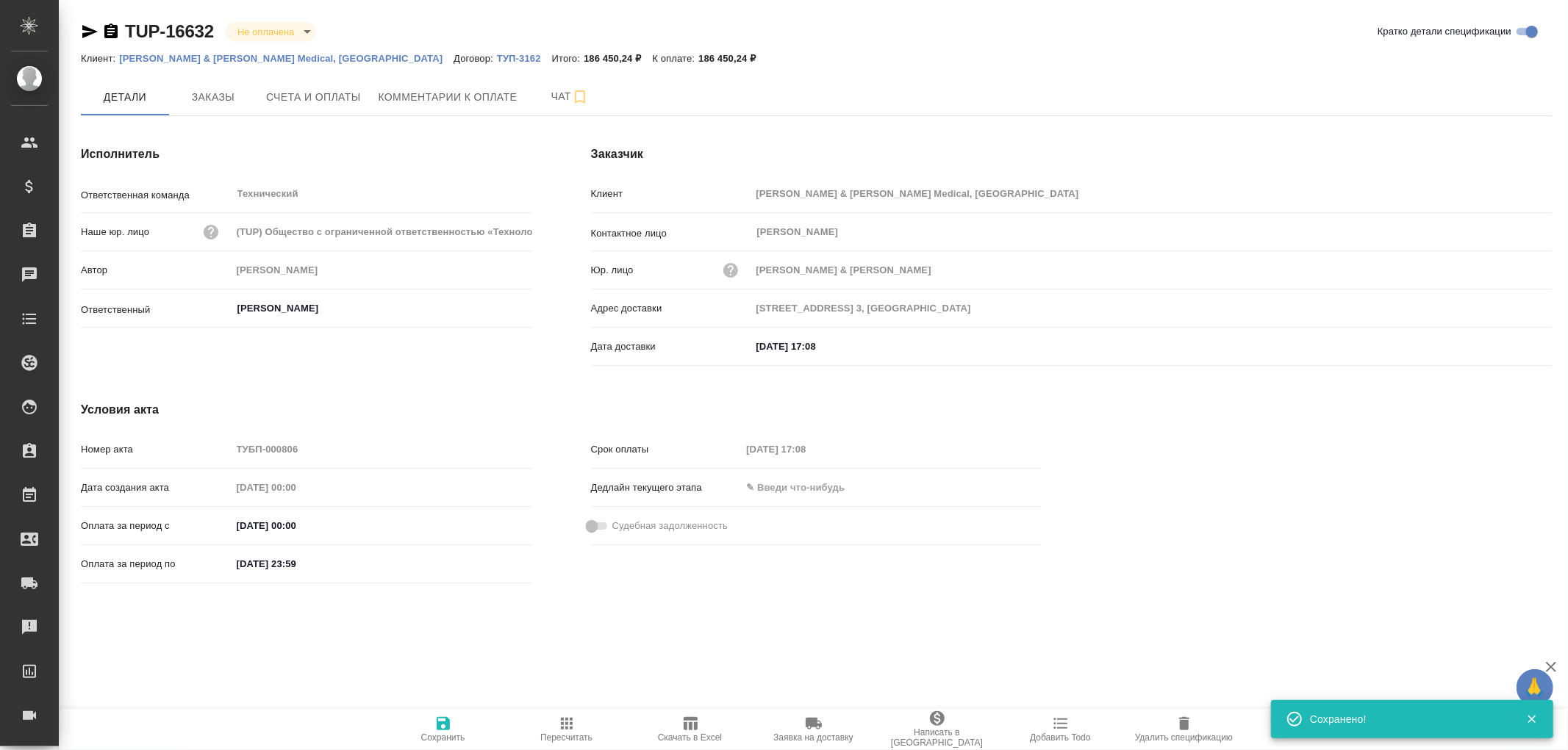
click at [444, 724] on icon "button" at bounding box center [444, 724] width 13 height 13
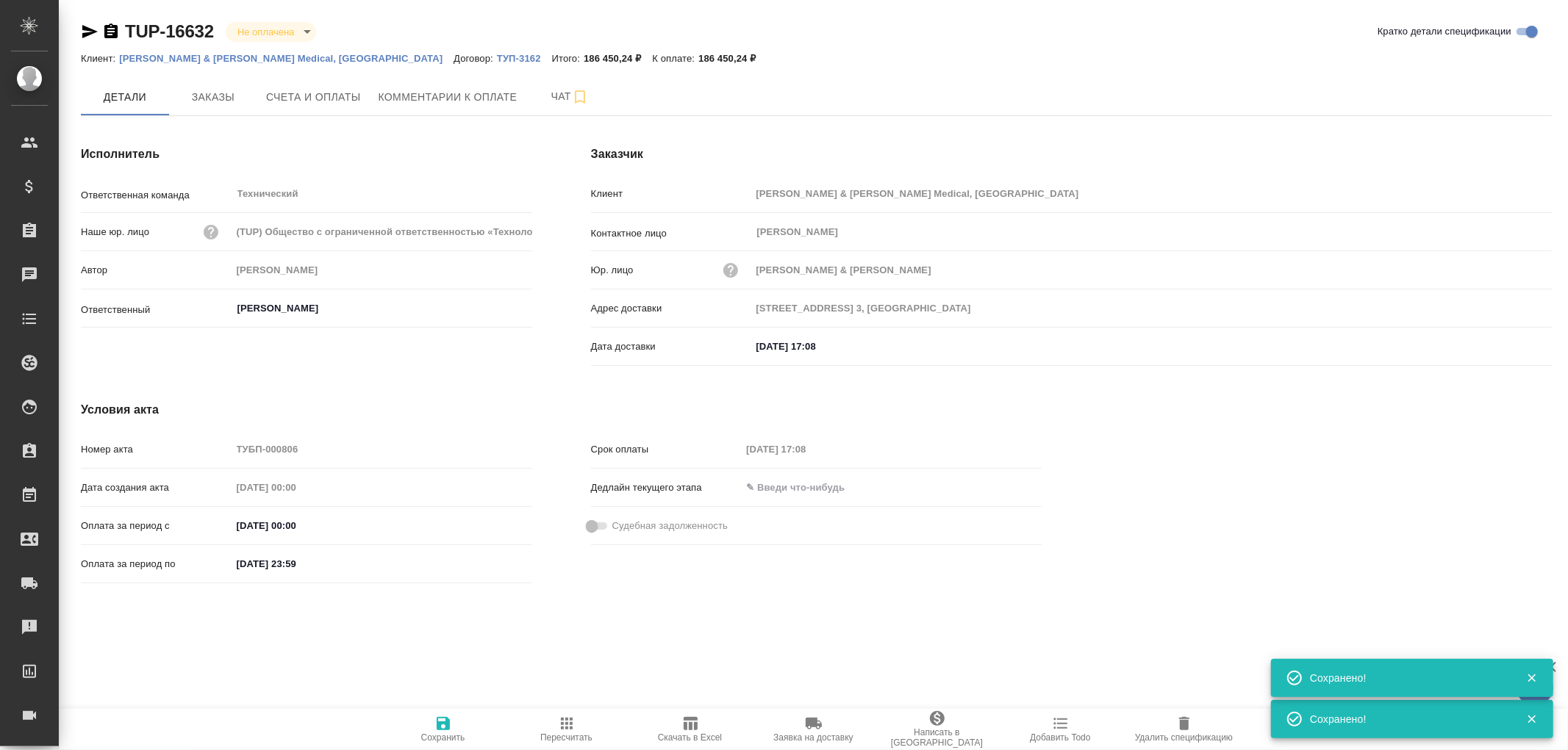
drag, startPoint x: 444, startPoint y: 724, endPoint x: 445, endPoint y: 709, distance: 15.0
click at [444, 723] on icon "button" at bounding box center [444, 724] width 13 height 13
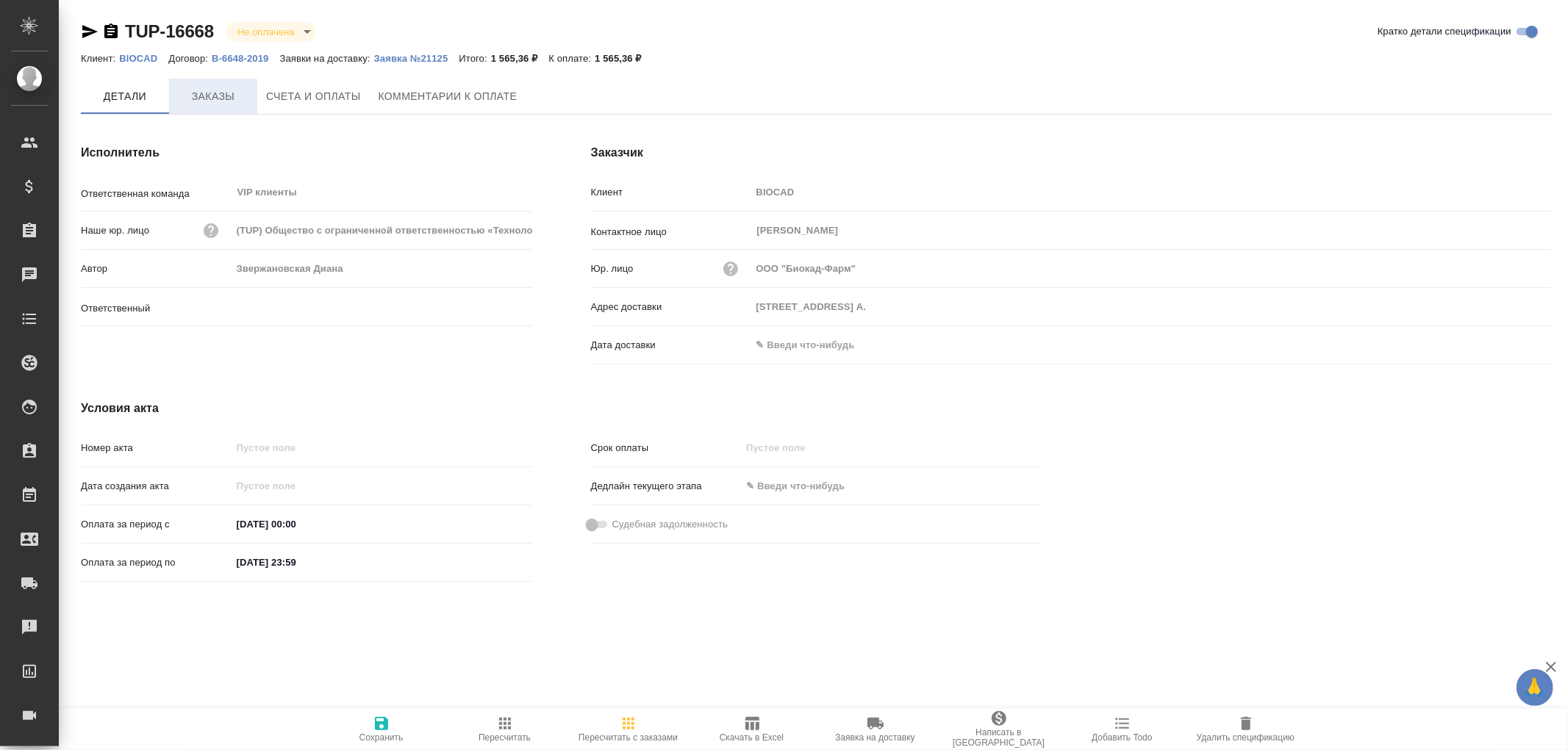
click at [216, 89] on span "Заказы" at bounding box center [213, 97] width 70 height 18
type input "Звержановская Диана"
type input "[STREET_ADDRESS] А."
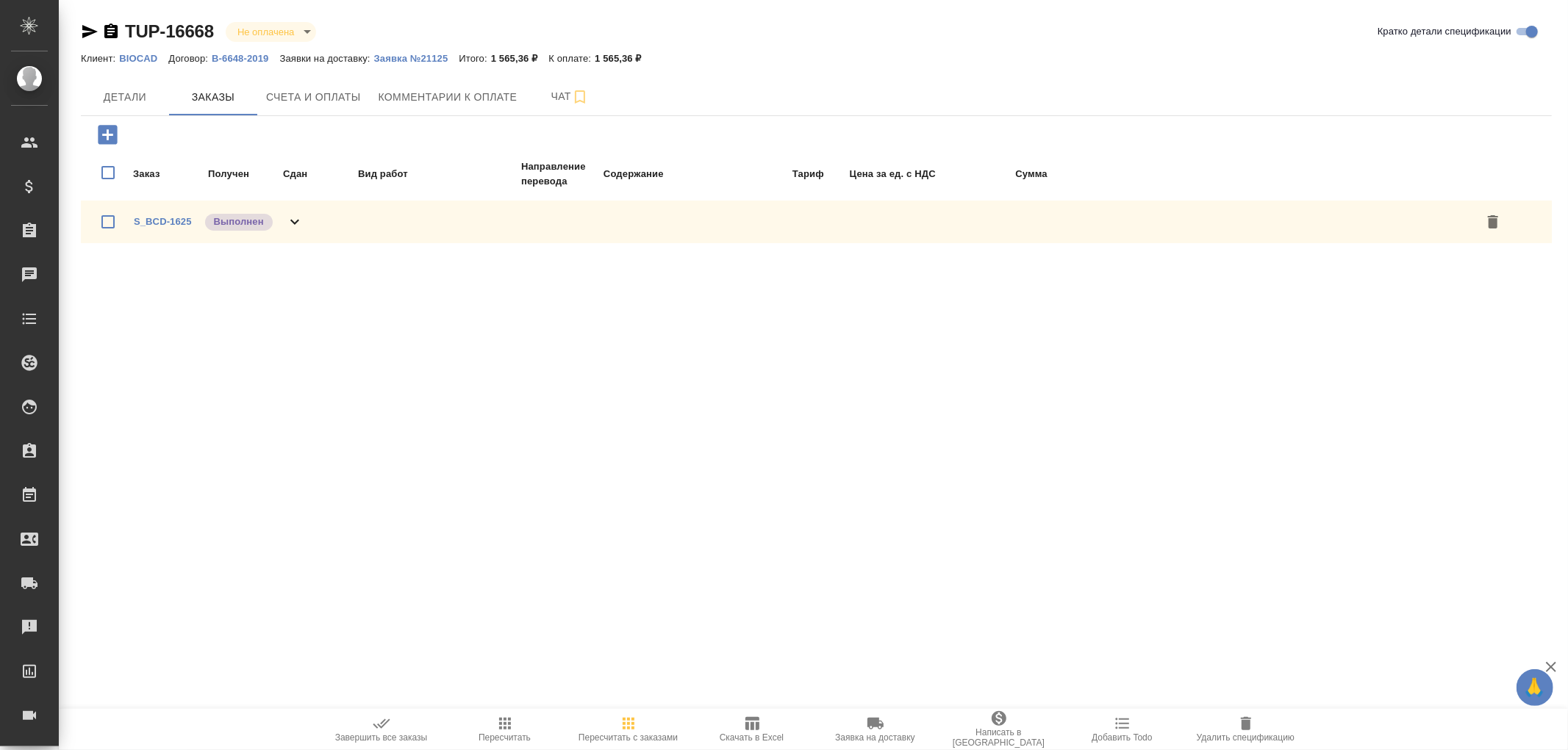
click at [299, 222] on icon at bounding box center [295, 222] width 17 height 17
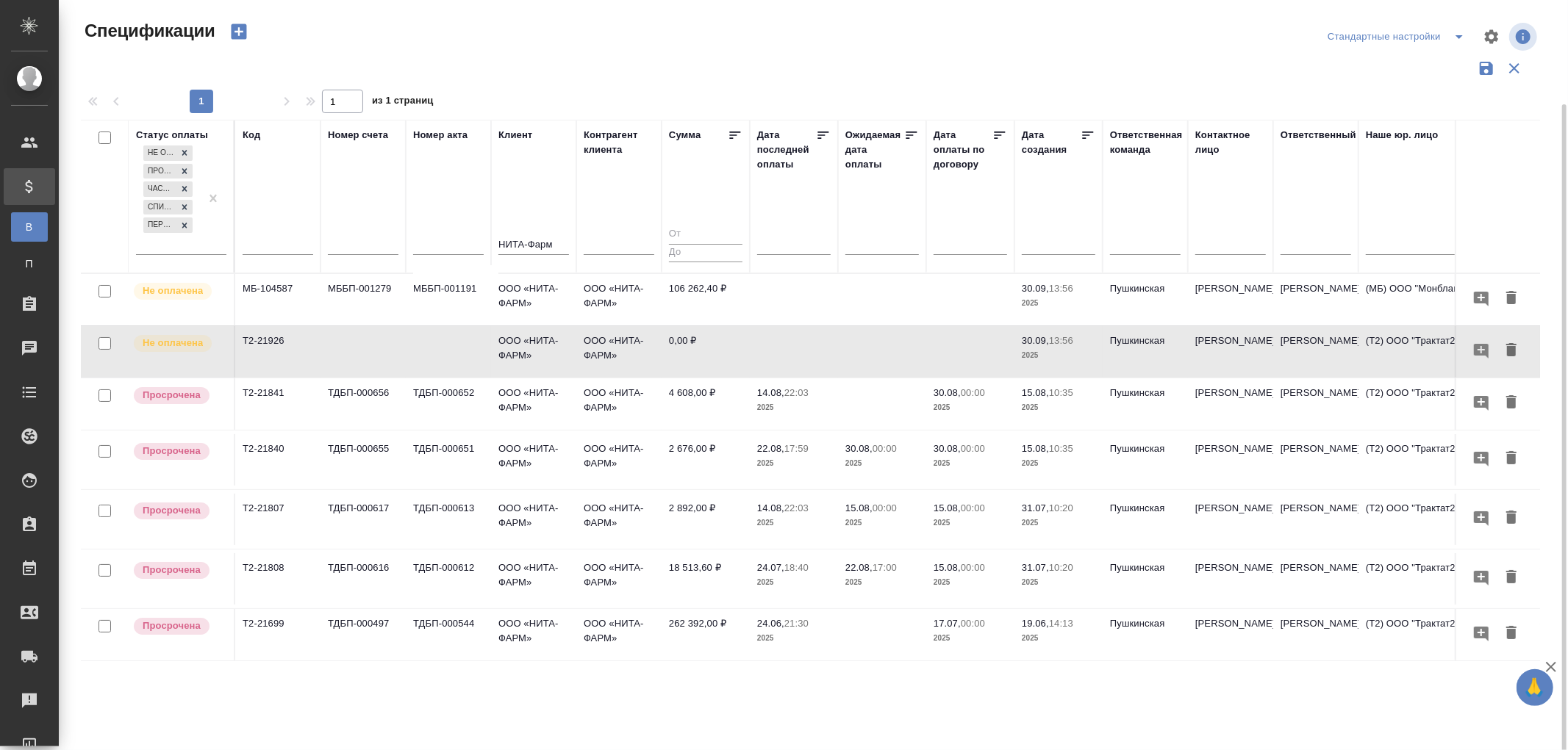
scroll to position [54, 0]
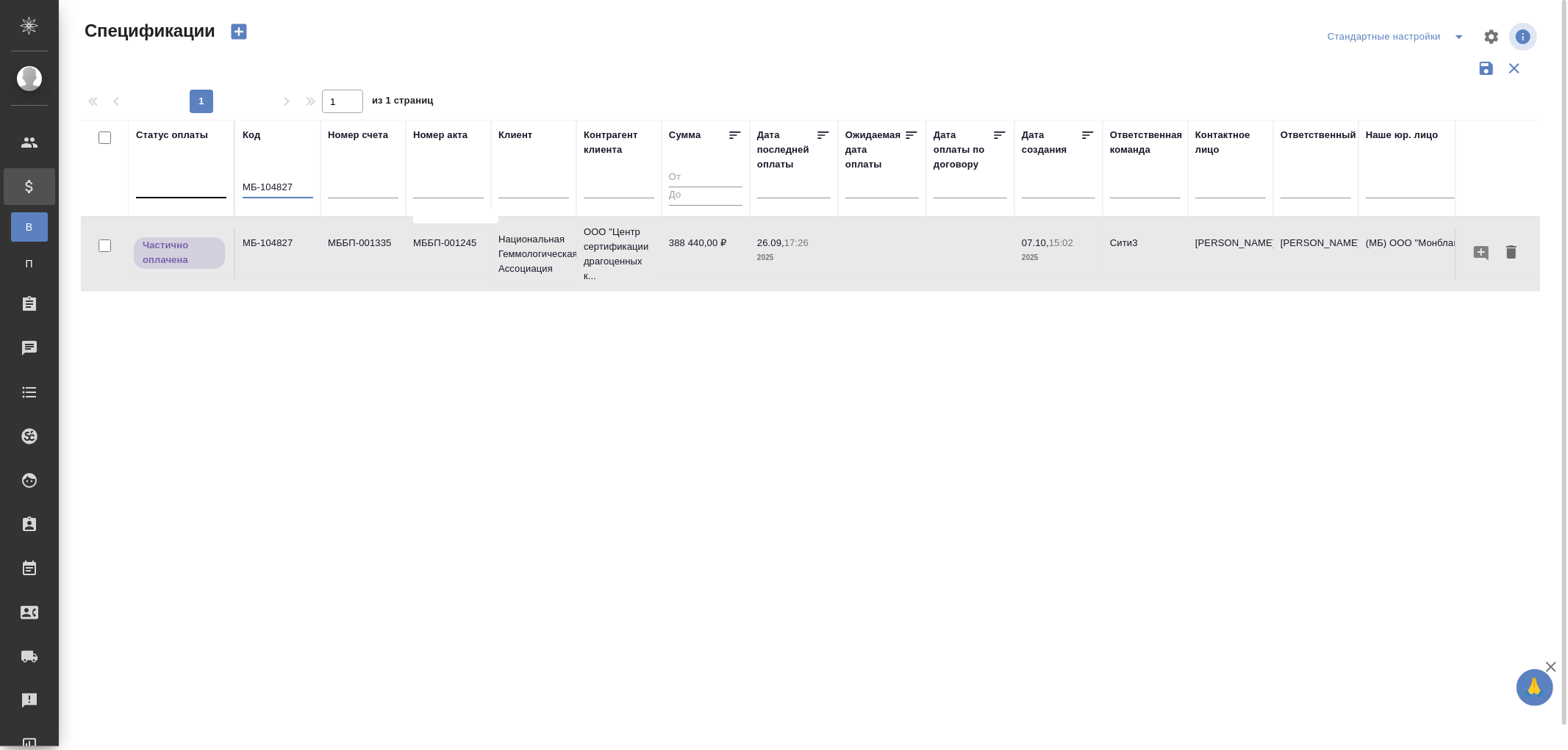
drag, startPoint x: 301, startPoint y: 189, endPoint x: 161, endPoint y: 176, distance: 140.6
click at [161, 176] on tr "Статус оплаты Код МБ-104827 Номер счета [PERSON_NAME] акта [PERSON_NAME] клиент…" at bounding box center [1035, 168] width 1909 height 97
paste input "720"
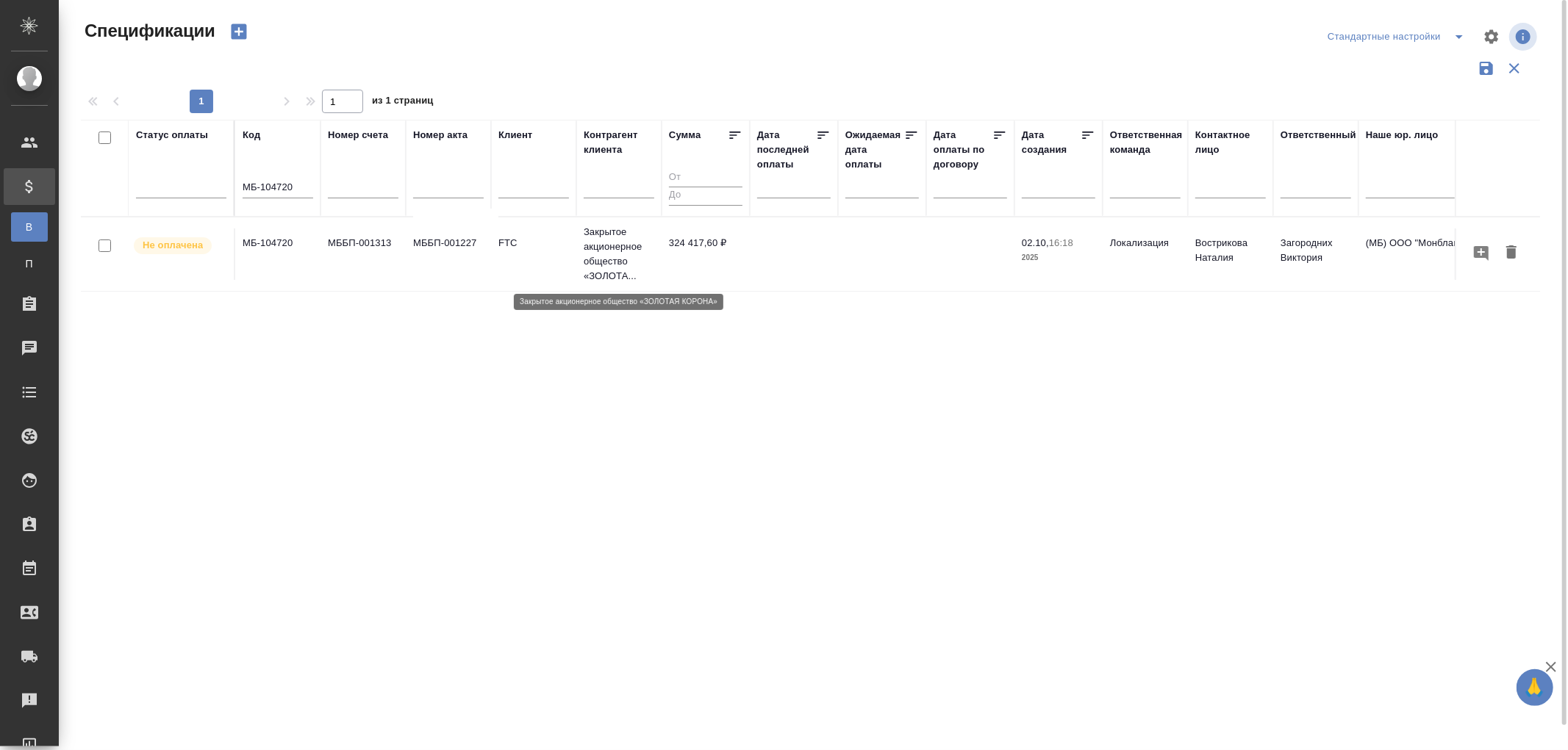
click at [611, 247] on p "Закрытое акционерное общество «ЗОЛОТА..." at bounding box center [618, 254] width 70 height 59
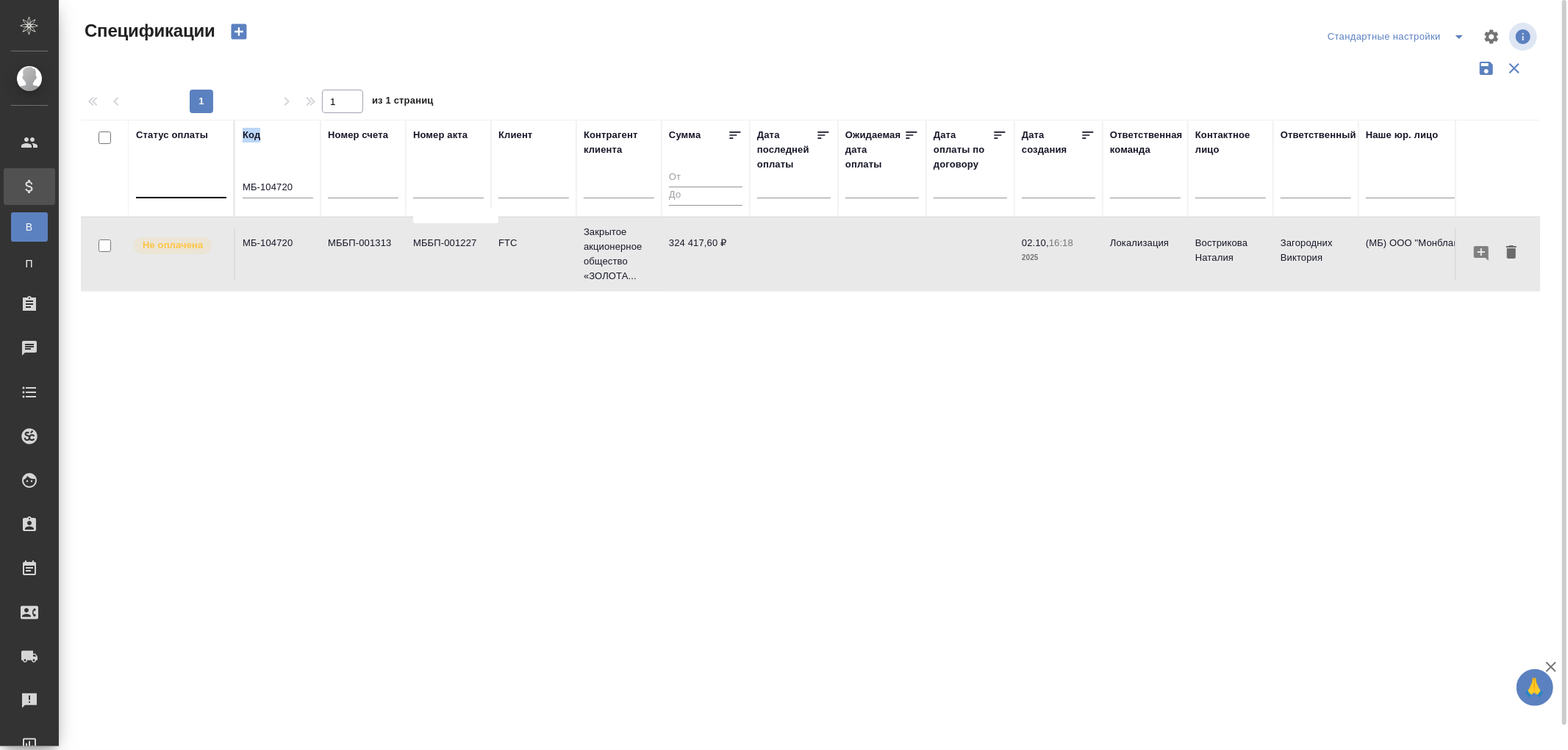
drag, startPoint x: 316, startPoint y: 189, endPoint x: 195, endPoint y: 182, distance: 121.2
click at [195, 182] on tr "Статус оплаты Код МБ-104720 Номер счета Номер акта Клиент Контрагент клиента Су…" at bounding box center [1035, 168] width 1909 height 97
click at [318, 194] on th "Код МБ-104720" at bounding box center [277, 168] width 85 height 97
drag, startPoint x: 301, startPoint y: 187, endPoint x: 176, endPoint y: 180, distance: 125.2
click at [176, 180] on tr "Статус оплаты Код МБ-104720 Номер счета Номер акта Клиент Контрагент клиента Су…" at bounding box center [1035, 168] width 1909 height 97
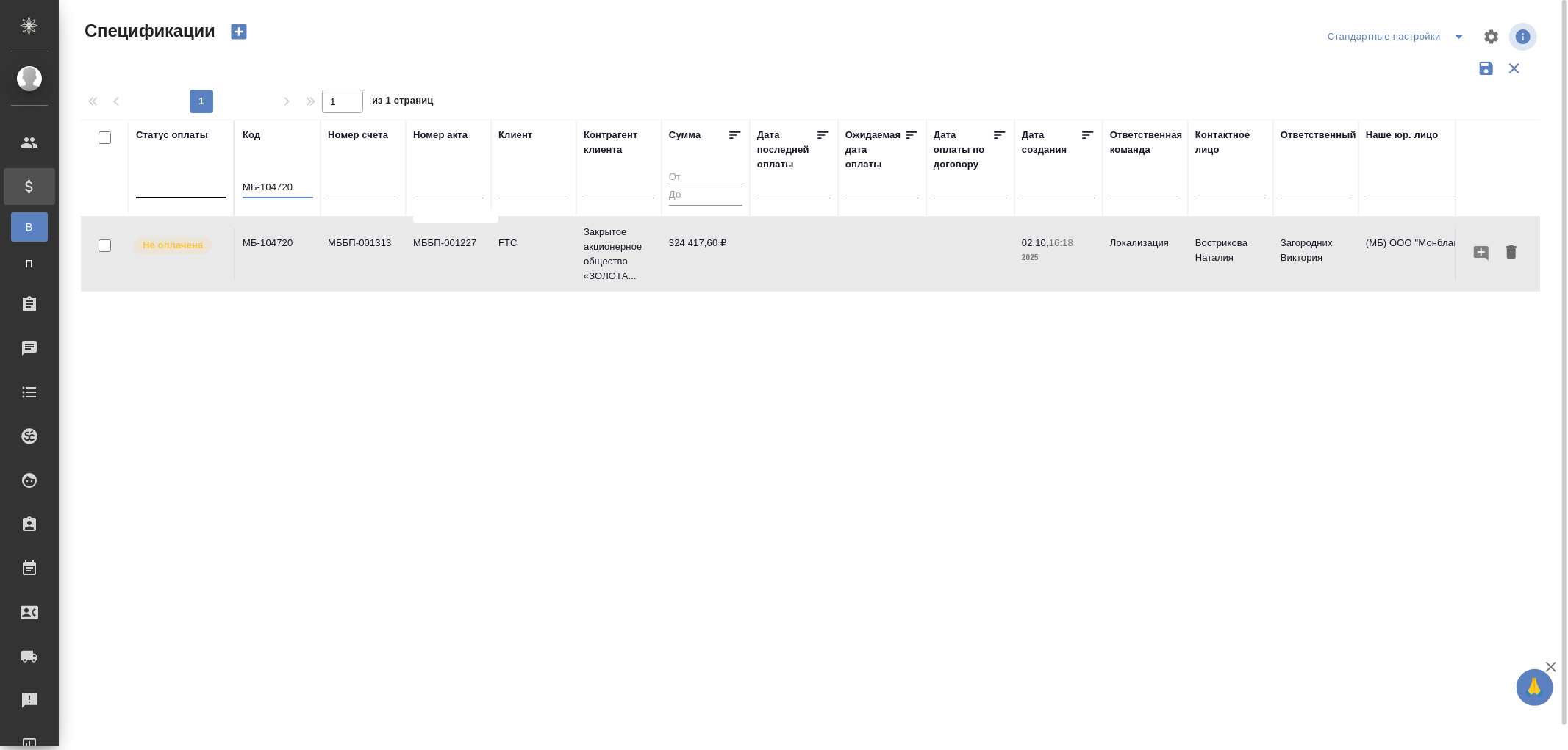
paste input "688"
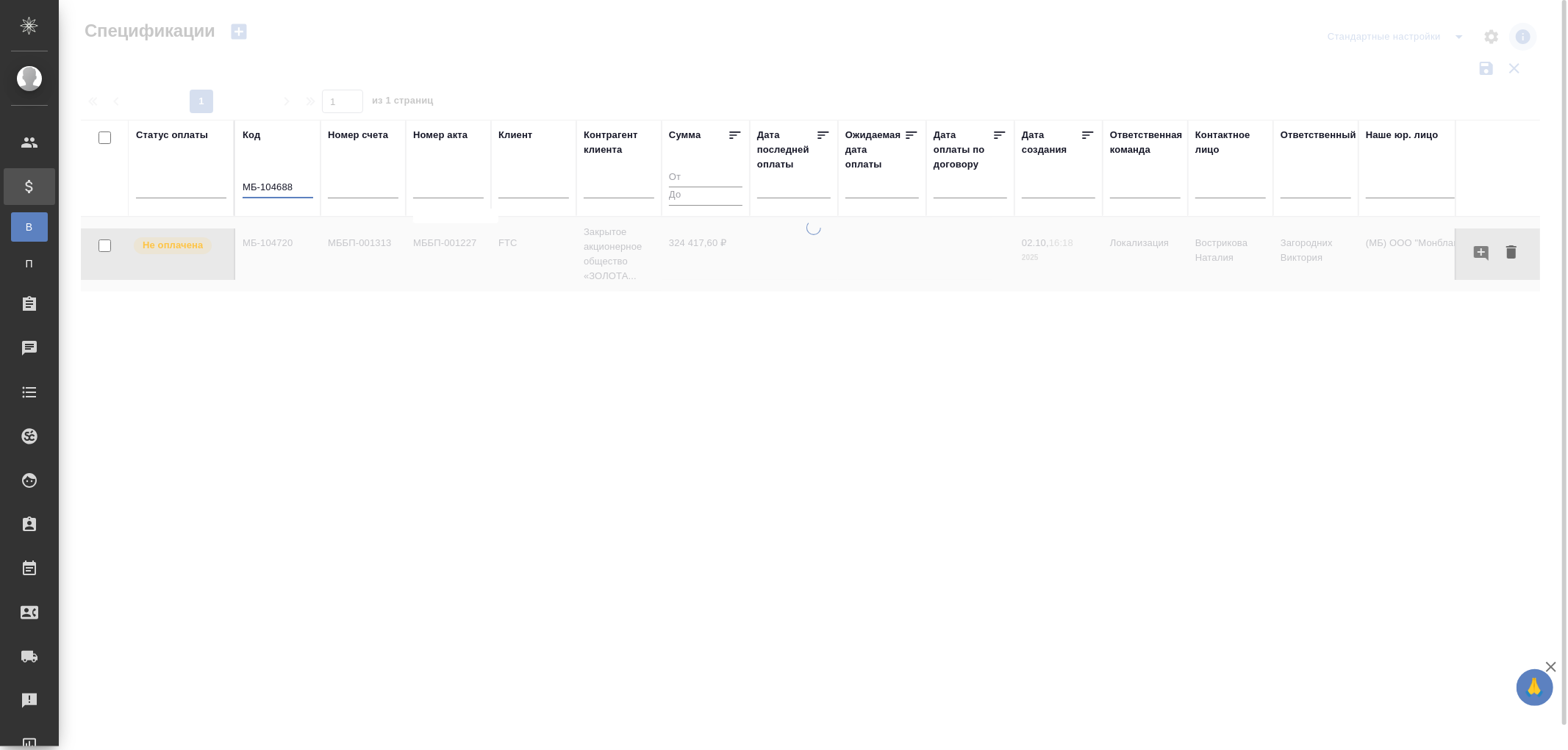
type input "МБ-104688"
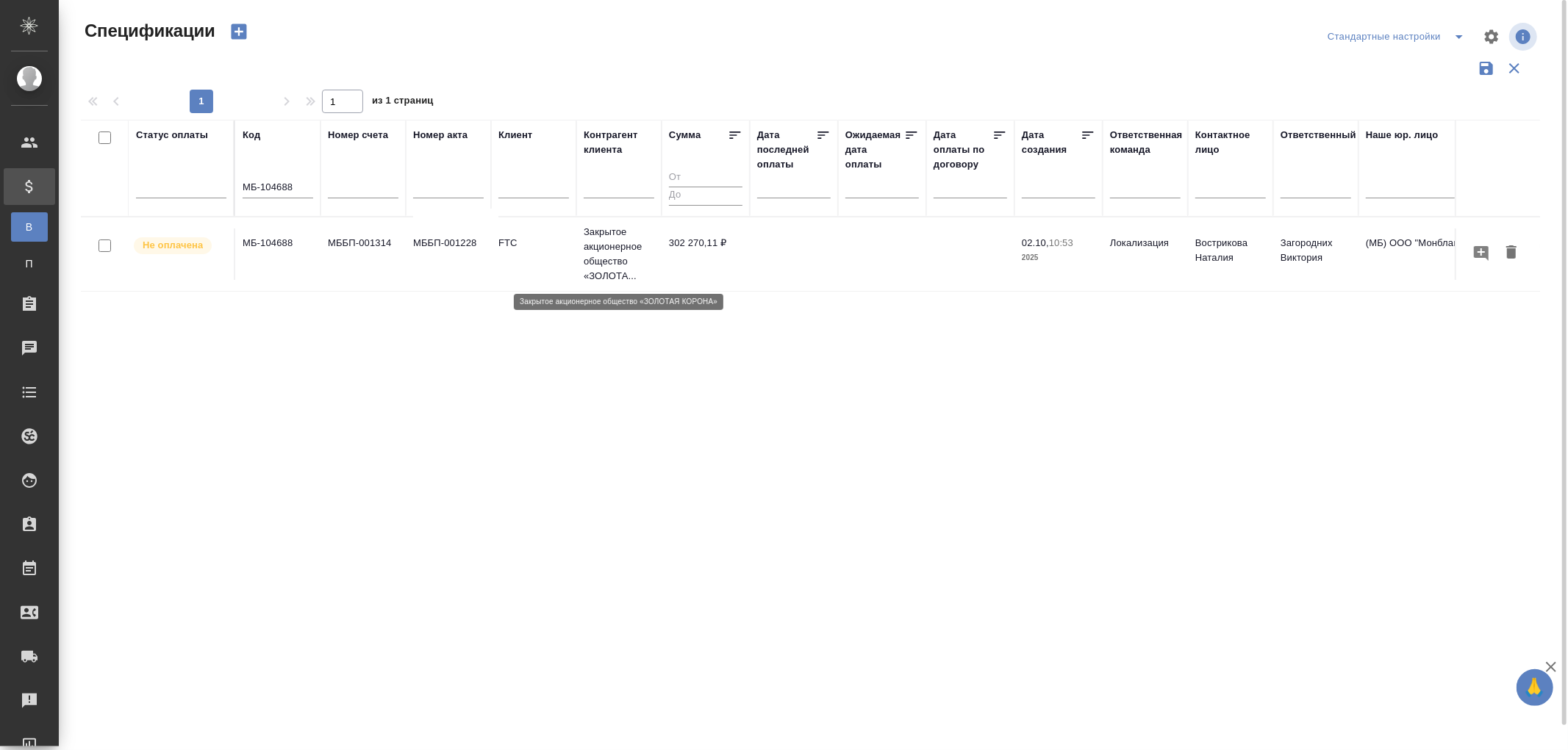
click at [635, 257] on p "Закрытое акционерное общество «ЗОЛОТА..." at bounding box center [618, 254] width 70 height 59
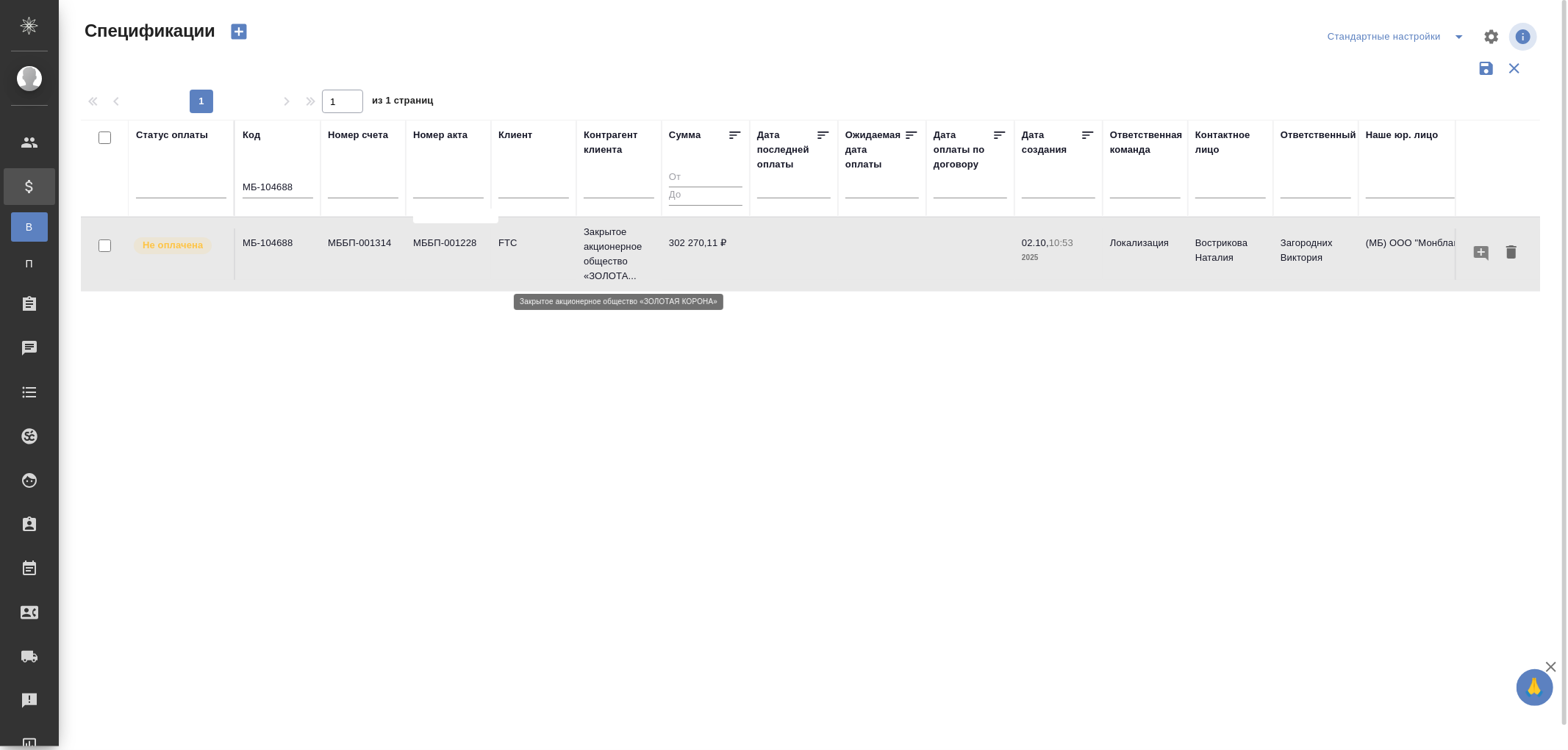
click at [635, 256] on p "Закрытое акционерное общество «ЗОЛОТА..." at bounding box center [618, 254] width 70 height 59
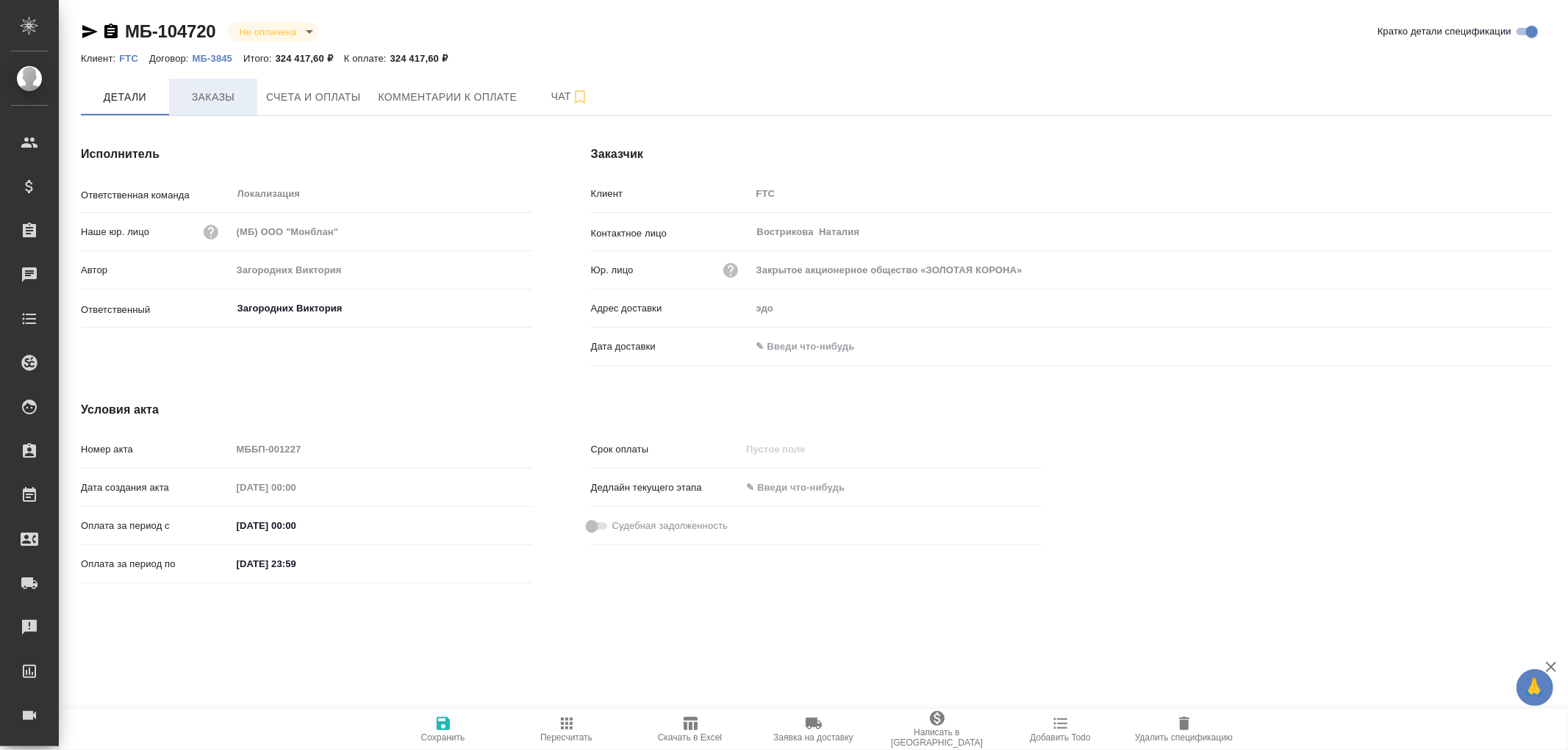
click at [218, 94] on span "Заказы" at bounding box center [213, 98] width 70 height 18
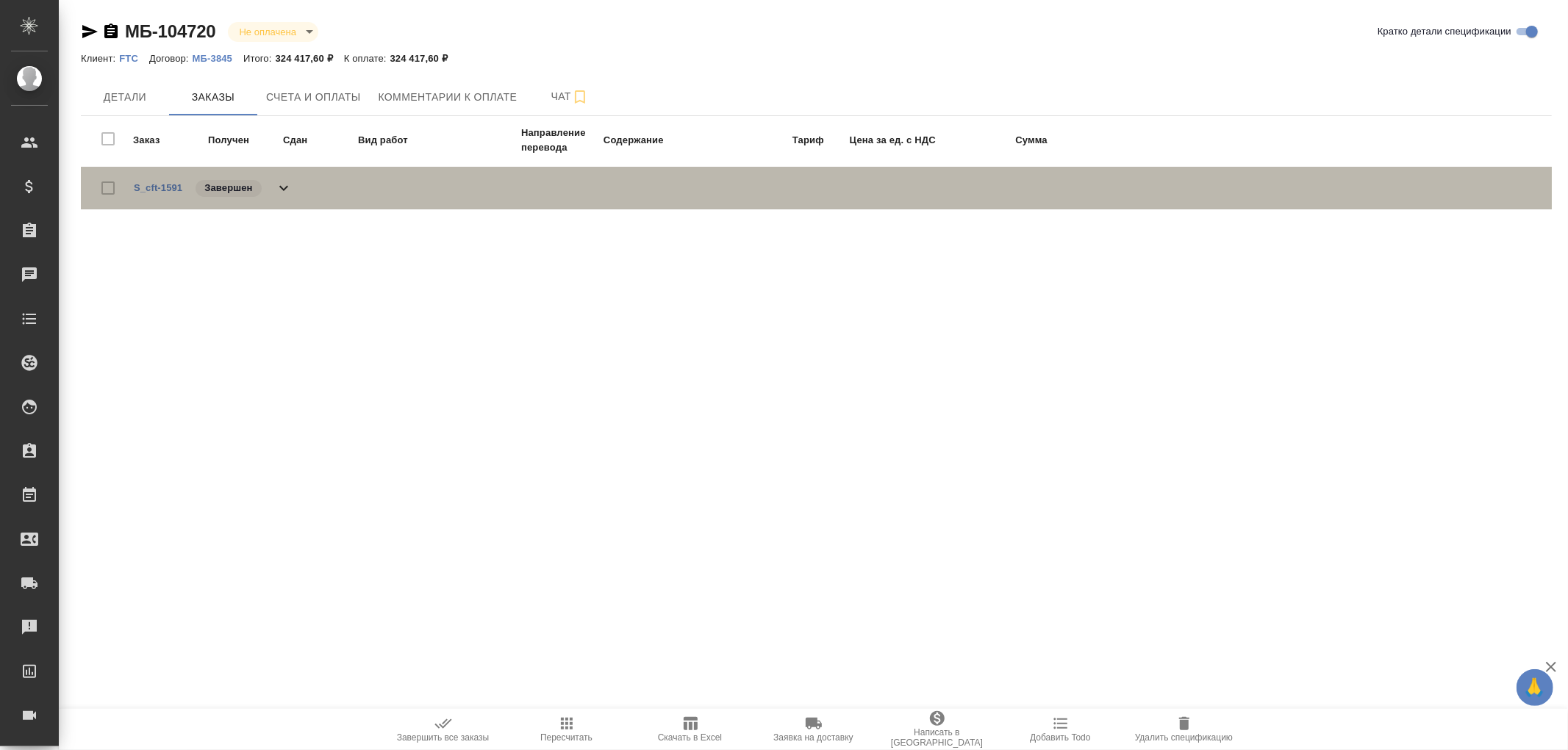
click at [283, 185] on icon at bounding box center [283, 188] width 17 height 17
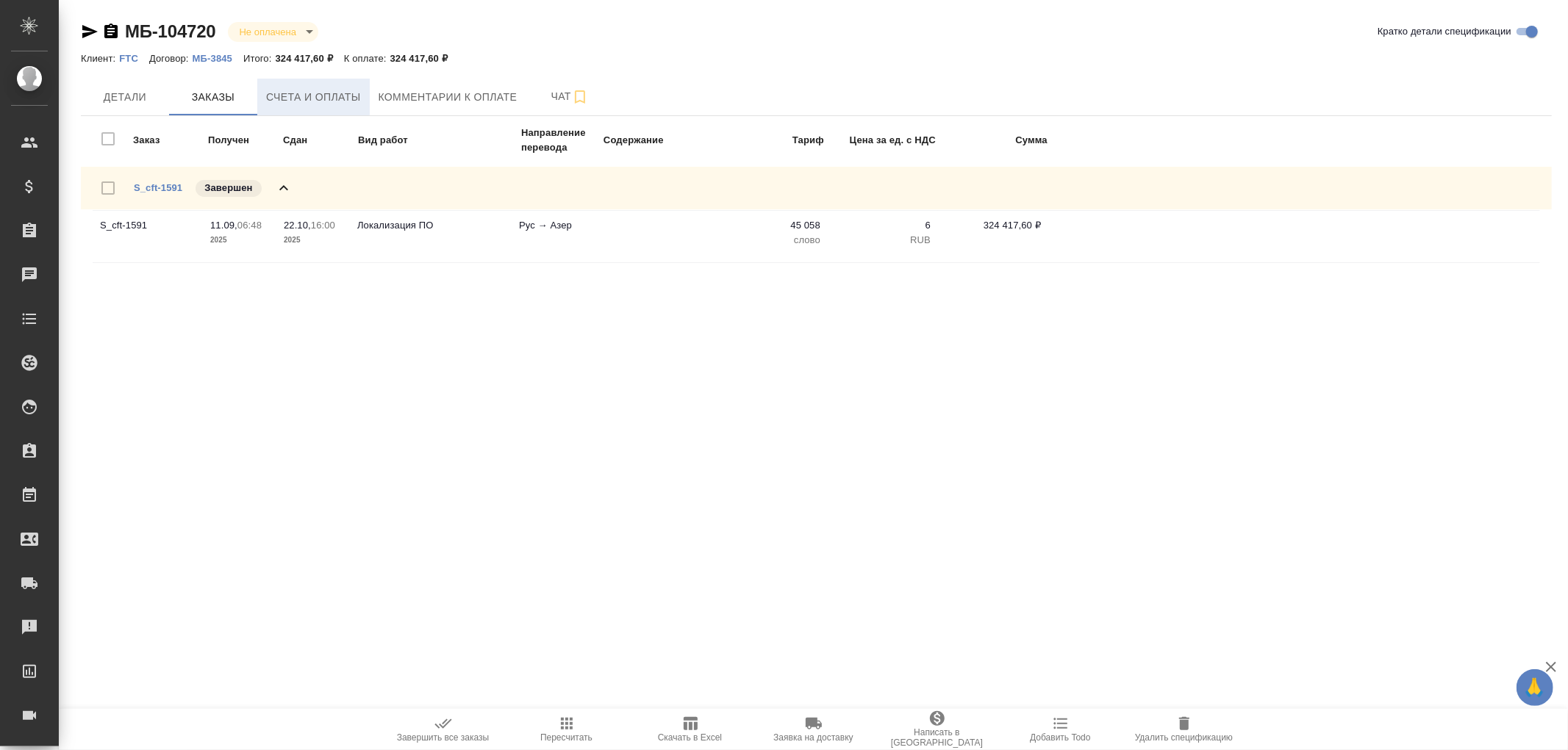
click at [307, 96] on span "Счета и оплаты" at bounding box center [314, 98] width 95 height 18
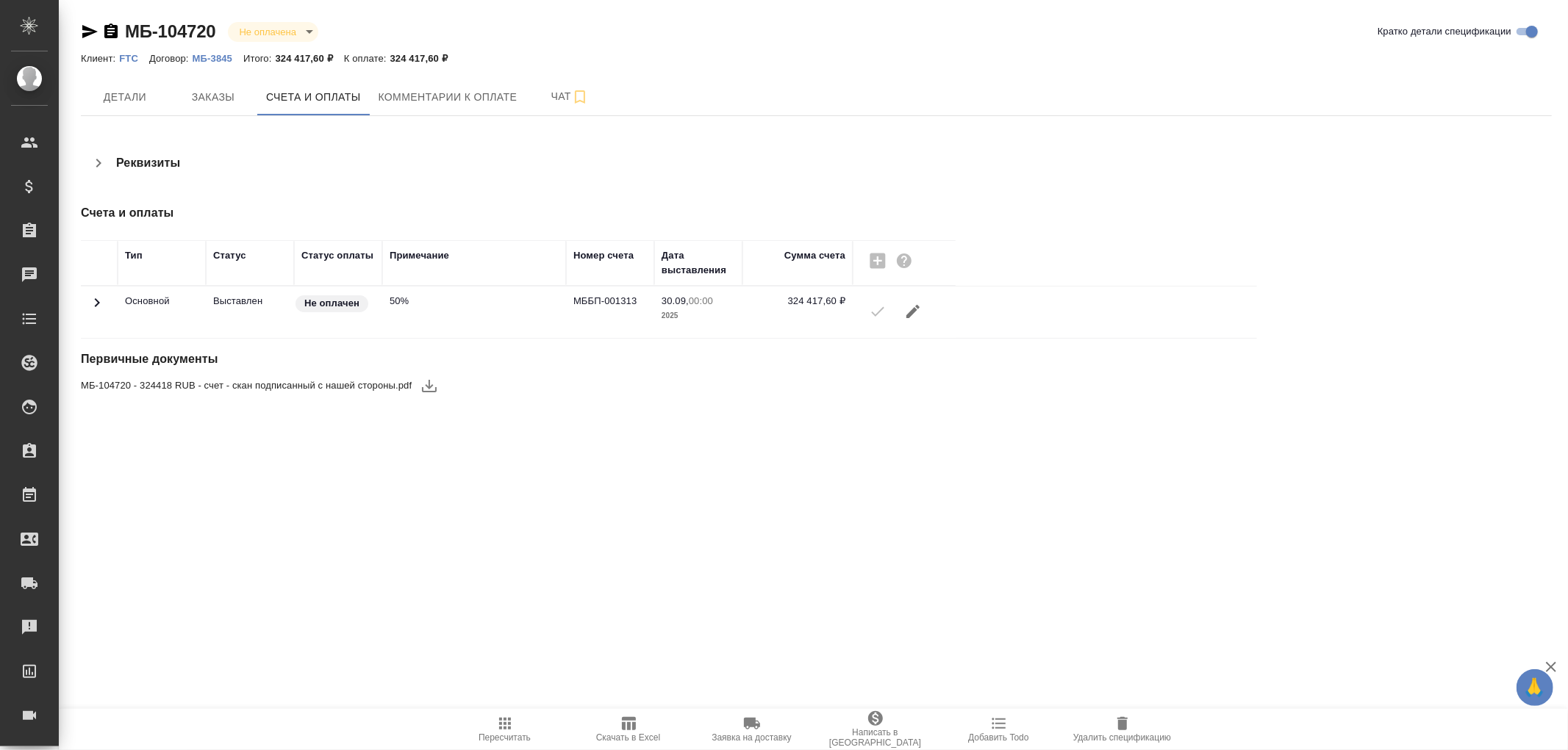
click at [424, 386] on icon "button" at bounding box center [429, 385] width 17 height 17
click at [210, 101] on span "Заказы" at bounding box center [213, 98] width 70 height 18
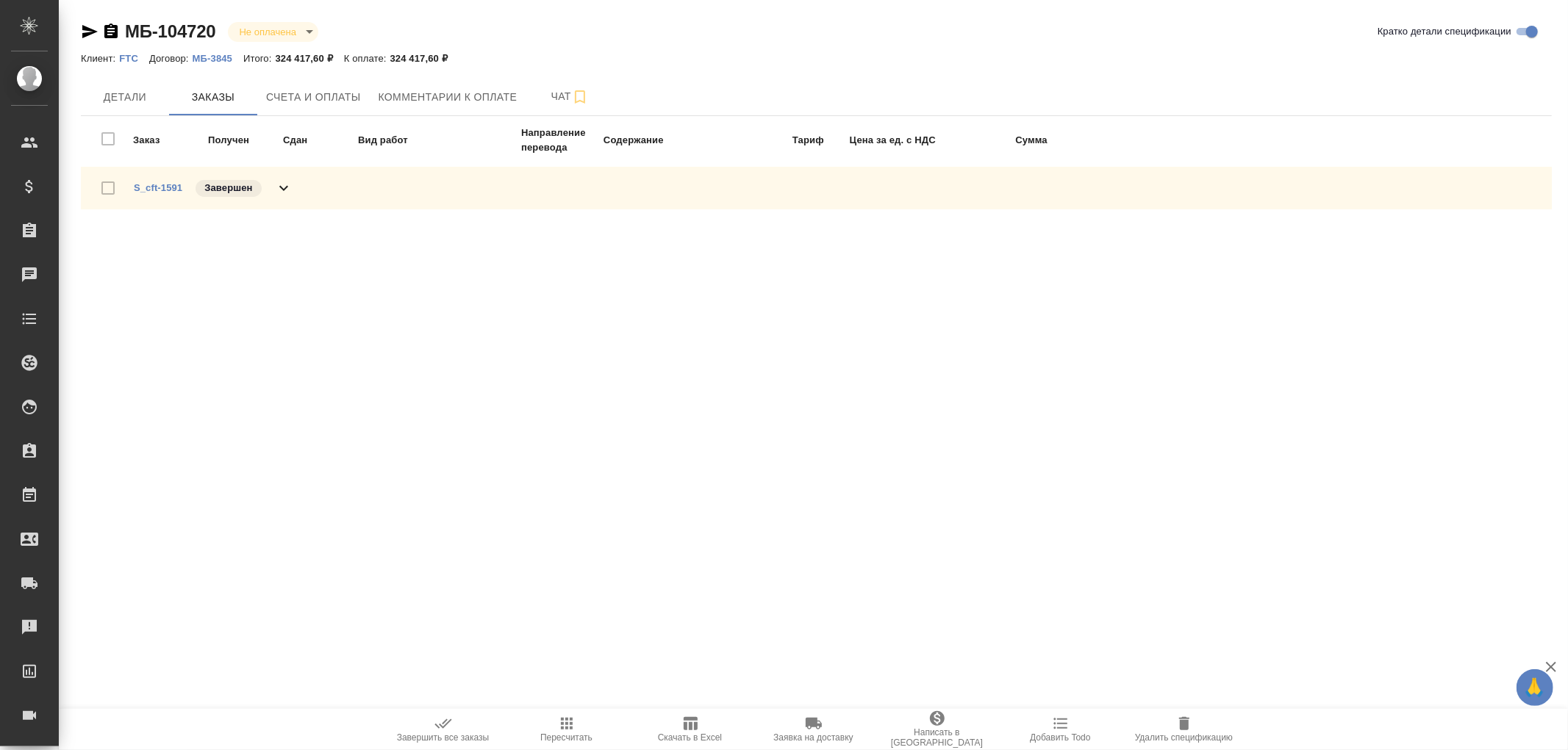
click at [285, 180] on icon at bounding box center [283, 188] width 17 height 17
click at [285, 189] on icon at bounding box center [283, 188] width 17 height 17
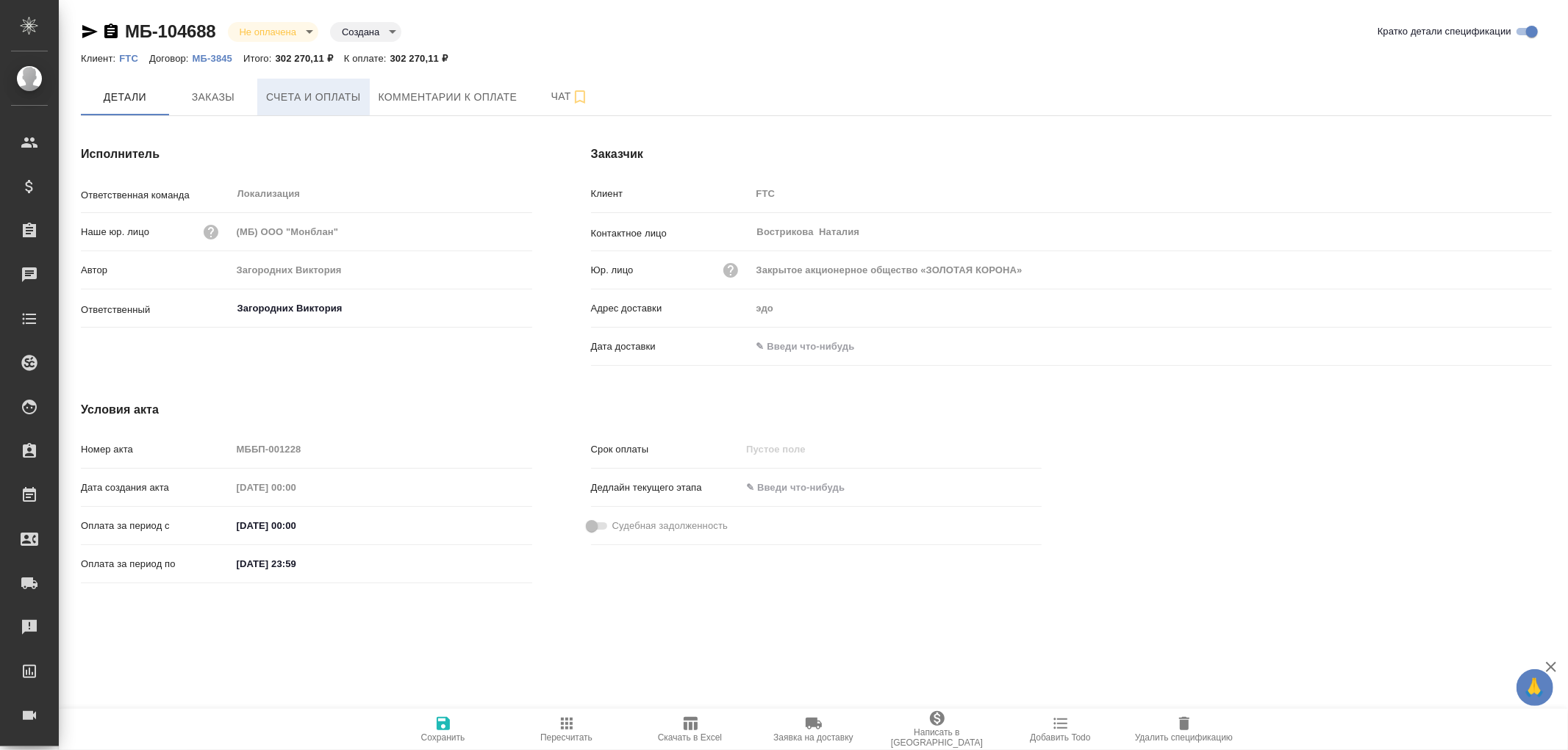
click at [310, 93] on span "Счета и оплаты" at bounding box center [314, 98] width 95 height 18
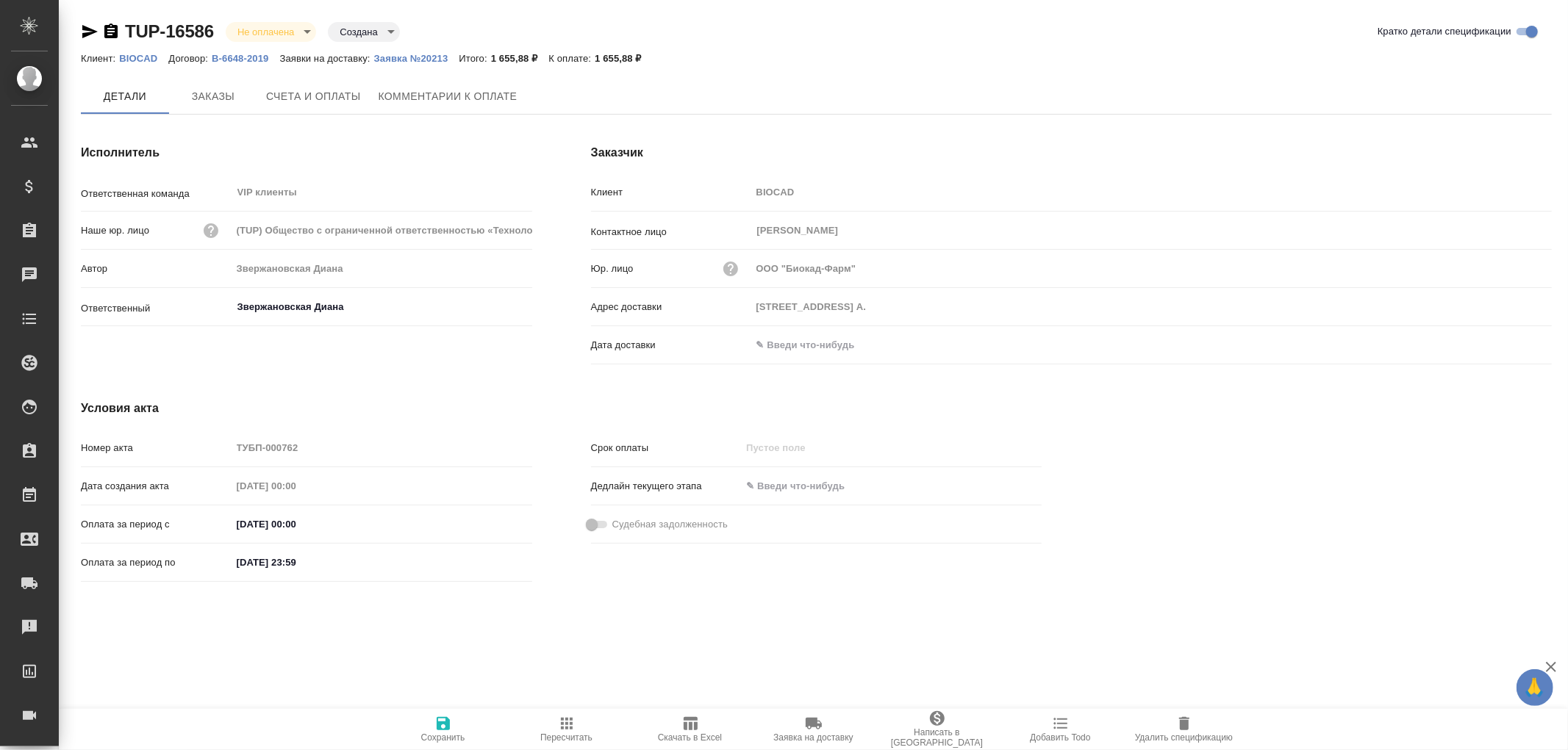
type input "[STREET_ADDRESS] А."
click at [435, 60] on p "Заявка №20213" at bounding box center [416, 58] width 85 height 11
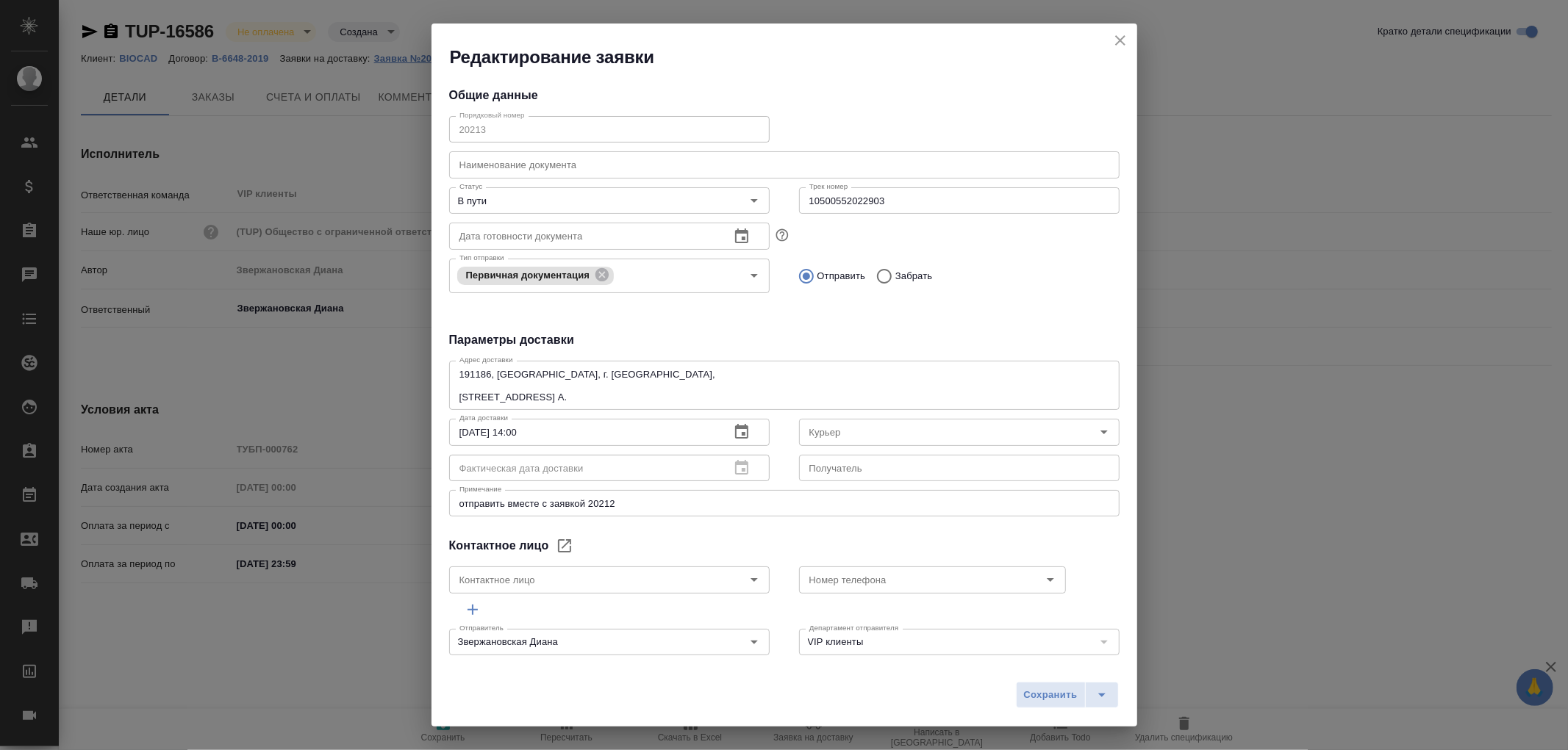
type input "[PERSON_NAME]"
type input "[PHONE_NUMBER], доб. 6707"
type input "Russian Post"
drag, startPoint x: 885, startPoint y: 200, endPoint x: 755, endPoint y: 194, distance: 130.1
click at [755, 194] on div "Статус В пути Статус Трек номер 10500552022903 Трек номер" at bounding box center [784, 199] width 700 height 64
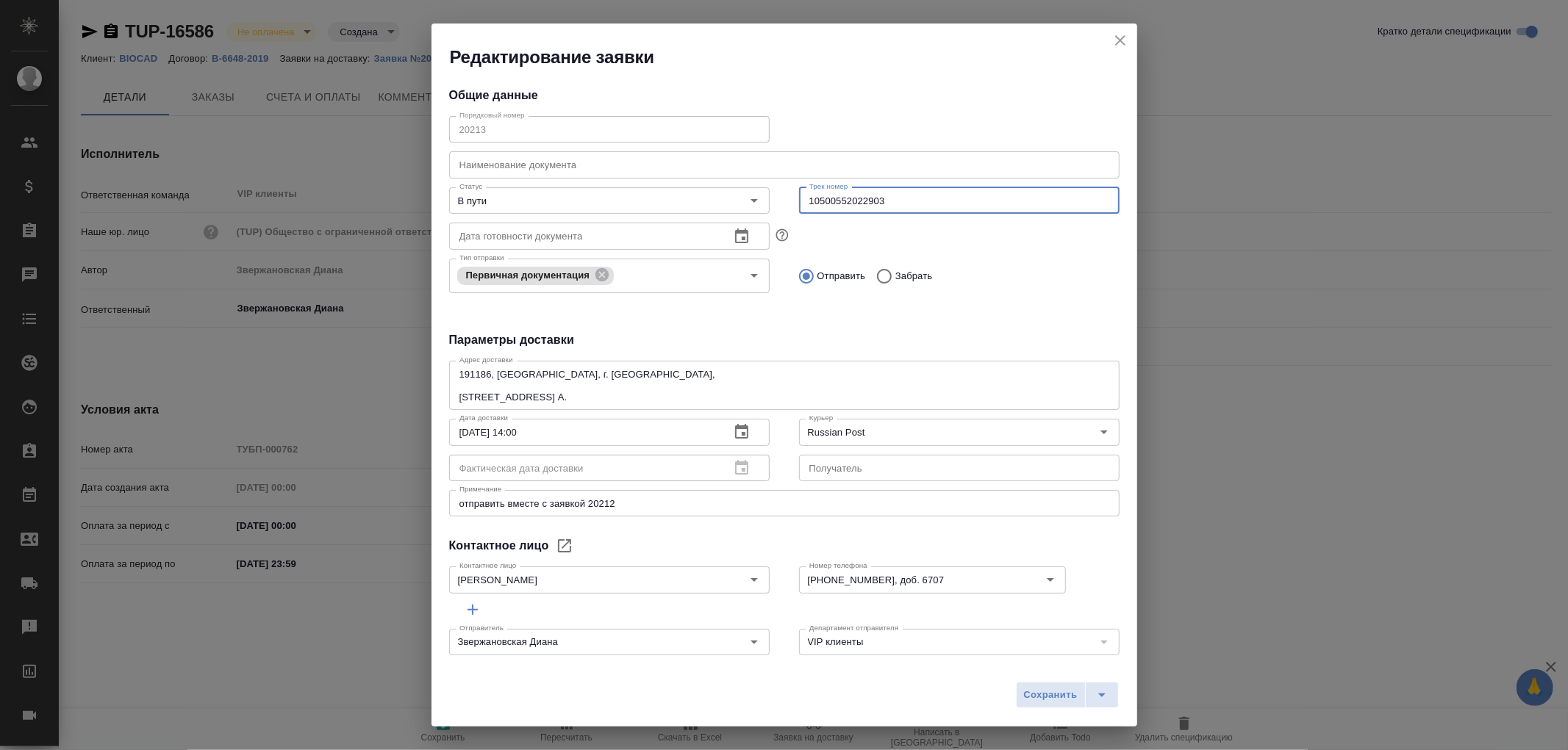
click at [1127, 37] on icon "close" at bounding box center [1120, 40] width 17 height 17
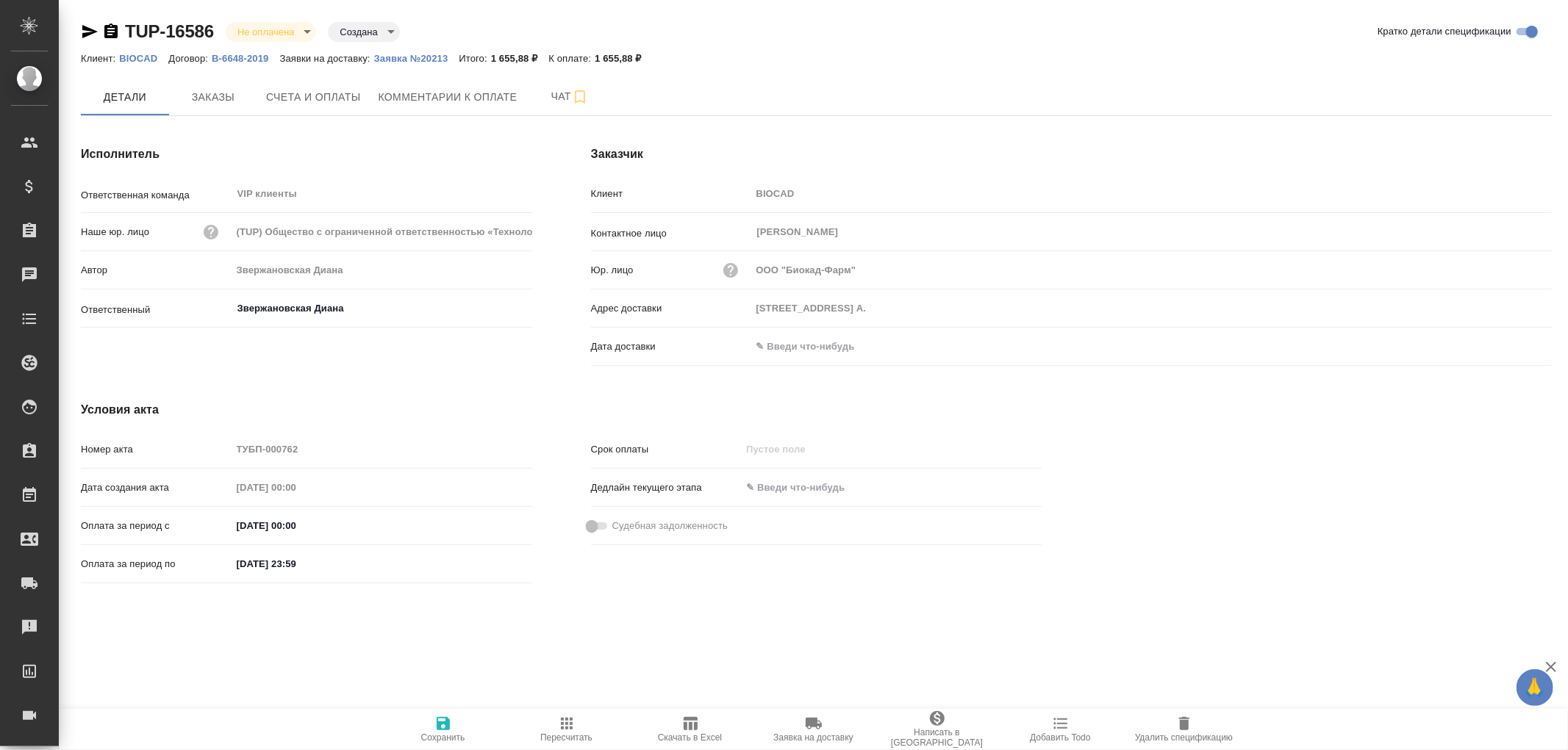
drag, startPoint x: 783, startPoint y: 337, endPoint x: 802, endPoint y: 337, distance: 19.0
click at [784, 337] on input "text" at bounding box center [815, 346] width 128 height 21
click at [1505, 342] on icon "button" at bounding box center [1508, 345] width 17 height 17
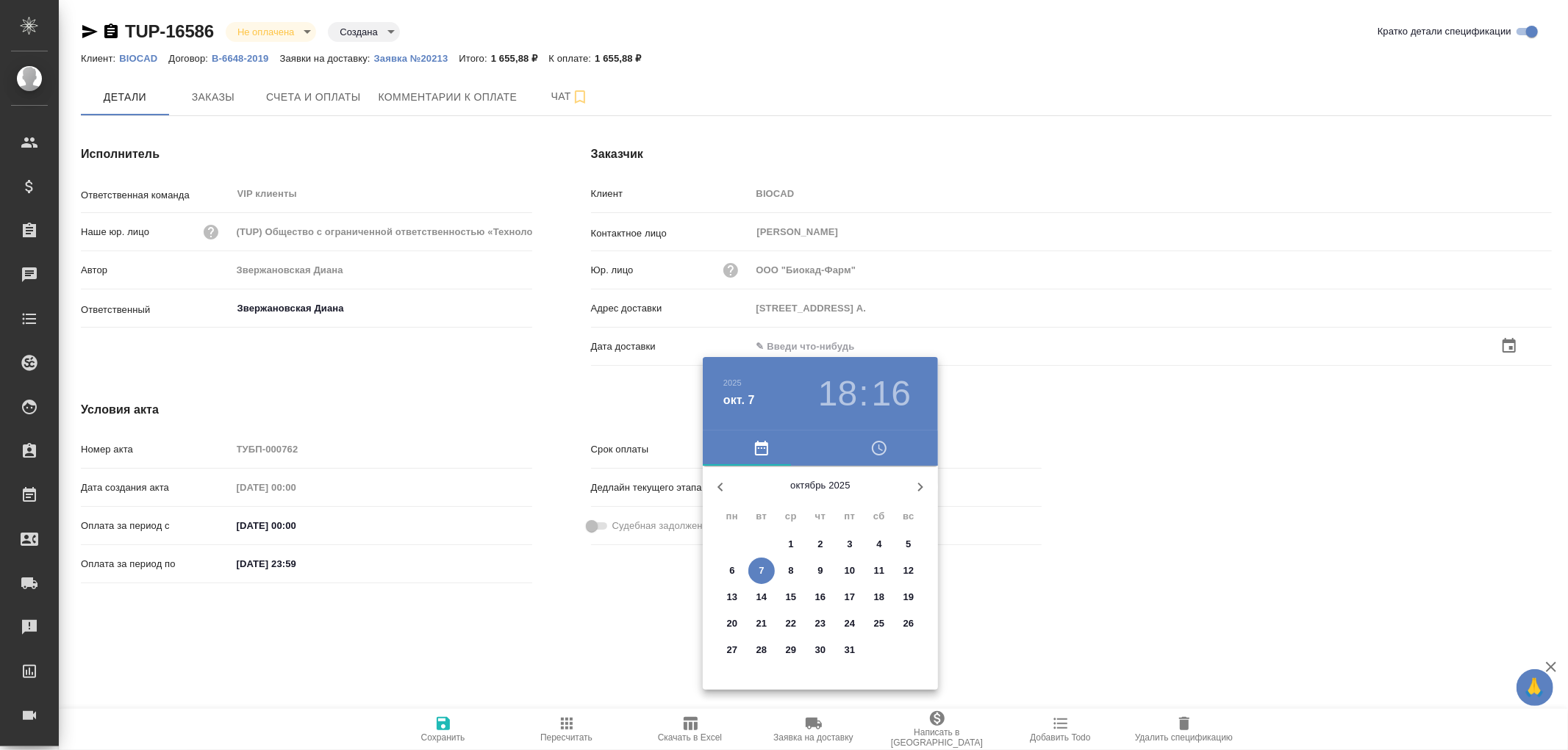
click at [718, 480] on icon "button" at bounding box center [720, 486] width 17 height 17
click at [792, 623] on p "24" at bounding box center [791, 623] width 11 height 15
type input "[STREET_ADDRESS] А."
type input "24.09.2025 18:16"
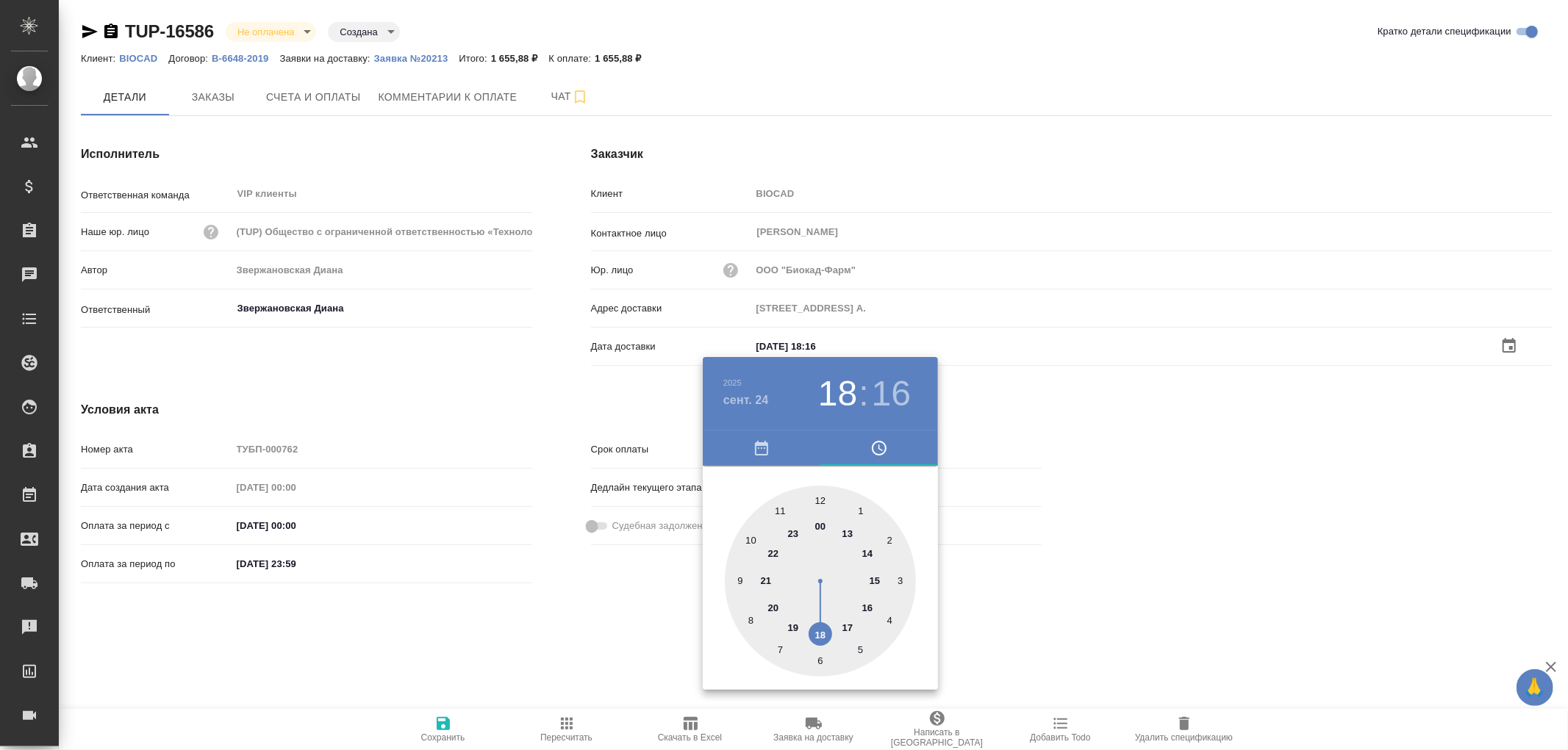
click at [444, 725] on div at bounding box center [784, 375] width 1568 height 750
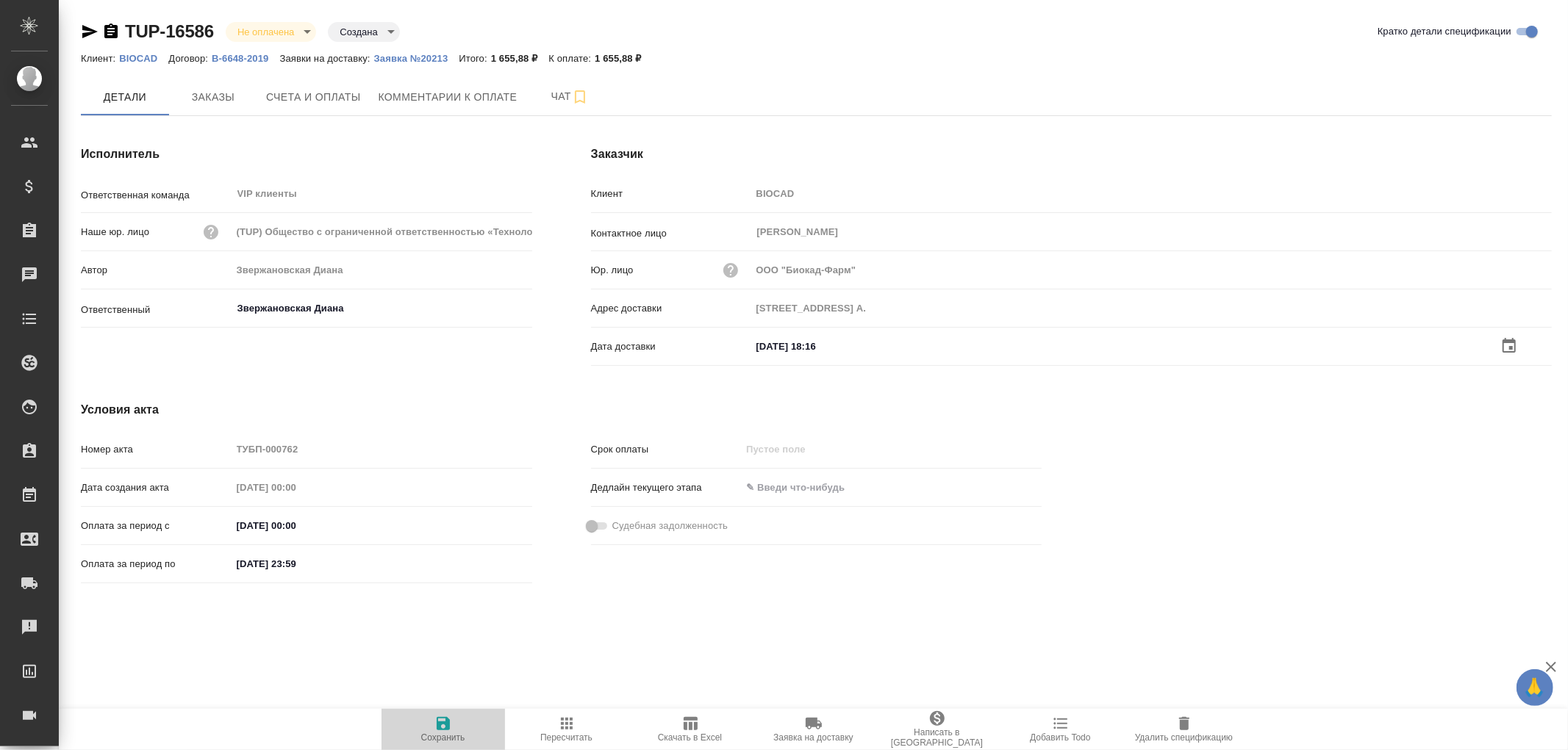
click at [444, 725] on icon "button" at bounding box center [443, 724] width 17 height 17
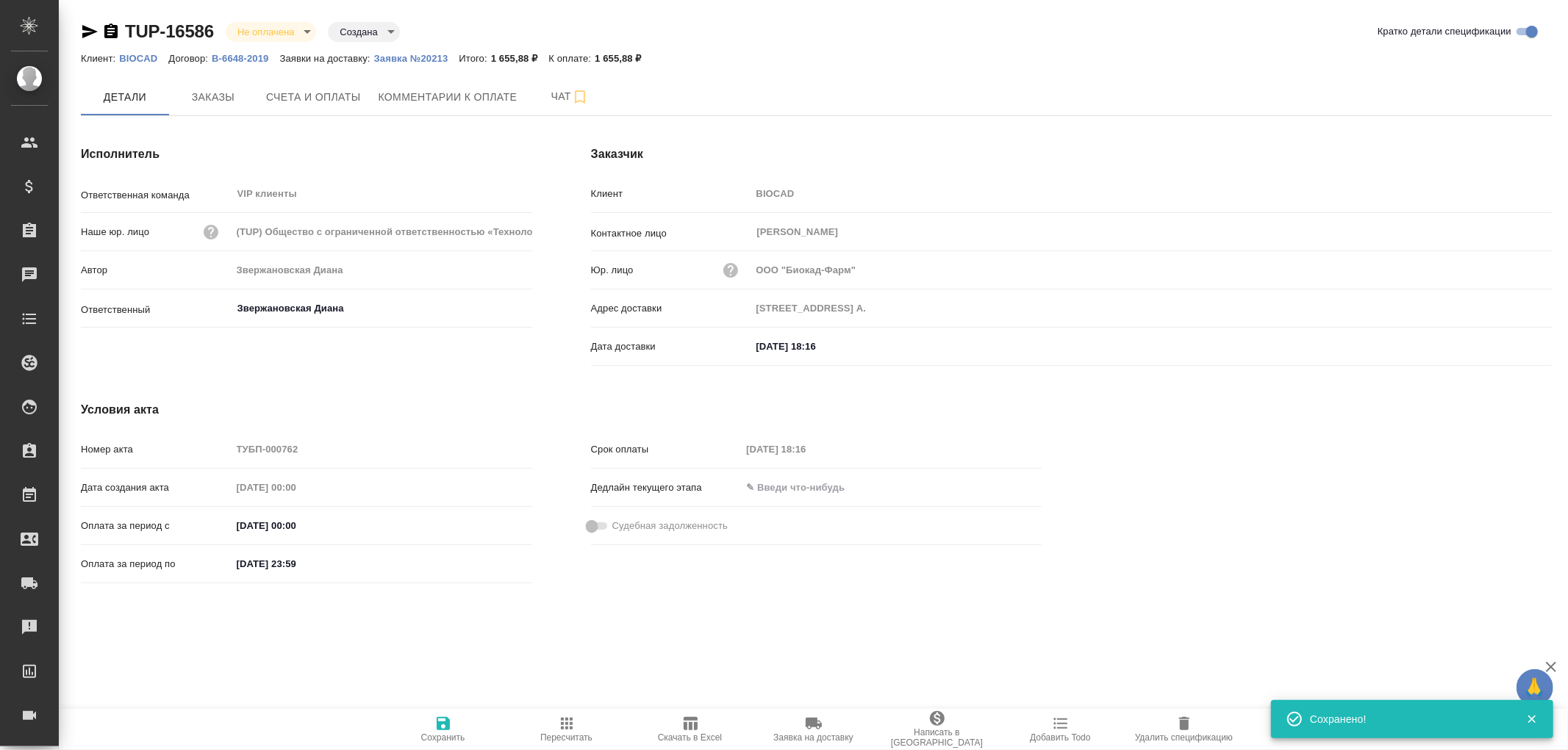
click at [444, 725] on icon "button" at bounding box center [443, 724] width 17 height 17
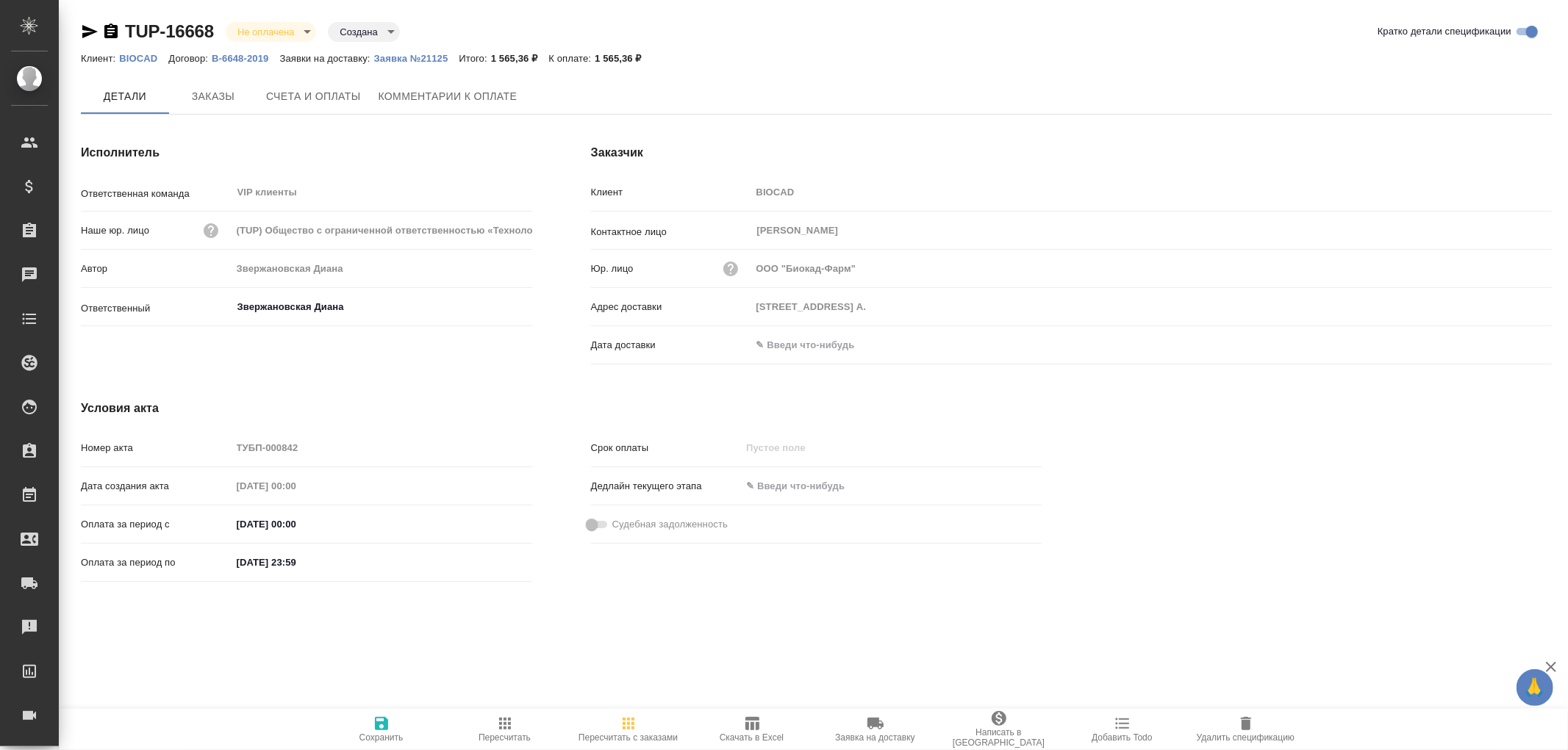
type input "[STREET_ADDRESS] А."
click at [424, 57] on p "Заявка №21125" at bounding box center [416, 58] width 85 height 11
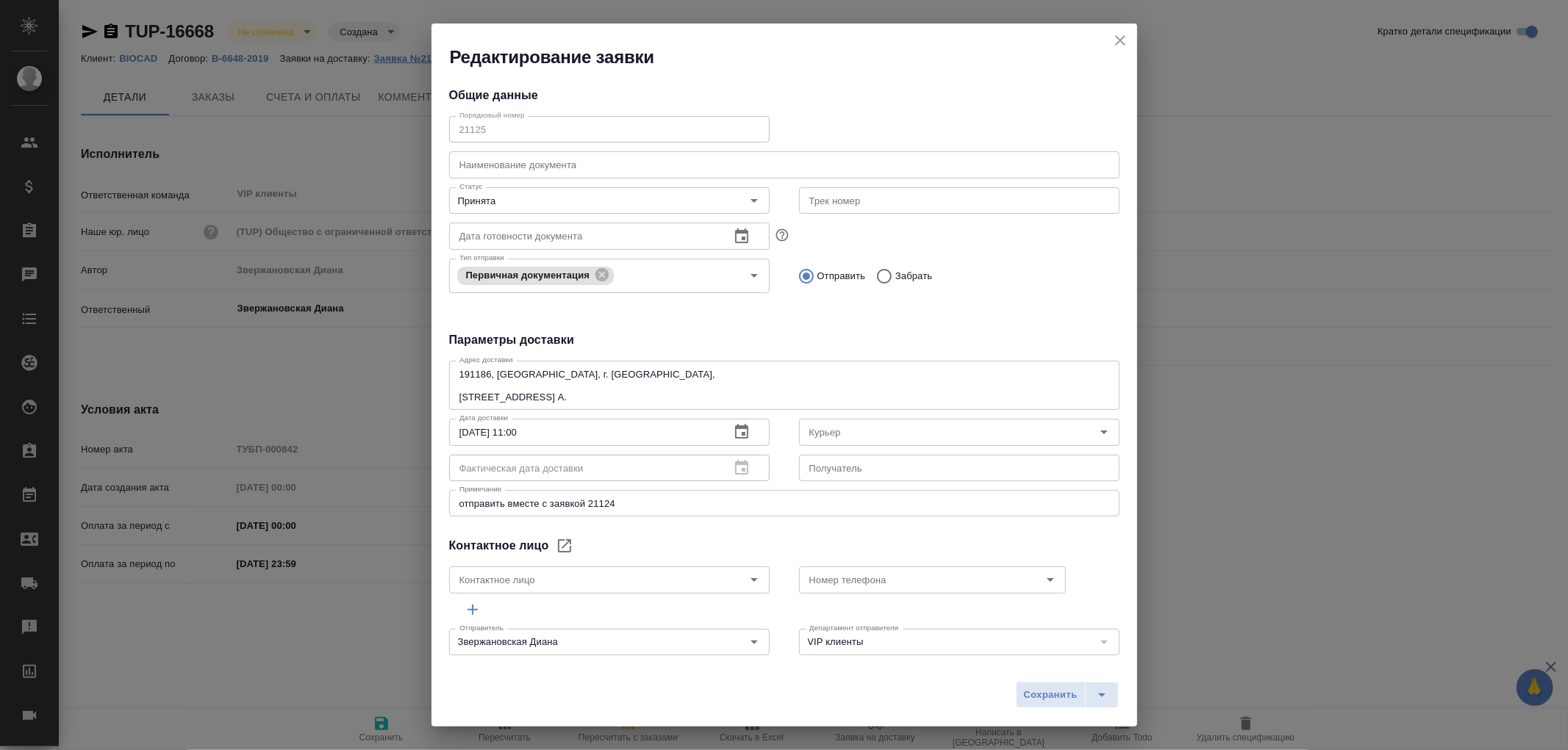
type input "Russian Post"
type input "[PERSON_NAME]"
type input "[PHONE_NUMBER]"
click at [1121, 50] on button "close" at bounding box center [1120, 41] width 22 height 22
